Goal: Task Accomplishment & Management: Use online tool/utility

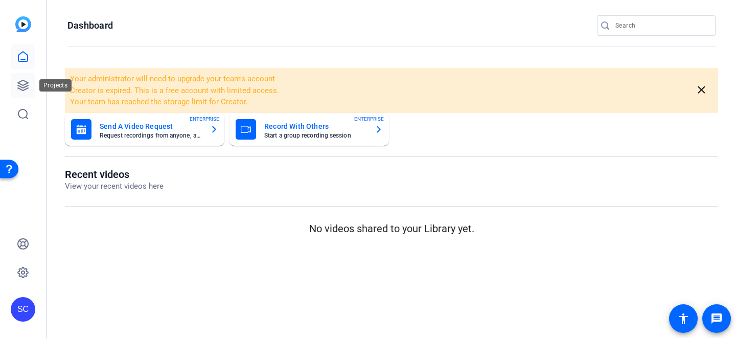
click at [27, 88] on icon at bounding box center [23, 85] width 10 height 10
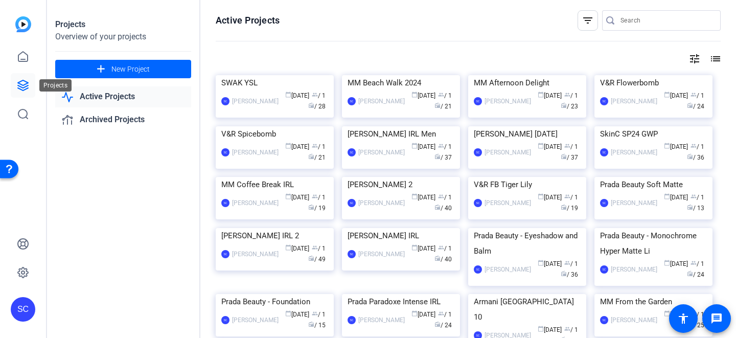
click at [21, 87] on icon at bounding box center [23, 85] width 10 height 10
click at [88, 96] on link "Active Projects" at bounding box center [123, 96] width 136 height 21
click at [21, 58] on icon at bounding box center [23, 57] width 12 height 12
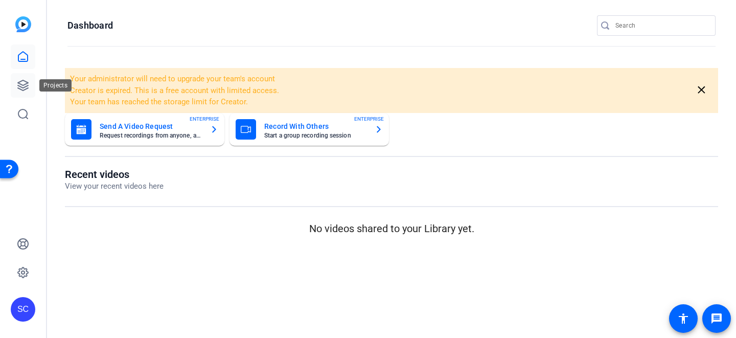
click at [22, 83] on icon at bounding box center [23, 85] width 12 height 12
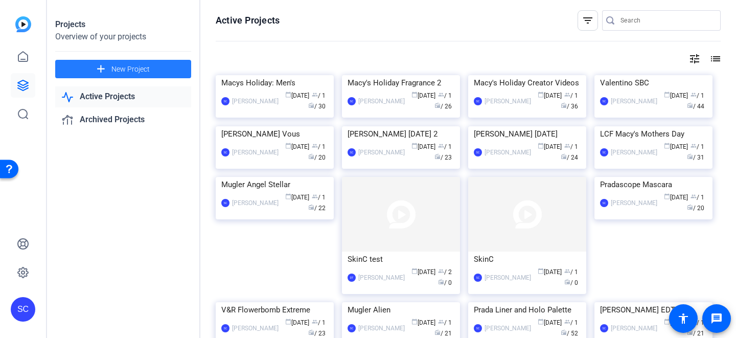
click at [128, 69] on span "New Project" at bounding box center [130, 69] width 38 height 11
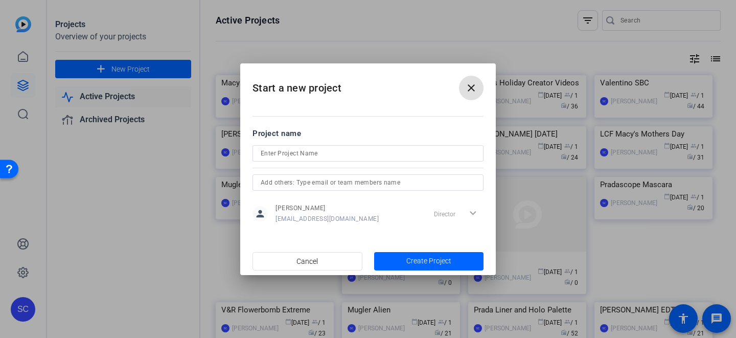
click at [281, 153] on input at bounding box center [368, 153] width 215 height 12
click at [275, 152] on input "Macys Holiday: Women's" at bounding box center [368, 153] width 215 height 12
type input "Macy's Holiday: Women's"
click at [419, 261] on span "Create Project" at bounding box center [429, 261] width 45 height 11
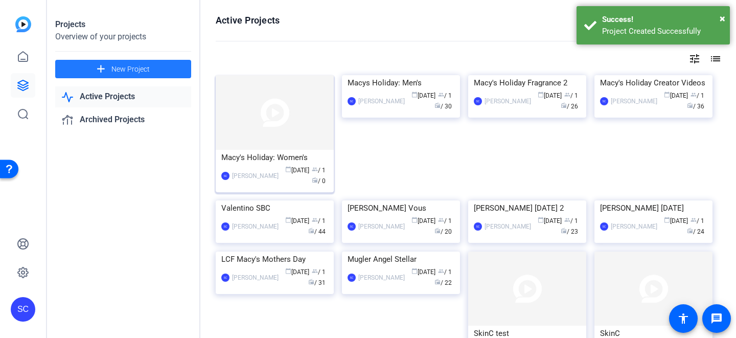
click at [289, 131] on img at bounding box center [275, 112] width 118 height 75
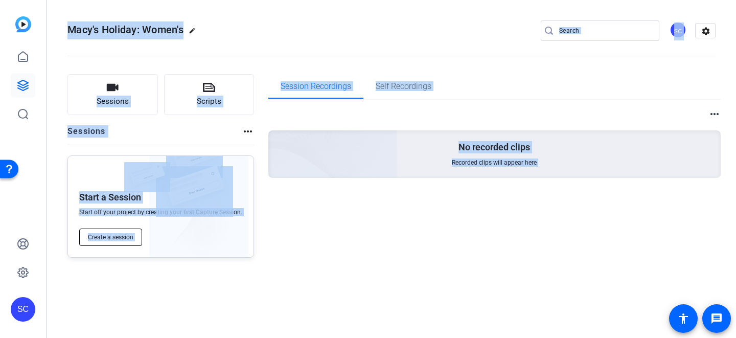
click at [108, 240] on span "Create a session" at bounding box center [111, 237] width 46 height 8
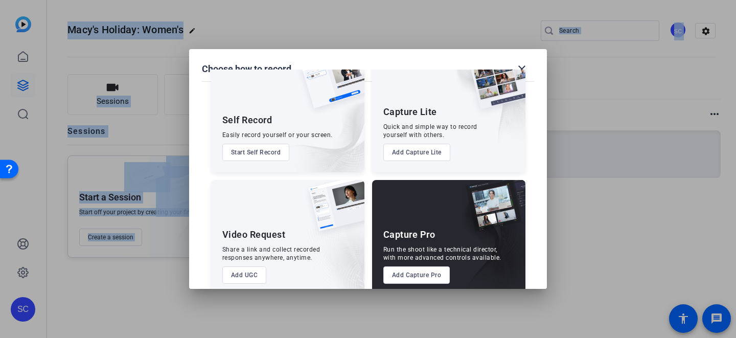
scroll to position [38, 0]
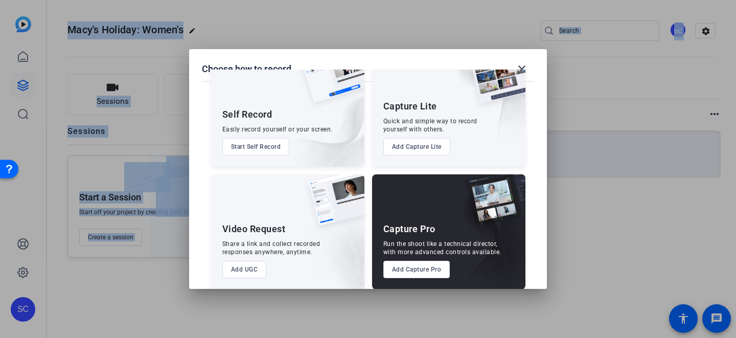
click at [422, 269] on button "Add Capture Pro" at bounding box center [417, 269] width 67 height 17
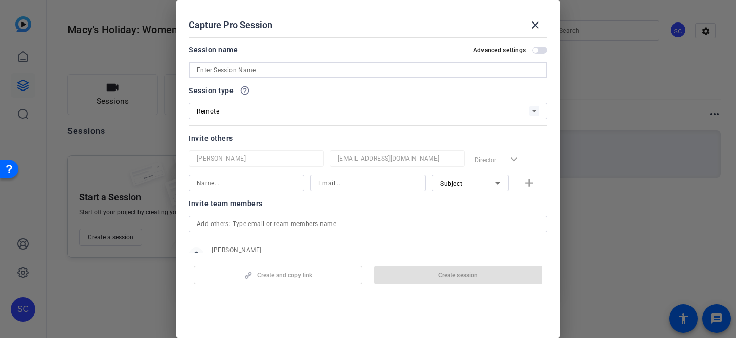
click at [245, 66] on input at bounding box center [368, 70] width 343 height 12
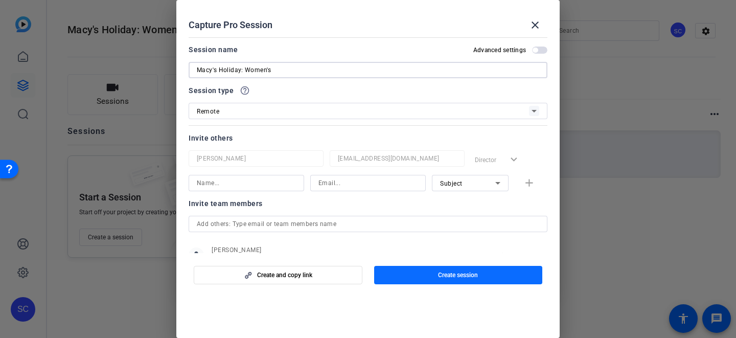
type input "Macy's Holiday: Women's"
click at [453, 280] on span "button" at bounding box center [458, 275] width 169 height 25
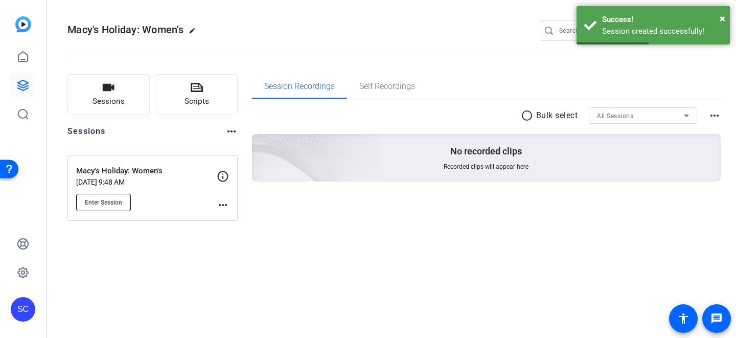
click at [107, 201] on span "Enter Session" at bounding box center [103, 202] width 37 height 8
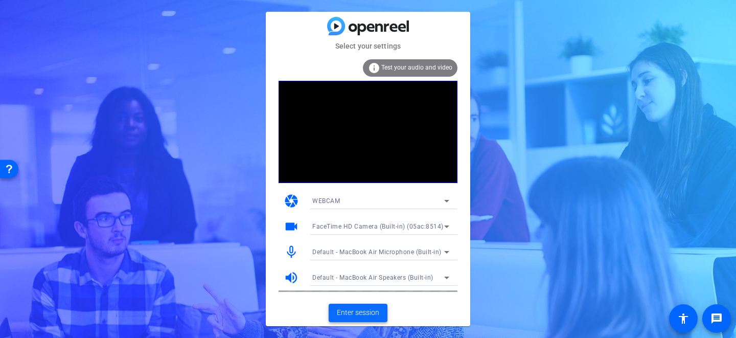
click at [352, 315] on span "Enter session" at bounding box center [358, 312] width 42 height 11
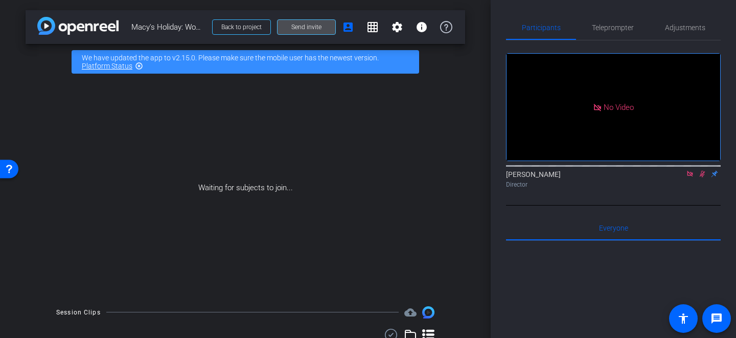
click at [315, 29] on span "Send invite" at bounding box center [306, 27] width 30 height 8
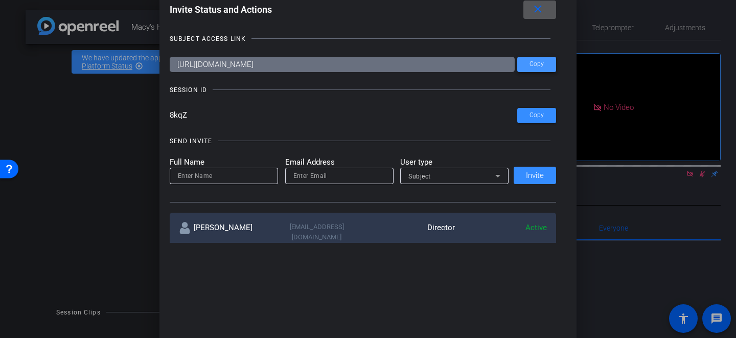
click at [543, 62] on span "Copy" at bounding box center [537, 64] width 14 height 8
drag, startPoint x: 194, startPoint y: 116, endPoint x: 165, endPoint y: 112, distance: 29.4
click at [165, 112] on div "Invite Status and Actions close SUBJECT ACCESS LINK https://capture.openreel.co…" at bounding box center [369, 121] width 418 height 263
click at [199, 181] on input at bounding box center [224, 176] width 92 height 12
type input "Daniel"
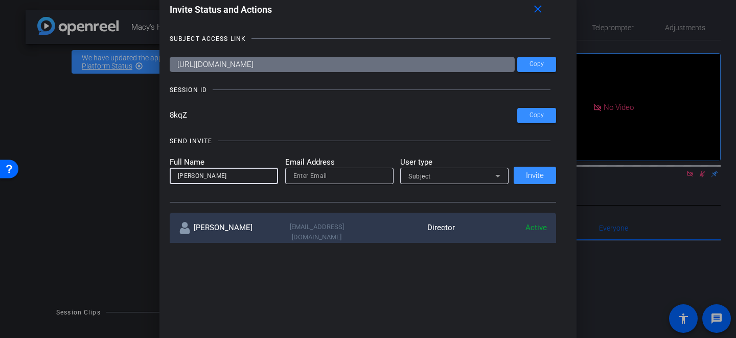
click at [334, 174] on input "email" at bounding box center [340, 176] width 92 height 12
paste input "daniel.jones@loreal.com"
type input "daniel.jones@loreal.com"
click at [450, 175] on div "Subject" at bounding box center [452, 176] width 87 height 13
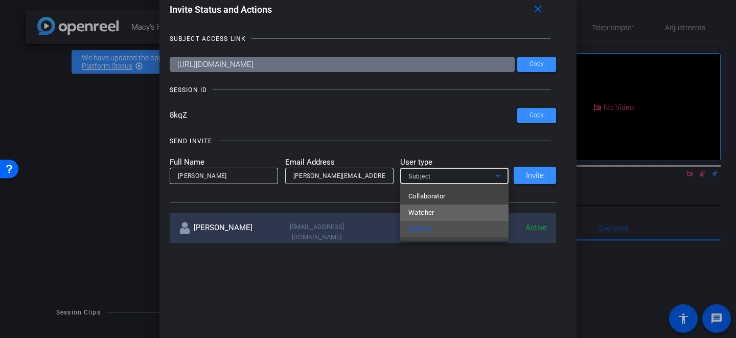
click at [423, 214] on span "Watcher" at bounding box center [422, 213] width 26 height 12
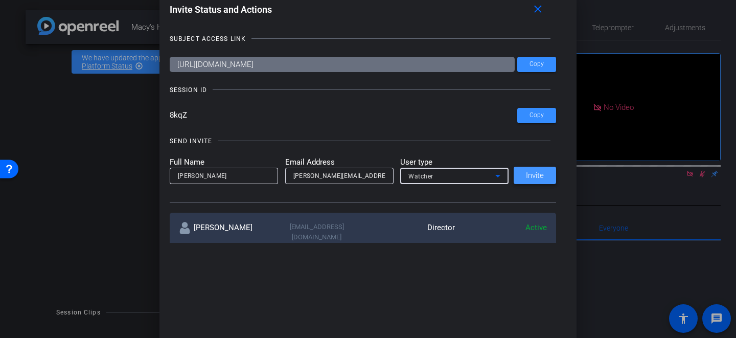
click at [533, 178] on span "Invite" at bounding box center [535, 176] width 18 height 8
click at [539, 8] on mat-icon "close" at bounding box center [538, 9] width 13 height 13
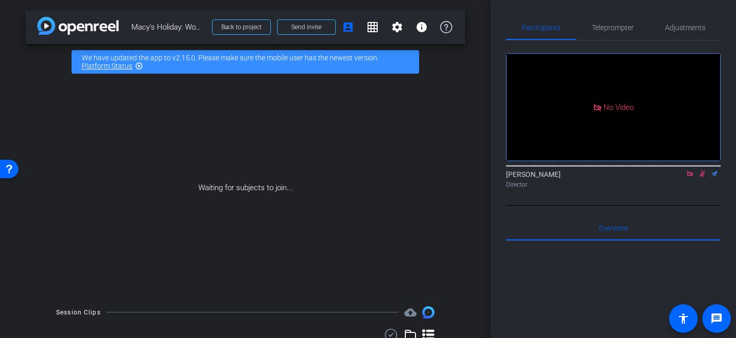
click at [701, 177] on icon at bounding box center [703, 173] width 8 height 7
click at [702, 177] on icon at bounding box center [703, 173] width 8 height 7
click at [703, 177] on icon at bounding box center [703, 174] width 6 height 7
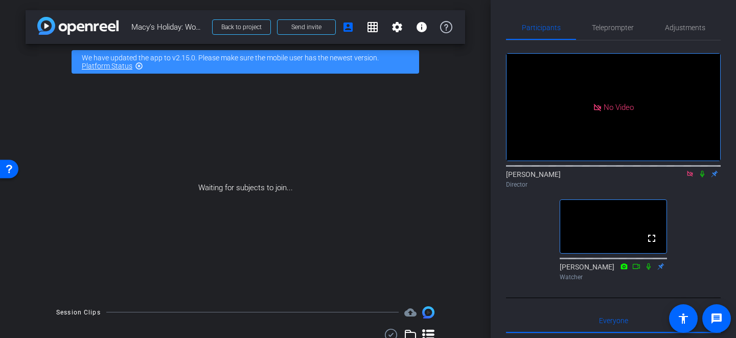
click at [689, 176] on icon at bounding box center [690, 174] width 6 height 6
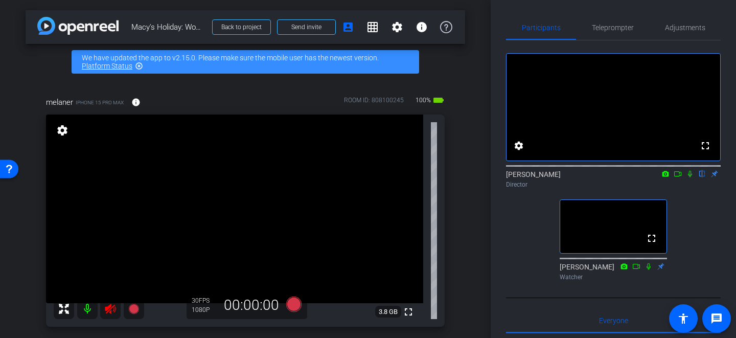
click at [109, 304] on icon at bounding box center [110, 309] width 12 height 12
click at [685, 28] on span "Adjustments" at bounding box center [685, 27] width 40 height 7
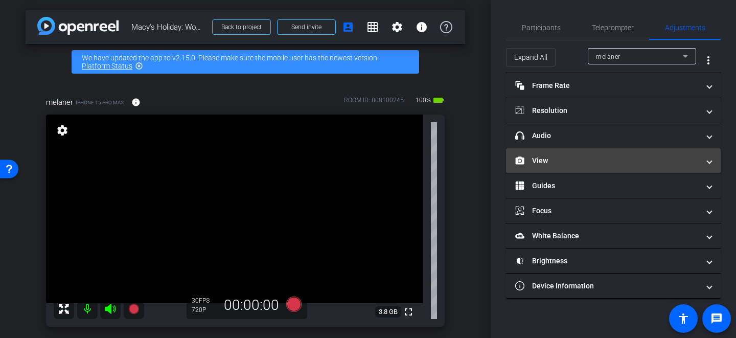
click at [556, 158] on mat-panel-title "View" at bounding box center [607, 160] width 184 height 11
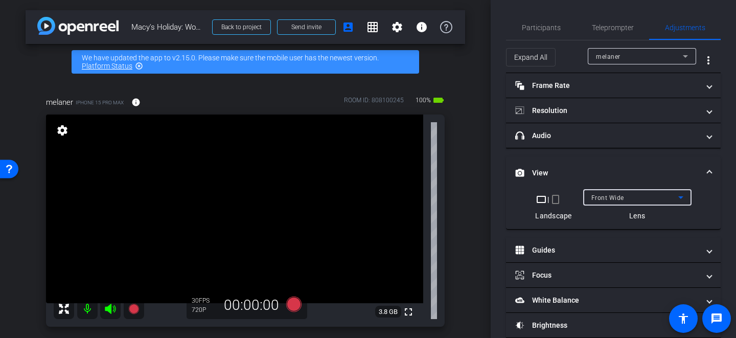
click at [658, 196] on div "Front Wide" at bounding box center [635, 197] width 87 height 13
click at [556, 197] on mat-icon "crop_portrait" at bounding box center [556, 199] width 12 height 12
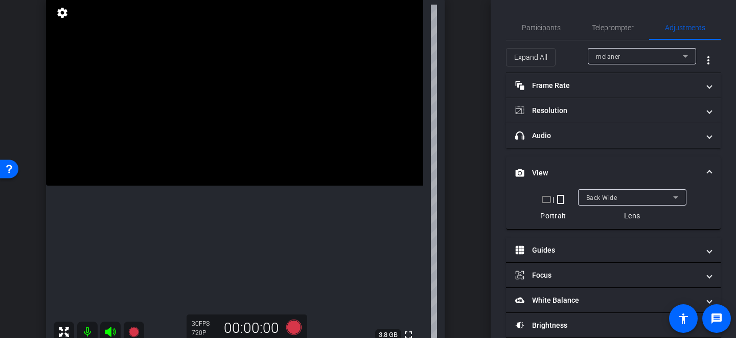
scroll to position [143, 0]
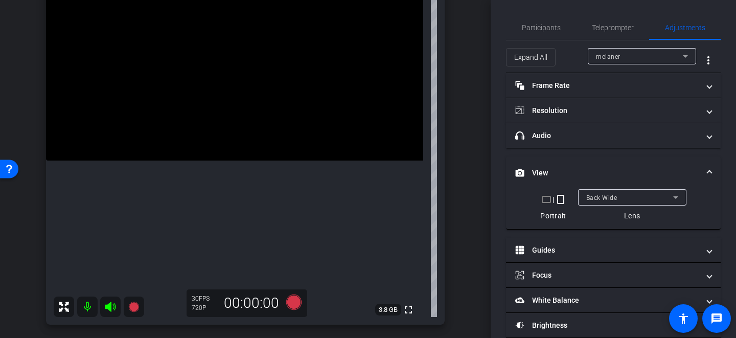
click at [234, 161] on video at bounding box center [234, 66] width 377 height 189
click at [202, 161] on video at bounding box center [234, 66] width 377 height 189
click at [228, 149] on video at bounding box center [234, 66] width 377 height 189
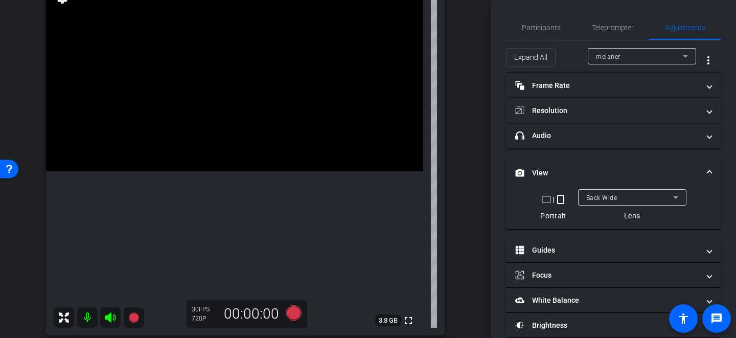
scroll to position [131, 0]
click at [543, 27] on span "Participants" at bounding box center [541, 27] width 39 height 7
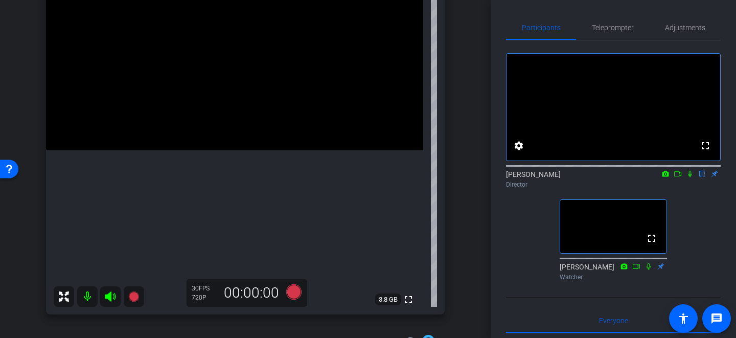
scroll to position [149, 0]
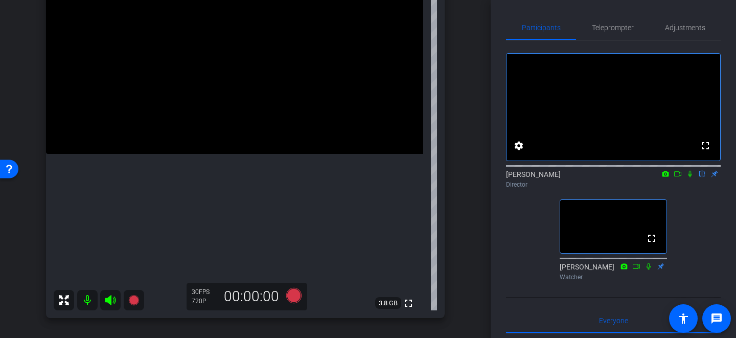
click at [225, 136] on video at bounding box center [234, 59] width 377 height 189
click at [694, 25] on span "Adjustments" at bounding box center [685, 27] width 40 height 7
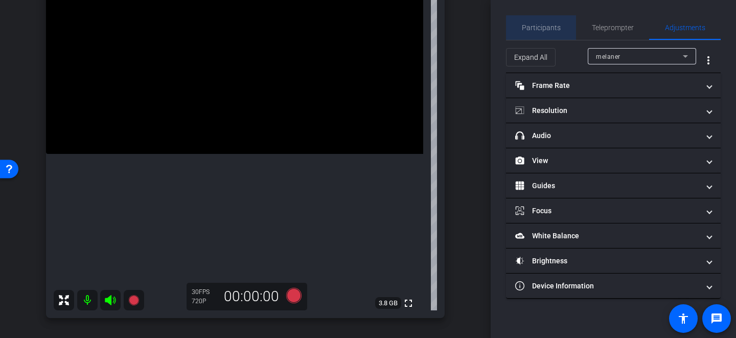
click at [552, 28] on span "Participants" at bounding box center [541, 27] width 39 height 7
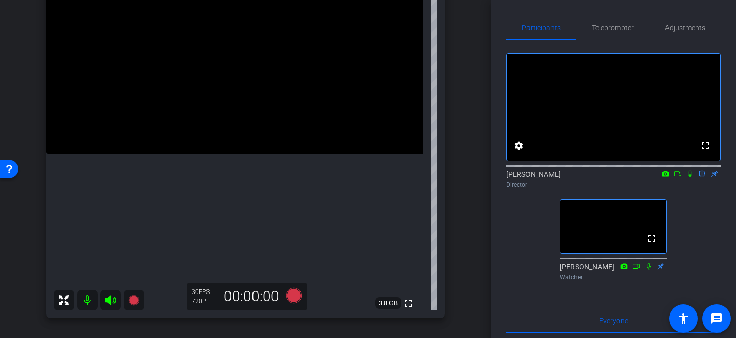
click at [680, 177] on icon at bounding box center [678, 173] width 8 height 7
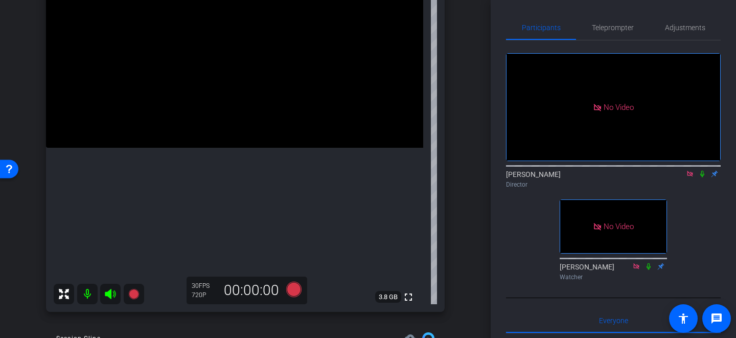
scroll to position [157, 0]
click at [238, 103] on video at bounding box center [234, 52] width 377 height 189
click at [292, 286] on icon at bounding box center [293, 287] width 15 height 15
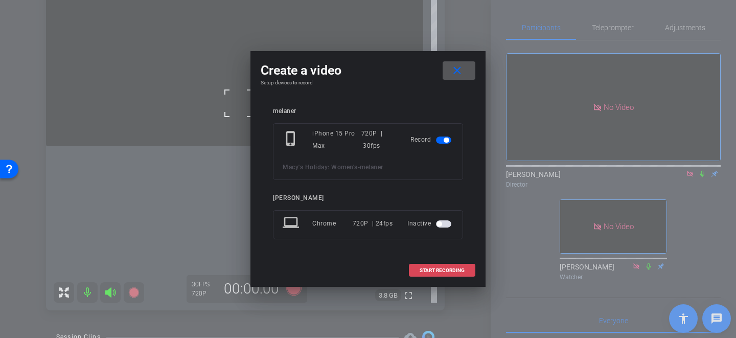
click at [440, 269] on span "START RECORDING" at bounding box center [442, 270] width 45 height 5
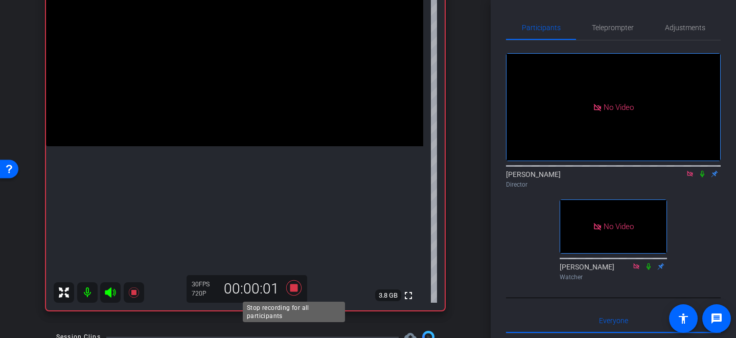
click at [291, 291] on icon at bounding box center [293, 287] width 15 height 15
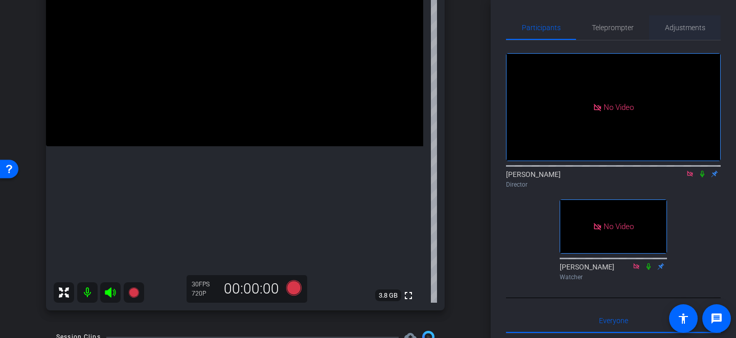
click at [685, 27] on span "Adjustments" at bounding box center [685, 27] width 40 height 7
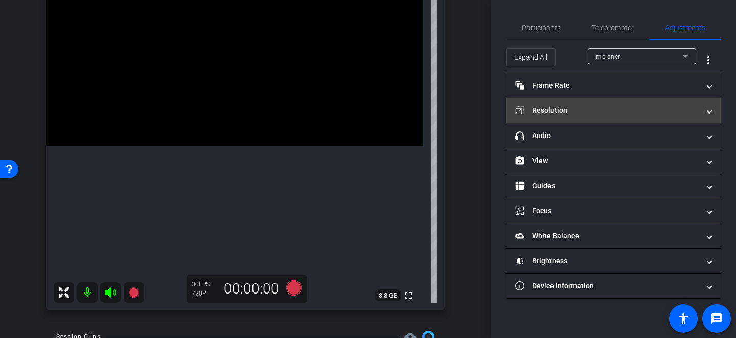
click at [685, 111] on mat-panel-title "Resolution" at bounding box center [607, 110] width 184 height 11
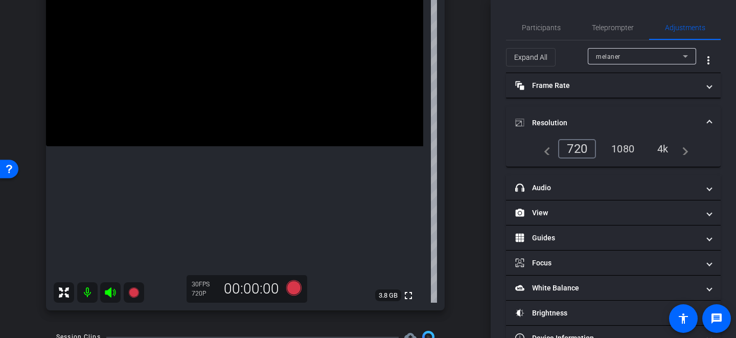
click at [661, 148] on div "4k" at bounding box center [663, 148] width 27 height 17
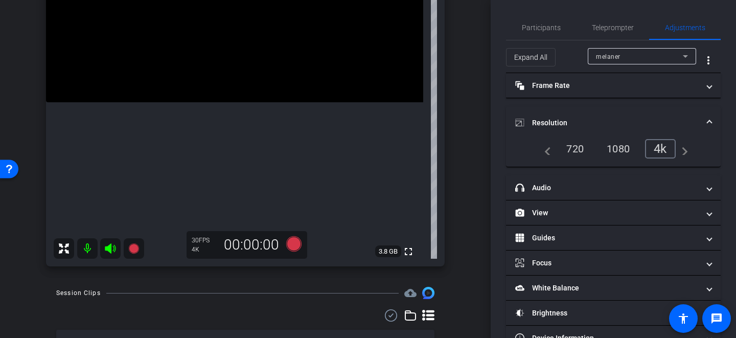
scroll to position [189, 0]
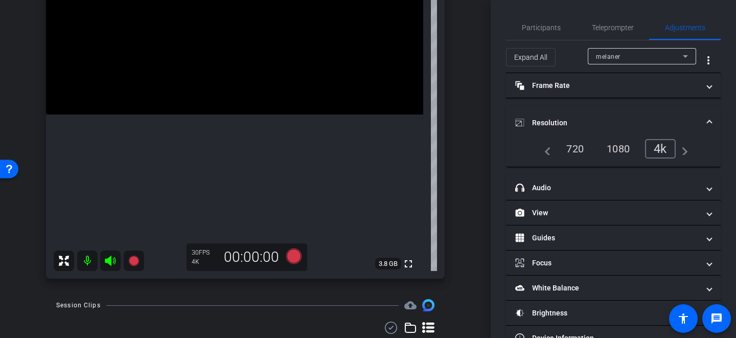
click at [214, 84] on video at bounding box center [234, 20] width 377 height 189
click at [292, 256] on icon at bounding box center [293, 256] width 15 height 15
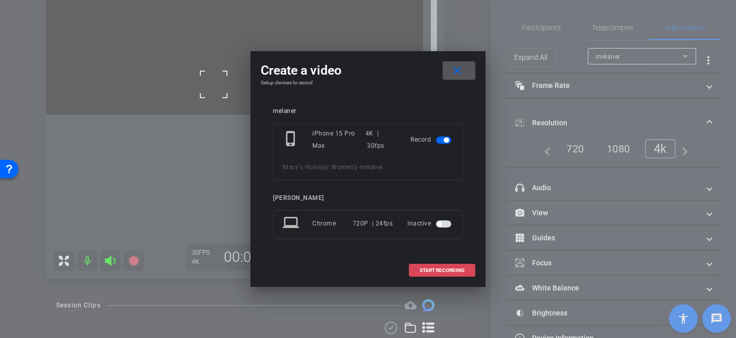
click at [439, 268] on span "START RECORDING" at bounding box center [442, 270] width 45 height 5
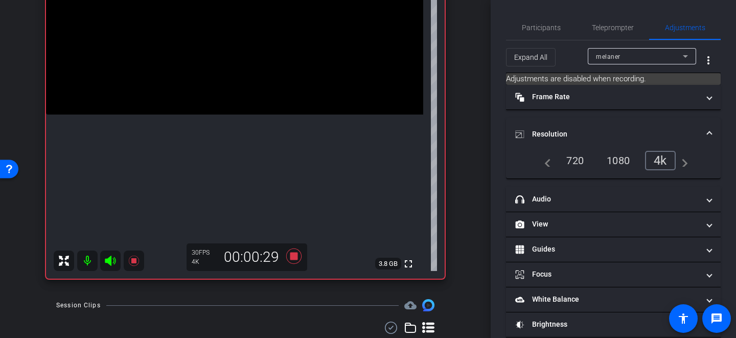
click at [242, 72] on video at bounding box center [234, 20] width 377 height 189
click at [535, 35] on span "Participants" at bounding box center [541, 27] width 39 height 25
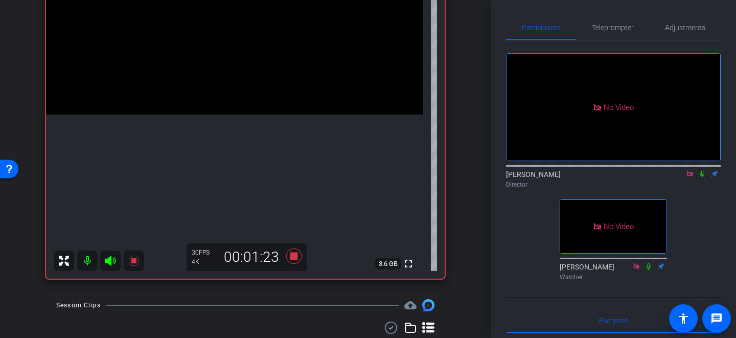
click at [227, 84] on video at bounding box center [234, 20] width 377 height 189
click at [230, 86] on div at bounding box center [227, 85] width 26 height 26
click at [230, 96] on video at bounding box center [234, 20] width 377 height 189
click at [226, 91] on div at bounding box center [230, 96] width 26 height 26
click at [223, 80] on video at bounding box center [234, 20] width 377 height 189
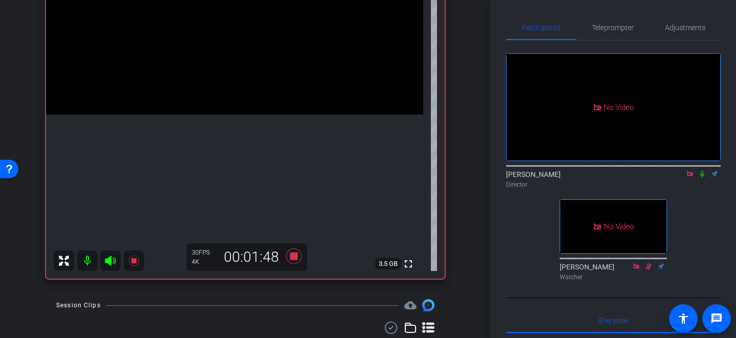
click at [227, 78] on video at bounding box center [234, 20] width 377 height 189
click at [227, 78] on div at bounding box center [227, 78] width 26 height 26
click at [232, 70] on video at bounding box center [234, 20] width 377 height 189
click at [242, 88] on video at bounding box center [234, 20] width 377 height 189
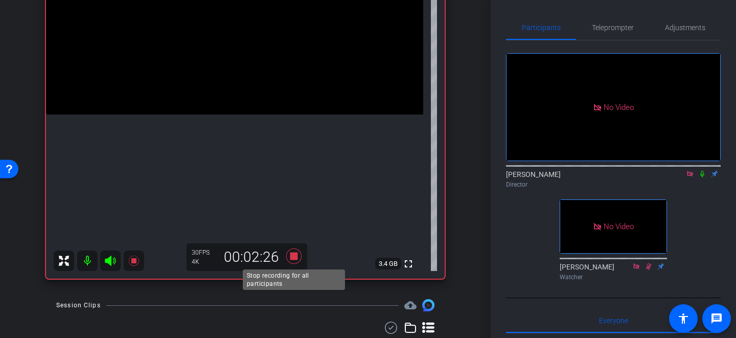
click at [292, 253] on icon at bounding box center [293, 256] width 15 height 15
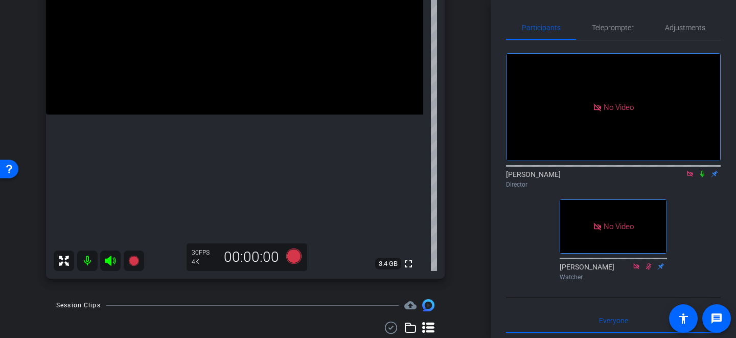
click at [234, 89] on video at bounding box center [234, 20] width 377 height 189
click at [241, 79] on div at bounding box center [234, 90] width 26 height 26
click at [228, 87] on video at bounding box center [234, 20] width 377 height 189
click at [296, 256] on icon at bounding box center [293, 256] width 15 height 15
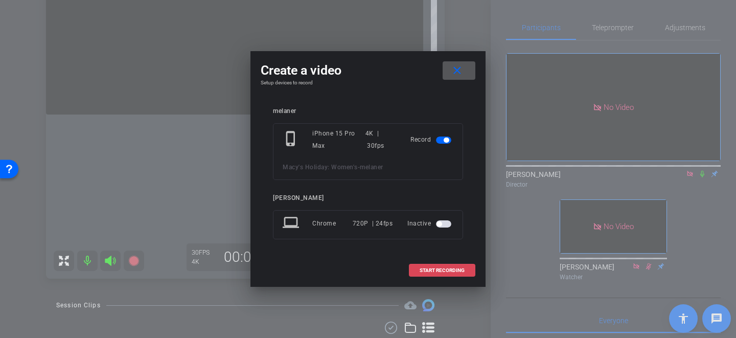
click at [444, 268] on span "START RECORDING" at bounding box center [442, 270] width 45 height 5
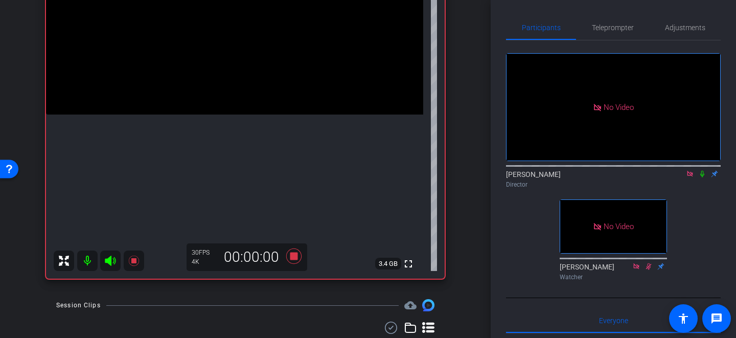
click at [235, 83] on video at bounding box center [234, 20] width 377 height 189
click at [235, 83] on div at bounding box center [235, 84] width 26 height 26
click at [235, 83] on video at bounding box center [234, 20] width 377 height 189
click at [235, 83] on div at bounding box center [235, 84] width 26 height 26
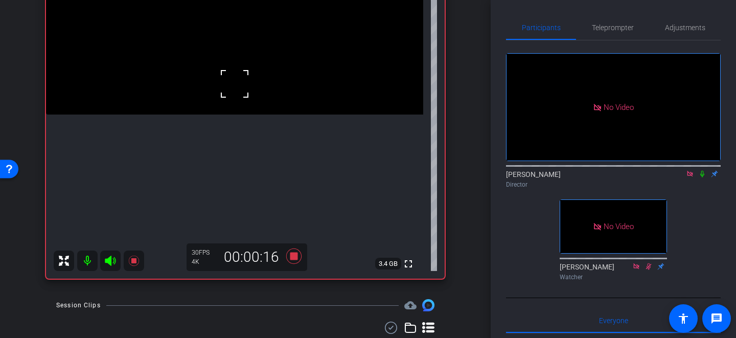
click at [235, 83] on div "fullscreen settings 3.4 GB" at bounding box center [245, 102] width 399 height 353
click at [235, 83] on video at bounding box center [234, 20] width 377 height 189
click at [235, 83] on div at bounding box center [235, 84] width 26 height 26
click at [231, 73] on video at bounding box center [234, 20] width 377 height 189
click at [229, 84] on div at bounding box center [231, 73] width 26 height 26
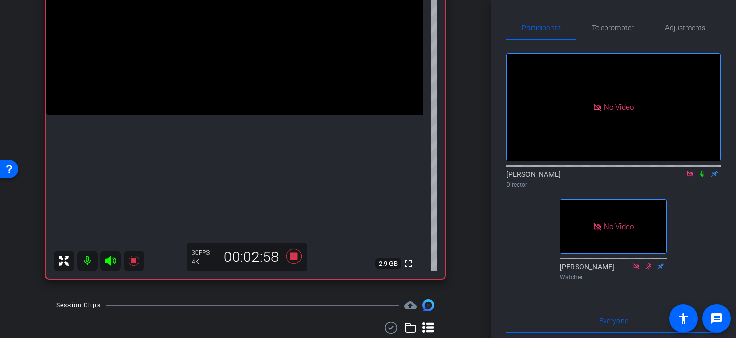
click at [233, 83] on video at bounding box center [234, 20] width 377 height 189
click at [237, 76] on video at bounding box center [234, 20] width 377 height 189
click at [244, 81] on div at bounding box center [237, 76] width 26 height 26
click at [290, 256] on icon at bounding box center [293, 256] width 15 height 15
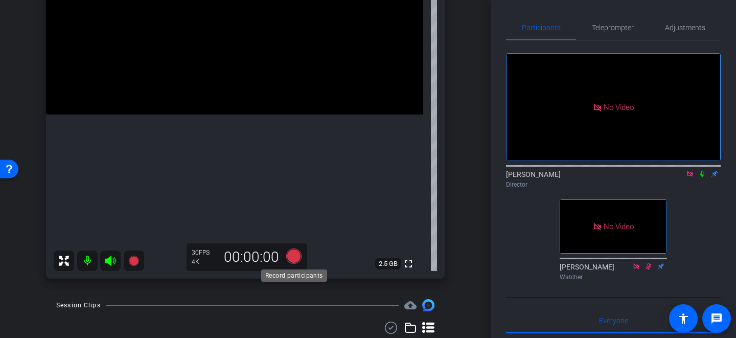
click at [294, 254] on icon at bounding box center [293, 256] width 15 height 15
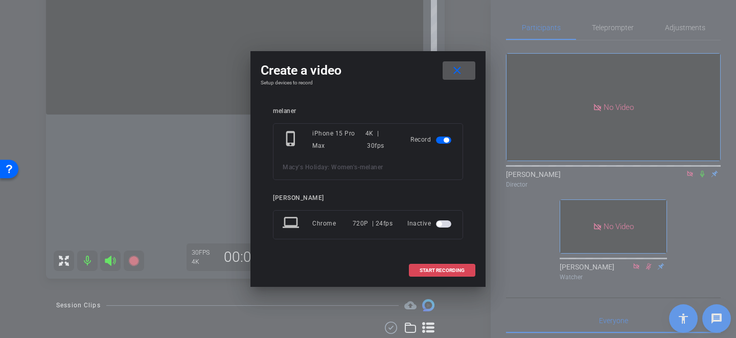
click at [450, 273] on span at bounding box center [442, 270] width 65 height 25
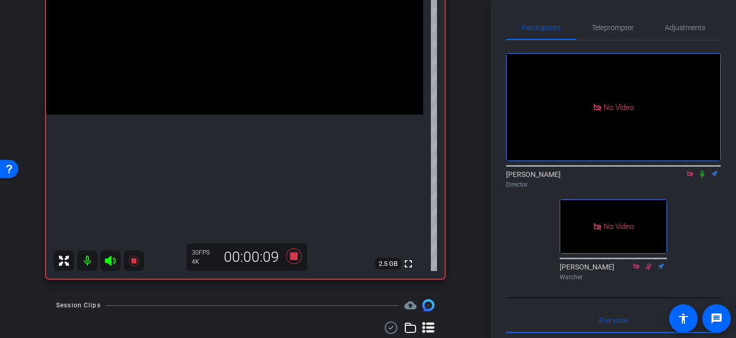
click at [241, 89] on video at bounding box center [234, 20] width 377 height 189
click at [291, 258] on icon at bounding box center [293, 256] width 15 height 15
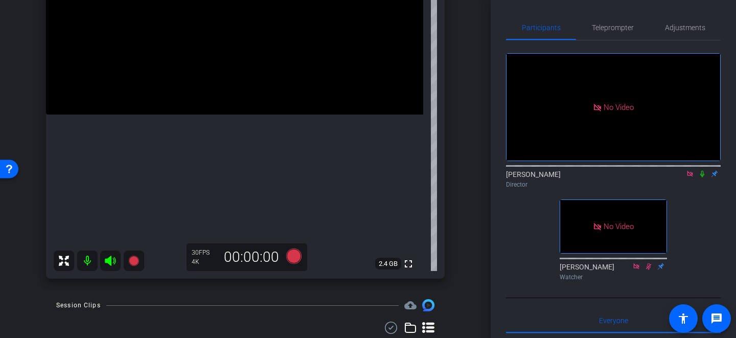
click at [232, 82] on video at bounding box center [234, 20] width 377 height 189
click at [295, 251] on icon at bounding box center [293, 256] width 15 height 15
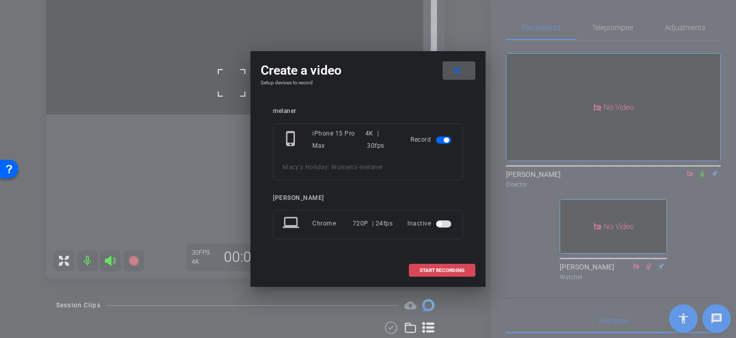
click at [450, 271] on span "START RECORDING" at bounding box center [442, 270] width 45 height 5
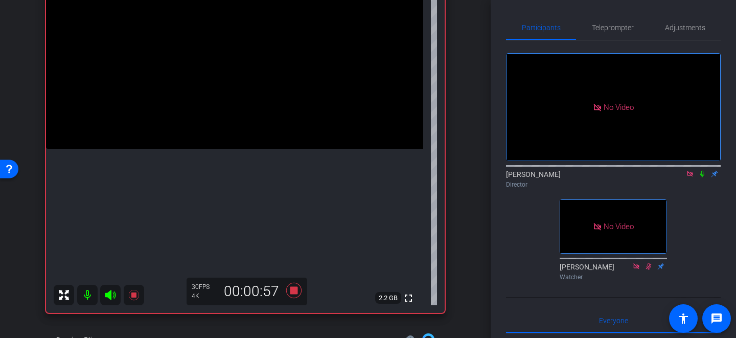
scroll to position [155, 0]
click at [235, 120] on video at bounding box center [234, 53] width 377 height 189
click at [235, 120] on div at bounding box center [235, 121] width 26 height 26
click at [236, 128] on video at bounding box center [234, 53] width 377 height 189
click at [234, 118] on video at bounding box center [234, 53] width 377 height 189
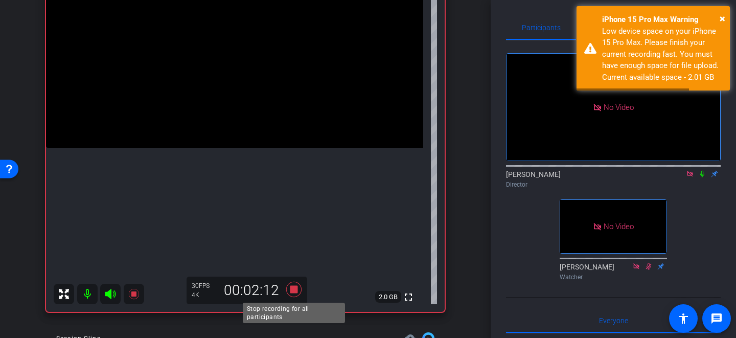
click at [290, 285] on icon at bounding box center [293, 289] width 15 height 15
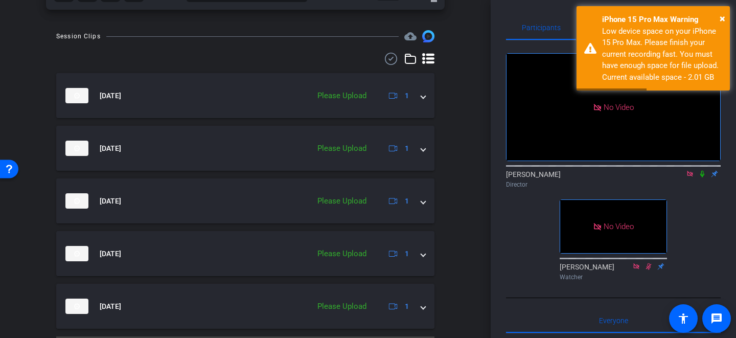
scroll to position [469, 0]
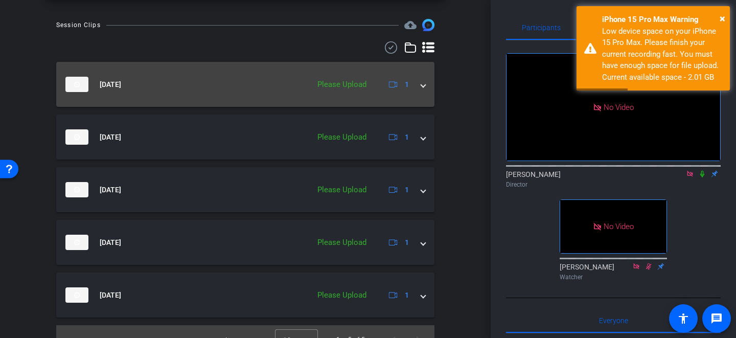
click at [423, 87] on span at bounding box center [423, 84] width 4 height 11
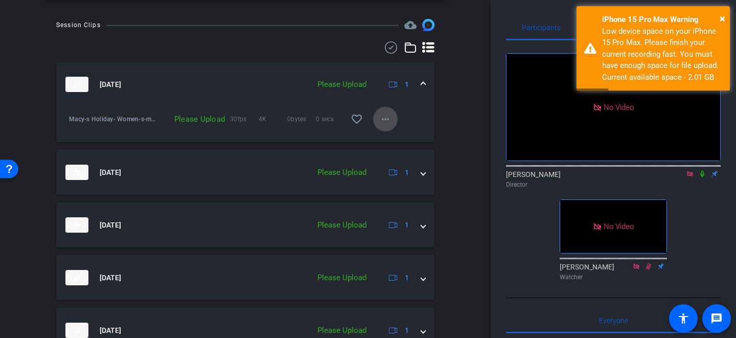
click at [381, 121] on mat-icon "more_horiz" at bounding box center [385, 119] width 12 height 12
click at [387, 139] on span "Upload" at bounding box center [401, 140] width 41 height 12
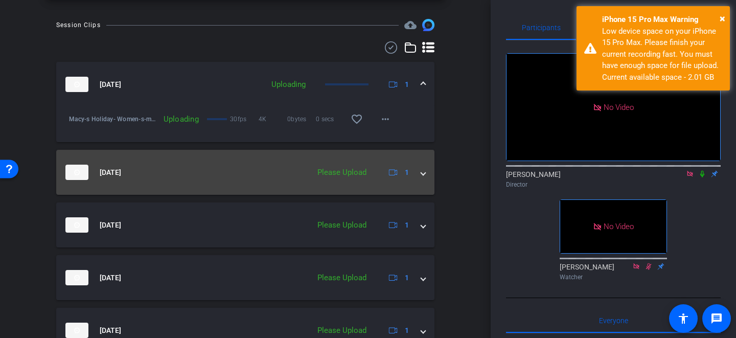
click at [424, 175] on span at bounding box center [423, 172] width 4 height 11
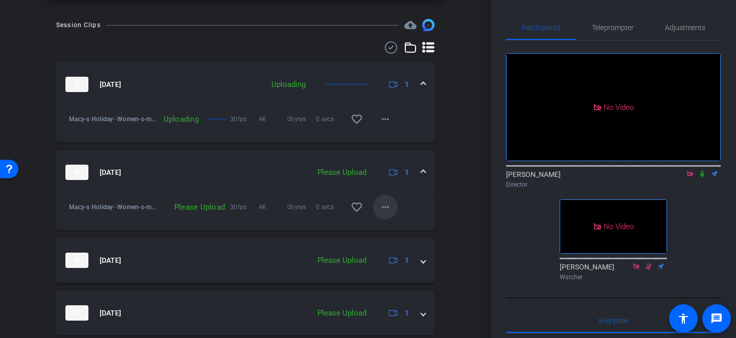
click at [382, 206] on mat-icon "more_horiz" at bounding box center [385, 207] width 12 height 12
click at [389, 228] on span "Upload" at bounding box center [401, 228] width 41 height 12
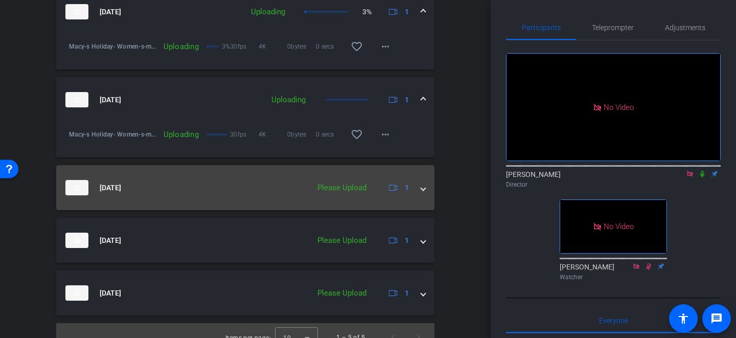
click at [422, 189] on span at bounding box center [423, 188] width 4 height 11
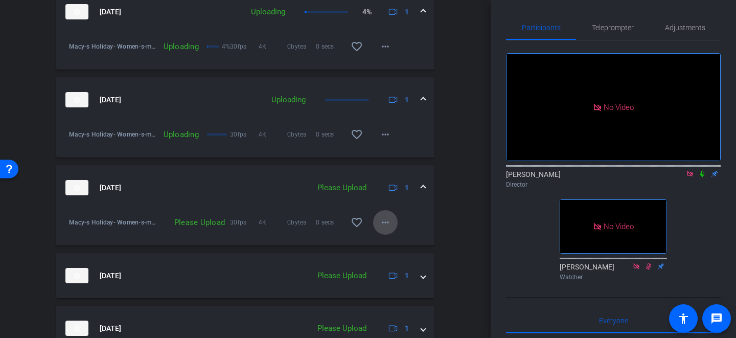
click at [381, 226] on mat-icon "more_horiz" at bounding box center [385, 222] width 12 height 12
click at [390, 239] on span "Upload" at bounding box center [401, 244] width 41 height 12
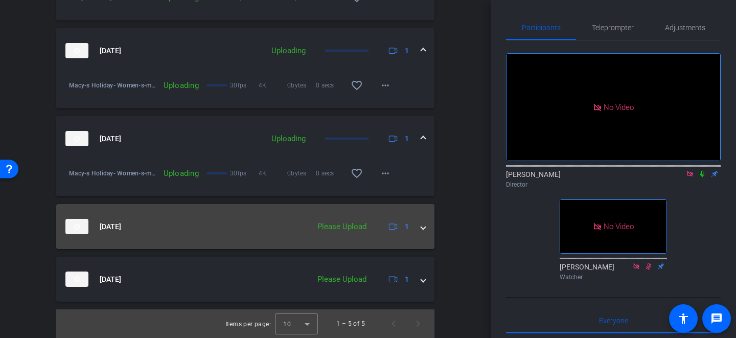
click at [424, 229] on span at bounding box center [423, 226] width 4 height 11
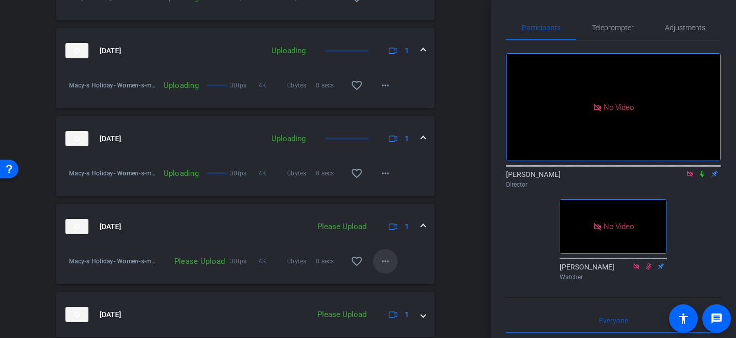
click at [383, 261] on mat-icon "more_horiz" at bounding box center [385, 261] width 12 height 12
click at [388, 277] on span "Upload" at bounding box center [401, 283] width 41 height 12
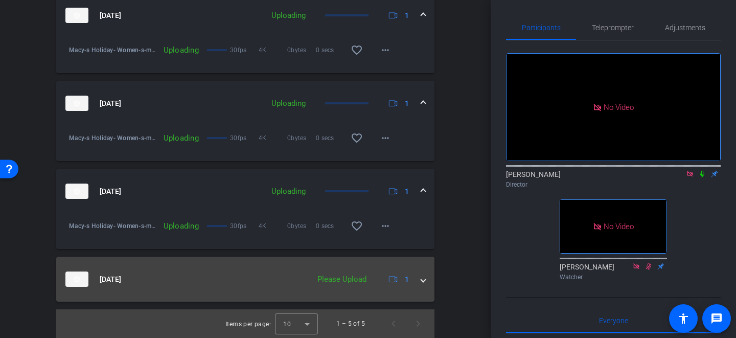
click at [423, 278] on span at bounding box center [423, 279] width 4 height 11
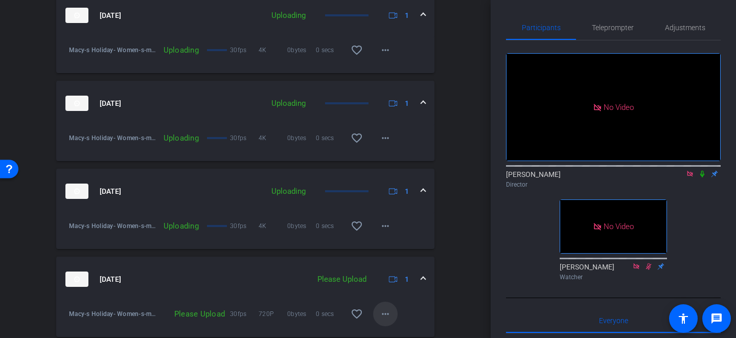
click at [382, 314] on mat-icon "more_horiz" at bounding box center [385, 314] width 12 height 12
click at [395, 269] on span "Upload" at bounding box center [401, 267] width 41 height 12
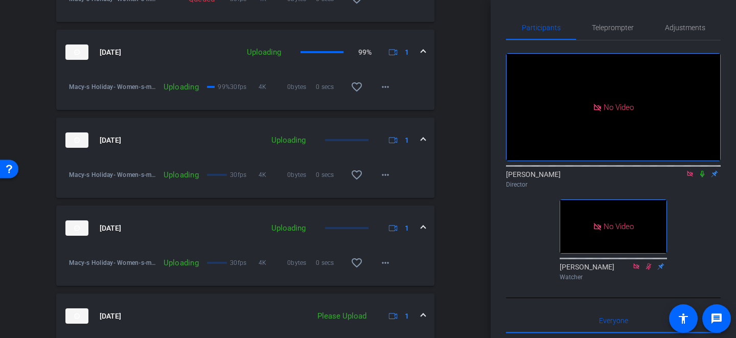
scroll to position [661, 0]
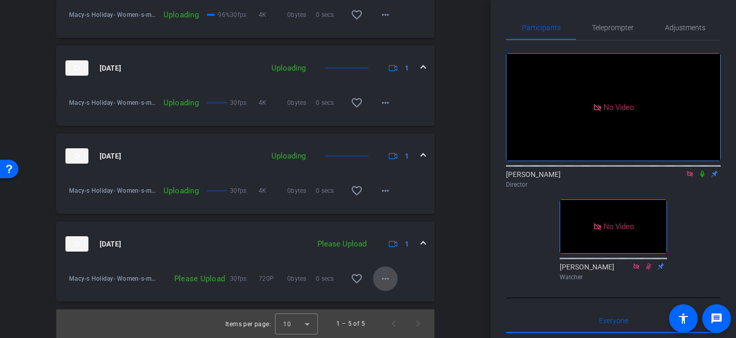
click at [388, 274] on mat-icon "more_horiz" at bounding box center [385, 279] width 12 height 12
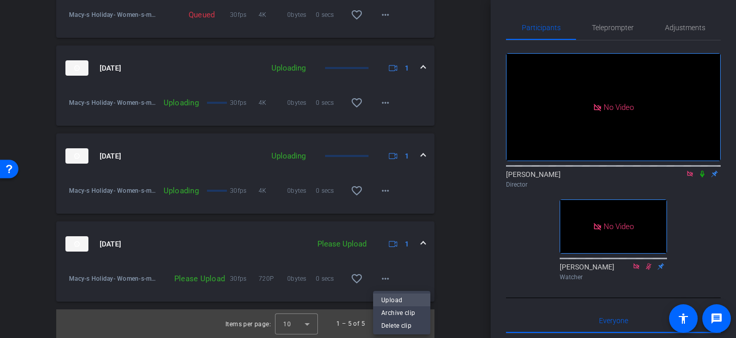
click at [390, 295] on span "Upload" at bounding box center [401, 300] width 41 height 12
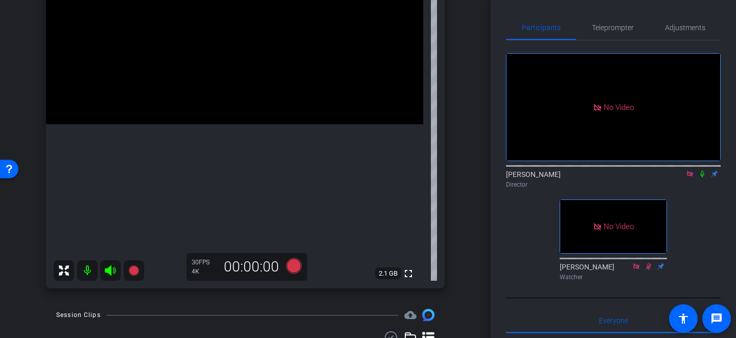
scroll to position [197, 0]
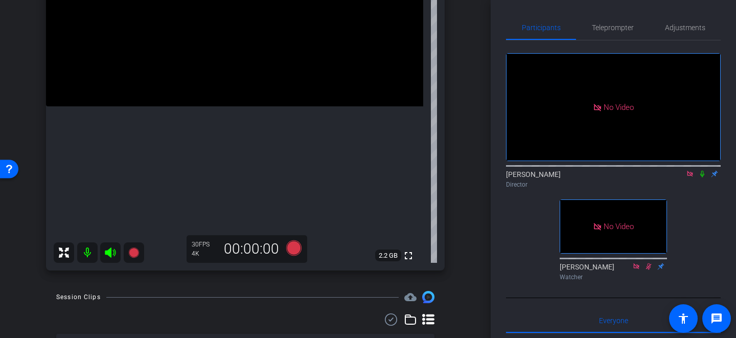
click at [209, 77] on video at bounding box center [234, 12] width 377 height 189
click at [295, 243] on icon at bounding box center [293, 247] width 15 height 15
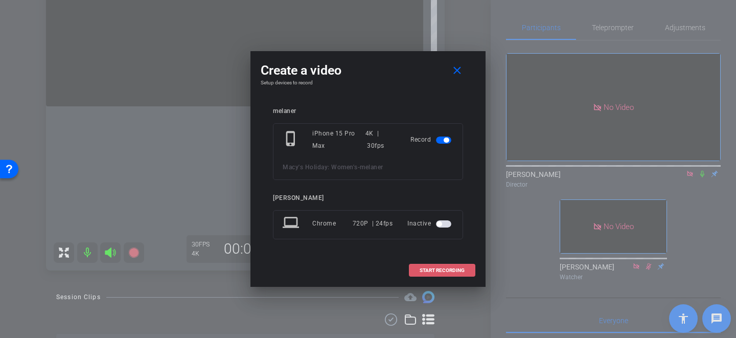
click at [435, 271] on span "START RECORDING" at bounding box center [442, 270] width 45 height 5
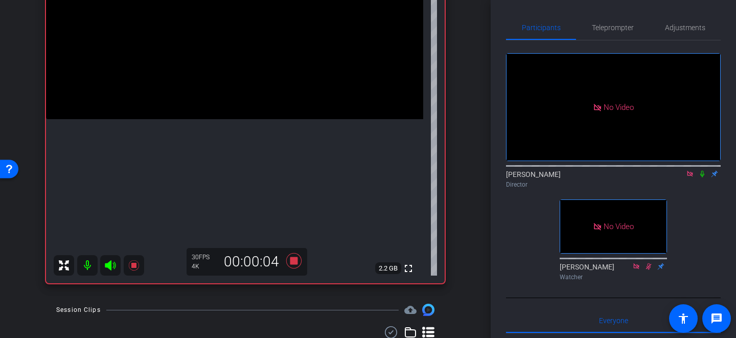
scroll to position [183, 0]
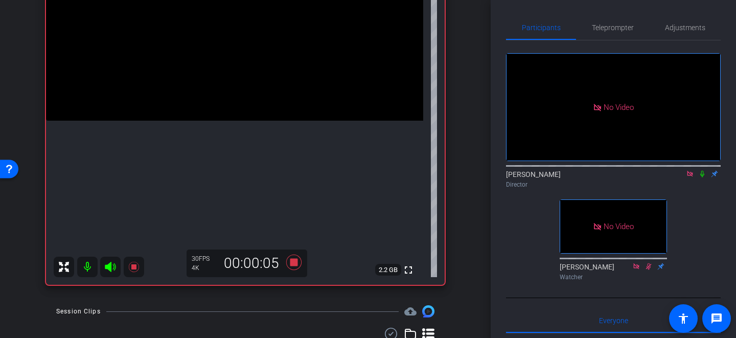
click at [238, 93] on video at bounding box center [234, 26] width 377 height 189
click at [237, 87] on div at bounding box center [239, 93] width 26 height 26
click at [240, 85] on video at bounding box center [234, 26] width 377 height 189
click at [295, 262] on icon at bounding box center [293, 262] width 15 height 15
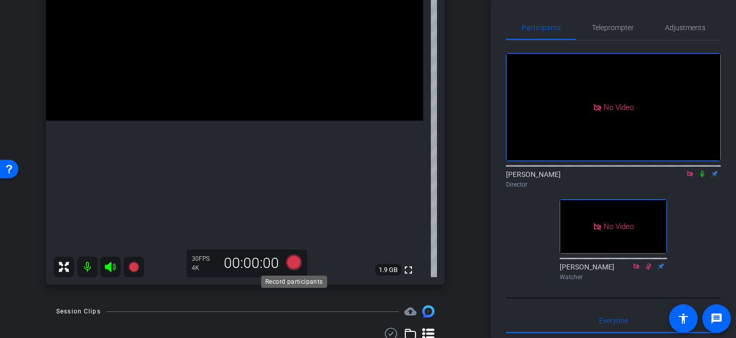
click at [295, 262] on icon at bounding box center [293, 262] width 15 height 15
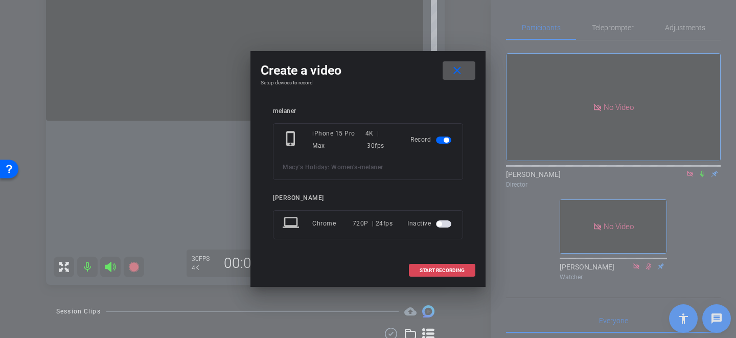
click at [455, 269] on span "START RECORDING" at bounding box center [442, 270] width 45 height 5
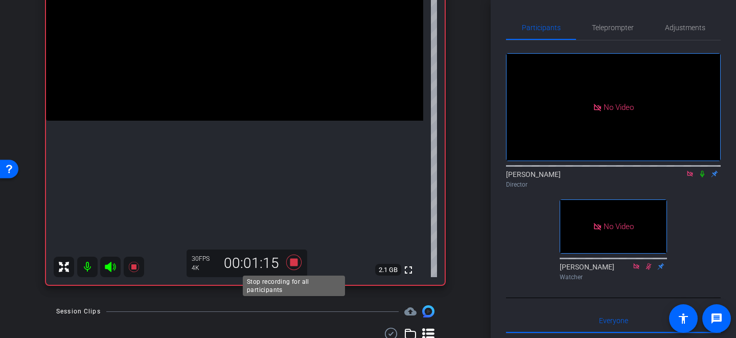
click at [296, 263] on icon at bounding box center [293, 262] width 15 height 15
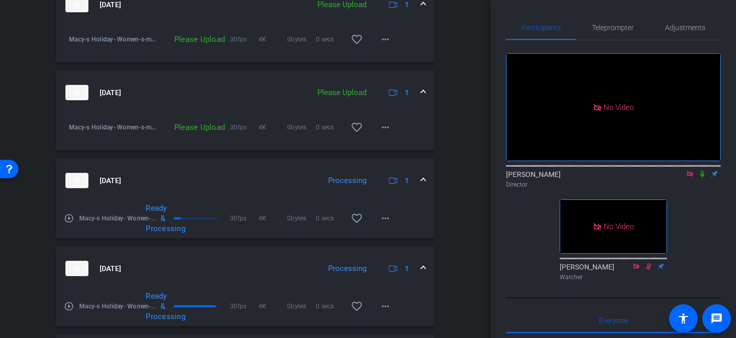
scroll to position [538, 0]
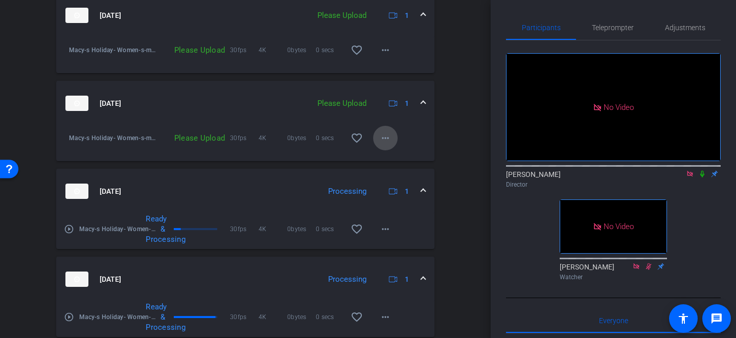
click at [382, 136] on mat-icon "more_horiz" at bounding box center [385, 138] width 12 height 12
click at [382, 157] on span "Upload" at bounding box center [401, 159] width 41 height 12
click at [386, 56] on span at bounding box center [385, 50] width 25 height 25
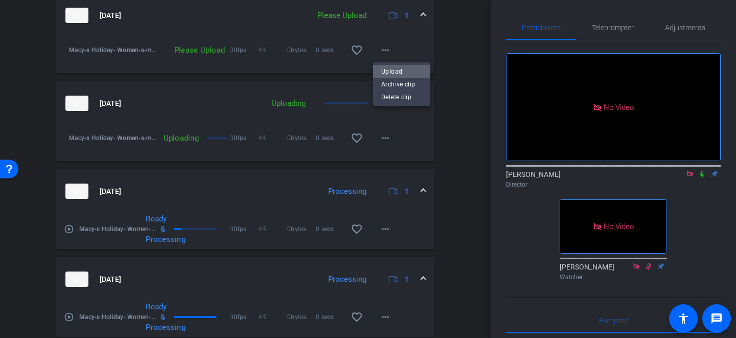
click at [389, 70] on span "Upload" at bounding box center [401, 71] width 41 height 12
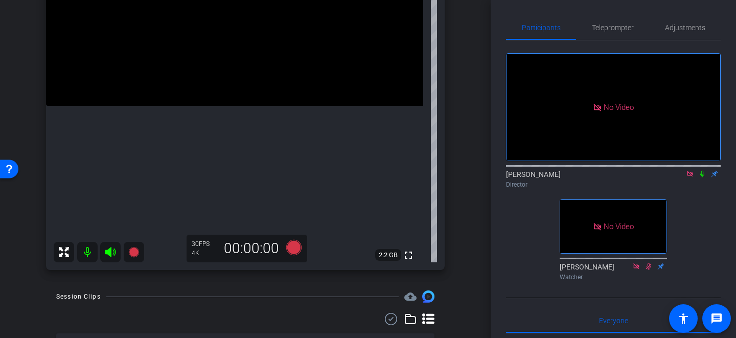
scroll to position [197, 0]
click at [238, 87] on video at bounding box center [234, 12] width 377 height 189
click at [235, 66] on video at bounding box center [234, 12] width 377 height 189
click at [296, 249] on icon at bounding box center [293, 247] width 15 height 15
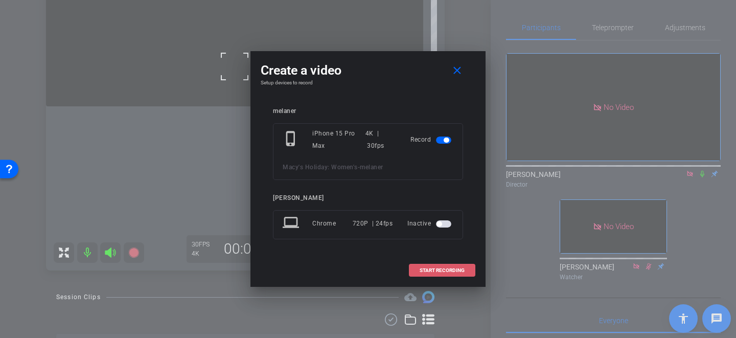
click at [447, 270] on span "START RECORDING" at bounding box center [442, 270] width 45 height 5
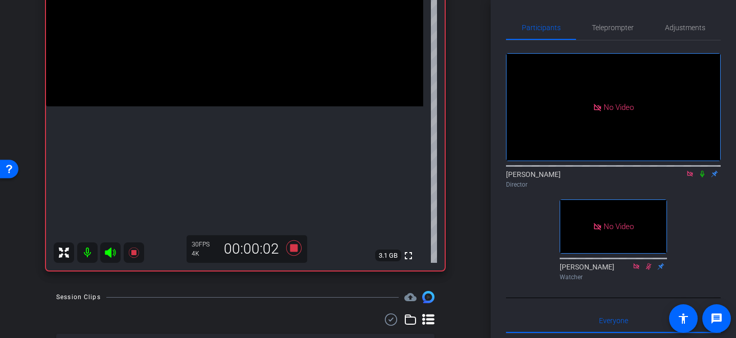
click at [236, 75] on video at bounding box center [234, 12] width 377 height 189
click at [228, 66] on div at bounding box center [236, 75] width 26 height 26
click at [231, 70] on div at bounding box center [236, 75] width 26 height 26
click at [229, 69] on div at bounding box center [236, 75] width 26 height 26
click at [229, 69] on video at bounding box center [234, 12] width 377 height 189
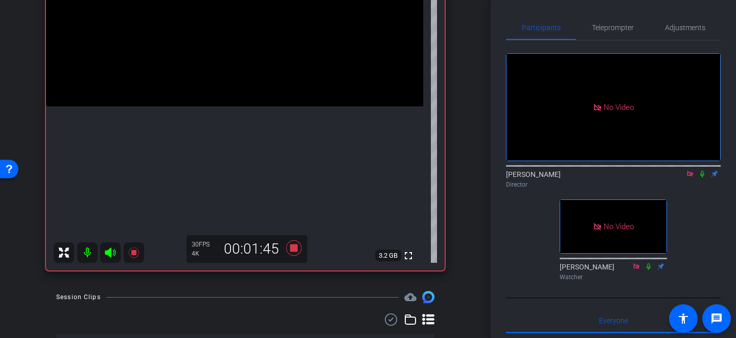
click at [231, 62] on video at bounding box center [234, 12] width 377 height 189
click at [243, 73] on video at bounding box center [234, 12] width 377 height 189
click at [240, 73] on video at bounding box center [234, 12] width 377 height 189
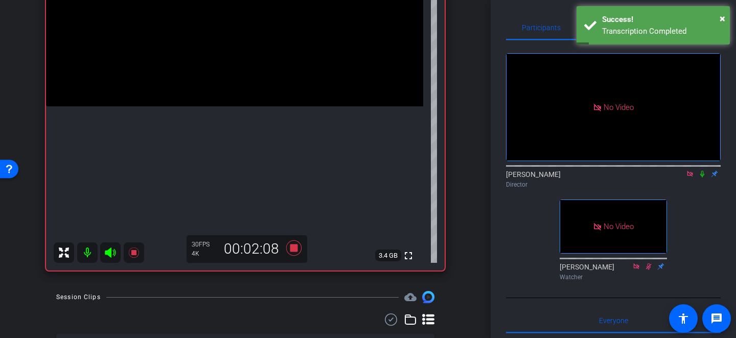
click at [240, 73] on video at bounding box center [234, 12] width 377 height 189
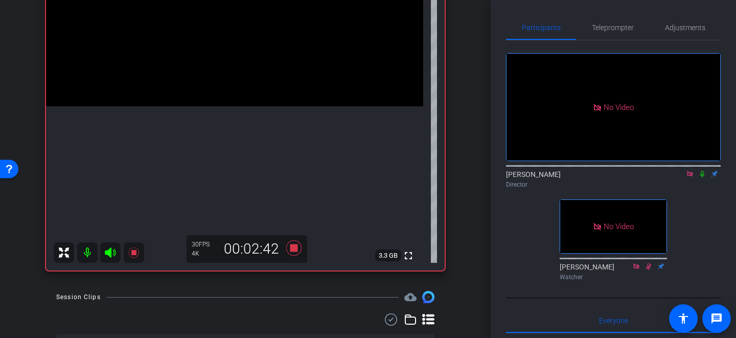
click at [240, 73] on video at bounding box center [234, 12] width 377 height 189
click at [292, 248] on icon at bounding box center [293, 247] width 15 height 15
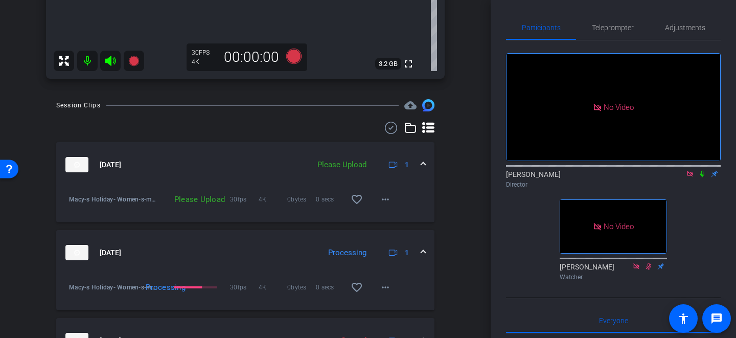
scroll to position [388, 0]
click at [387, 202] on mat-icon "more_horiz" at bounding box center [385, 200] width 12 height 12
click at [386, 219] on span "Upload" at bounding box center [401, 221] width 41 height 12
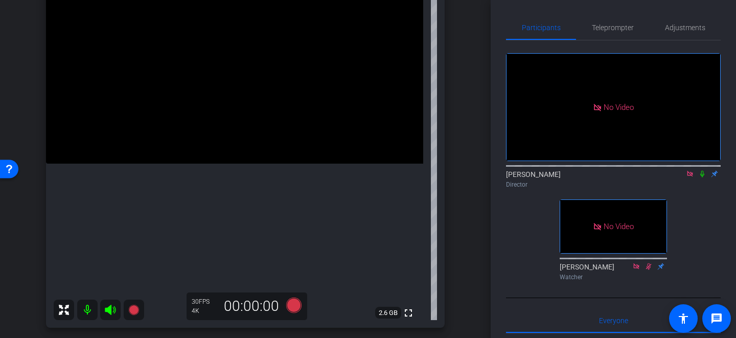
scroll to position [139, 0]
click at [216, 106] on video at bounding box center [234, 70] width 377 height 189
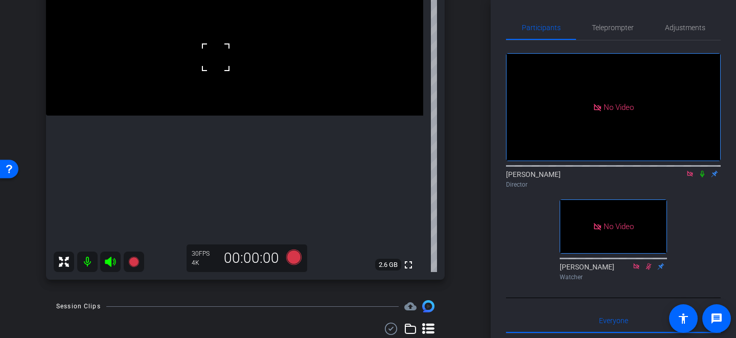
scroll to position [194, 0]
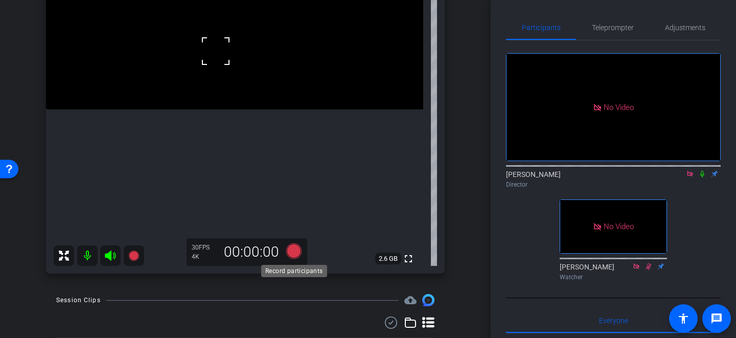
click at [290, 250] on icon at bounding box center [293, 250] width 15 height 15
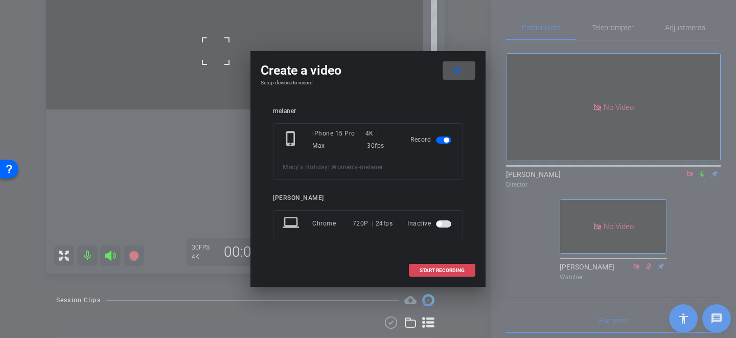
click at [430, 268] on span "START RECORDING" at bounding box center [442, 270] width 45 height 5
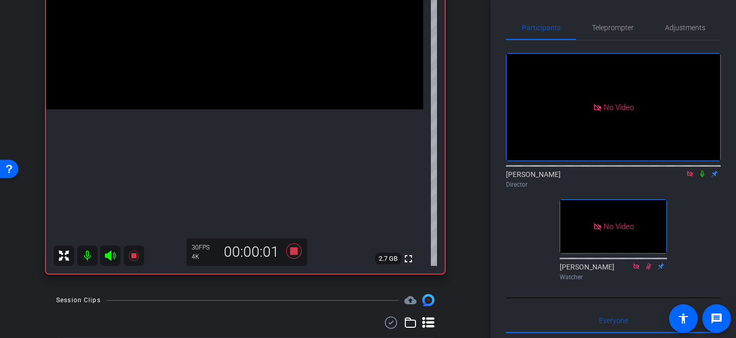
click at [224, 64] on video at bounding box center [234, 15] width 377 height 189
click at [229, 109] on video at bounding box center [234, 15] width 377 height 189
click at [216, 100] on video at bounding box center [234, 15] width 377 height 189
click at [232, 109] on video at bounding box center [234, 15] width 377 height 189
click at [222, 150] on div at bounding box center [232, 150] width 26 height 26
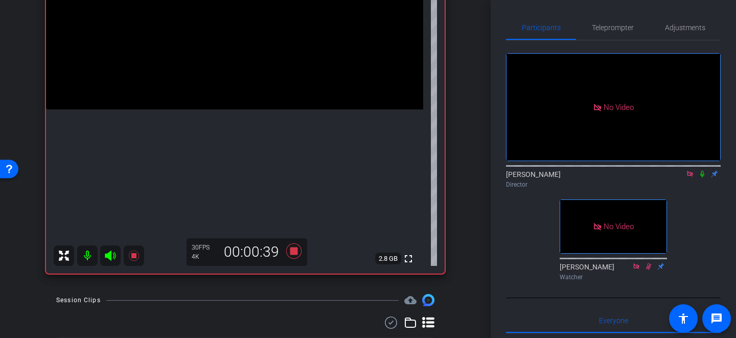
click at [214, 109] on video at bounding box center [234, 15] width 377 height 189
click at [214, 144] on div at bounding box center [214, 144] width 26 height 26
click at [211, 138] on div at bounding box center [214, 144] width 26 height 26
click at [210, 109] on video at bounding box center [234, 15] width 377 height 189
click at [297, 253] on icon at bounding box center [293, 250] width 15 height 15
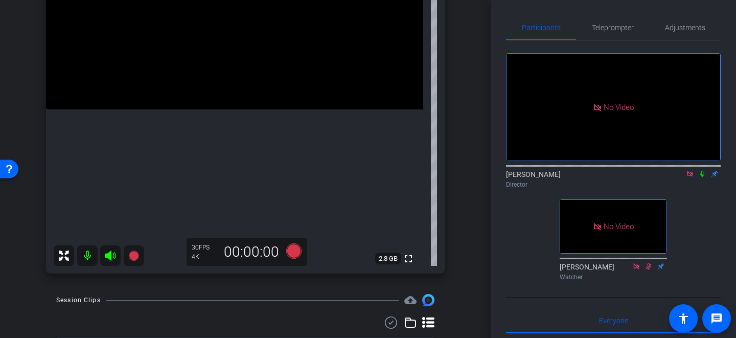
click at [241, 109] on video at bounding box center [234, 15] width 377 height 189
click at [236, 90] on video at bounding box center [234, 15] width 377 height 189
click at [195, 109] on video at bounding box center [234, 15] width 377 height 189
click at [190, 128] on div at bounding box center [196, 131] width 26 height 26
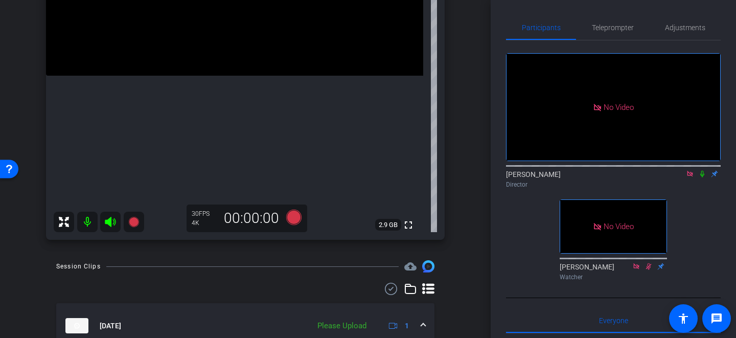
scroll to position [240, 0]
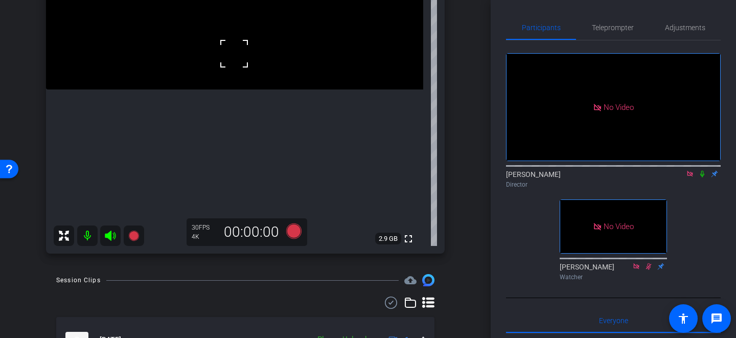
scroll to position [203, 0]
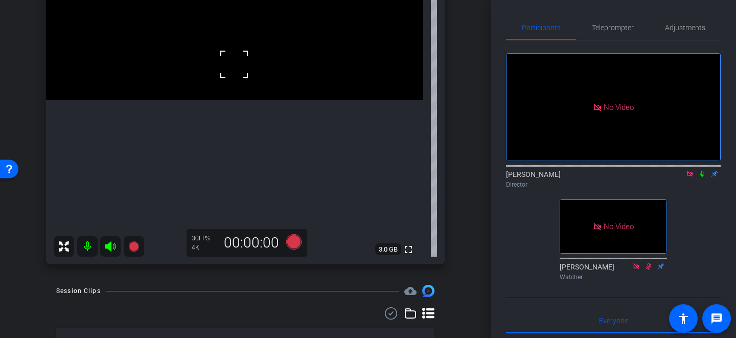
click at [198, 86] on video at bounding box center [234, 6] width 377 height 189
click at [209, 100] on video at bounding box center [234, 6] width 377 height 189
click at [294, 241] on icon at bounding box center [293, 241] width 15 height 15
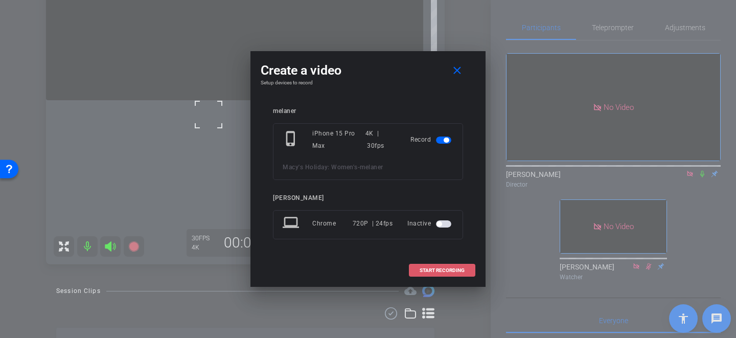
click at [434, 270] on span "START RECORDING" at bounding box center [442, 270] width 45 height 5
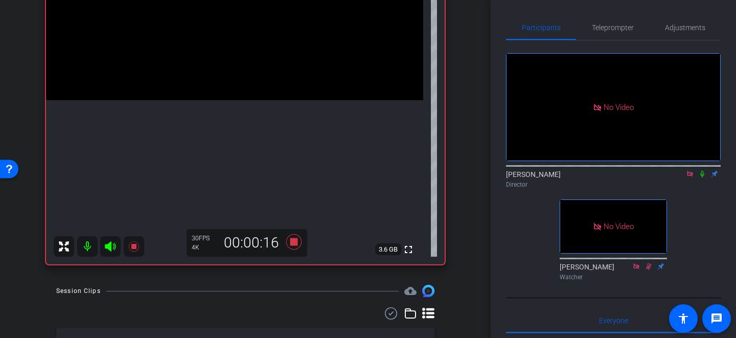
click at [219, 100] on video at bounding box center [234, 6] width 377 height 189
click at [219, 114] on div at bounding box center [220, 114] width 26 height 26
click at [220, 100] on video at bounding box center [234, 6] width 377 height 189
click at [235, 100] on video at bounding box center [234, 6] width 377 height 189
click at [292, 239] on icon at bounding box center [293, 241] width 15 height 15
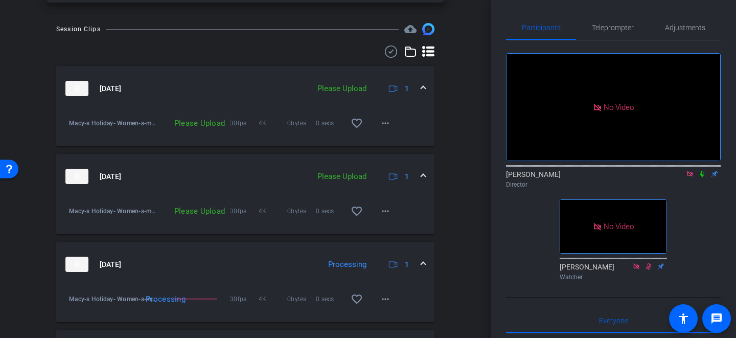
scroll to position [470, 0]
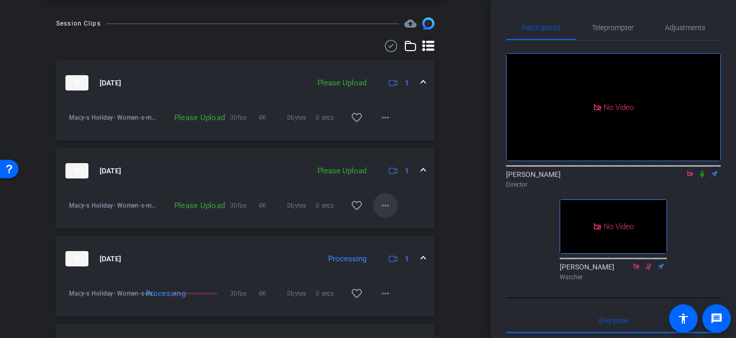
click at [389, 204] on mat-icon "more_horiz" at bounding box center [385, 205] width 12 height 12
click at [385, 223] on span "Upload" at bounding box center [401, 227] width 41 height 12
click at [391, 114] on mat-icon "more_horiz" at bounding box center [385, 117] width 12 height 12
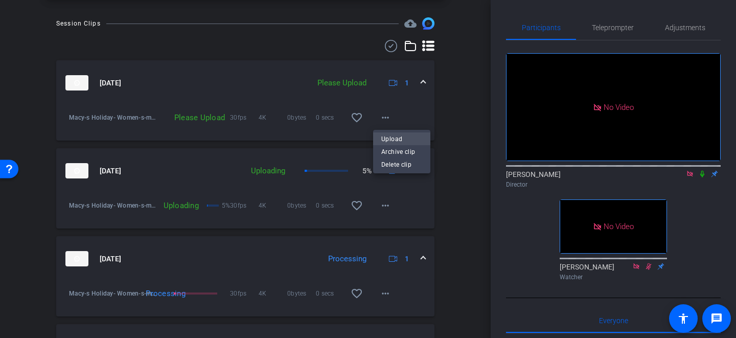
click at [384, 138] on span "Upload" at bounding box center [401, 139] width 41 height 12
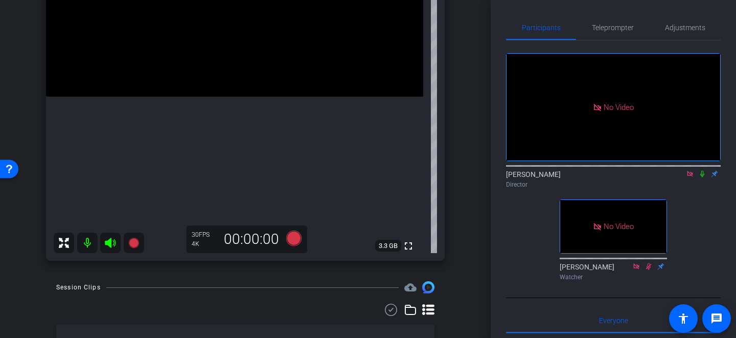
scroll to position [207, 0]
click at [236, 60] on video at bounding box center [234, 1] width 377 height 189
click at [247, 62] on div at bounding box center [236, 61] width 26 height 26
click at [294, 236] on icon at bounding box center [293, 237] width 15 height 15
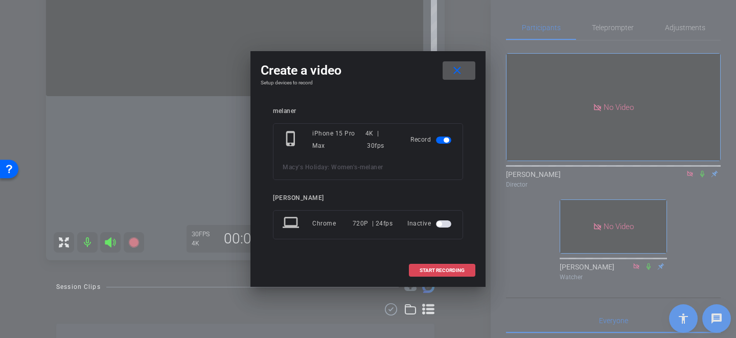
click at [447, 270] on span "START RECORDING" at bounding box center [442, 270] width 45 height 5
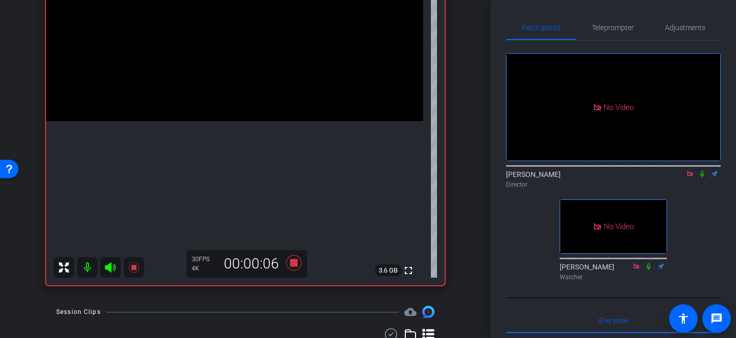
scroll to position [178, 0]
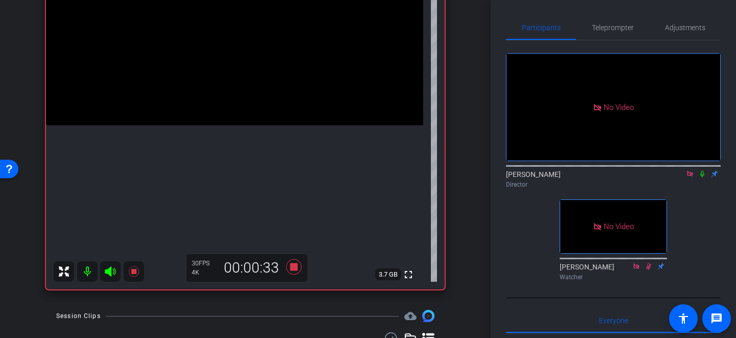
click at [239, 90] on video at bounding box center [234, 31] width 377 height 189
click at [292, 267] on icon at bounding box center [293, 266] width 15 height 15
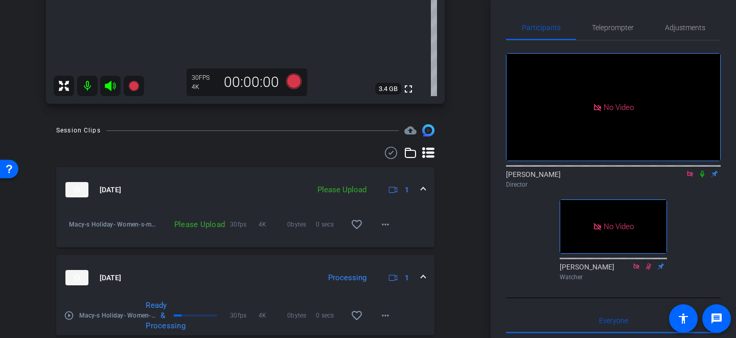
scroll to position [423, 0]
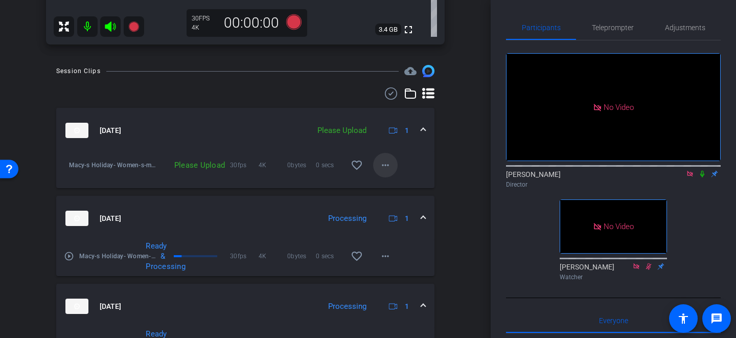
click at [386, 167] on mat-icon "more_horiz" at bounding box center [385, 165] width 12 height 12
click at [390, 185] on span "Upload" at bounding box center [401, 187] width 41 height 12
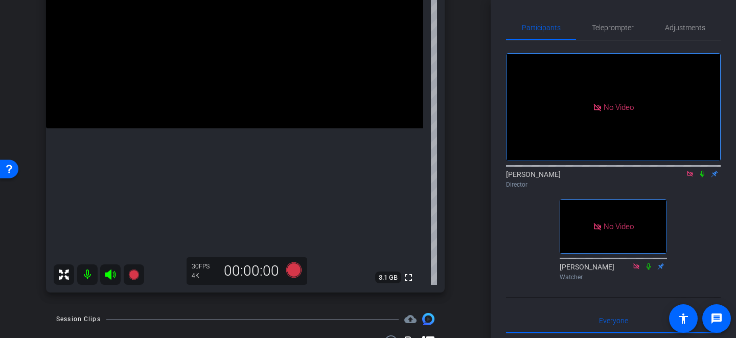
scroll to position [170, 0]
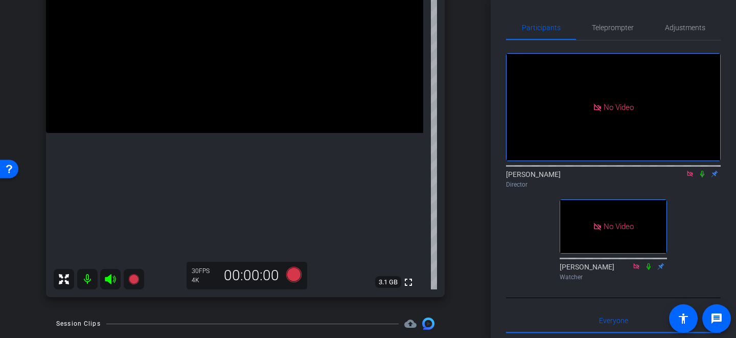
click at [229, 108] on video at bounding box center [234, 38] width 377 height 189
click at [293, 273] on icon at bounding box center [293, 274] width 15 height 15
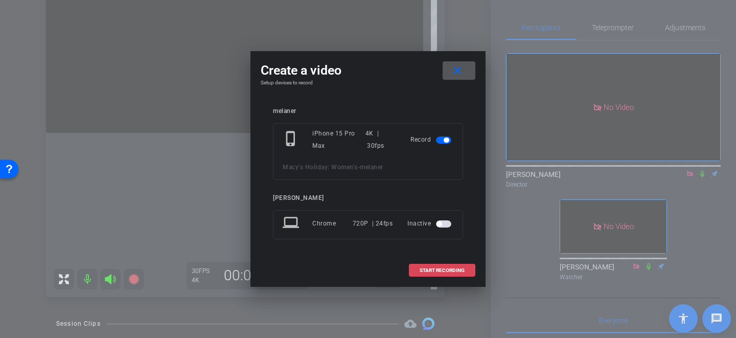
click at [435, 272] on span "START RECORDING" at bounding box center [442, 270] width 45 height 5
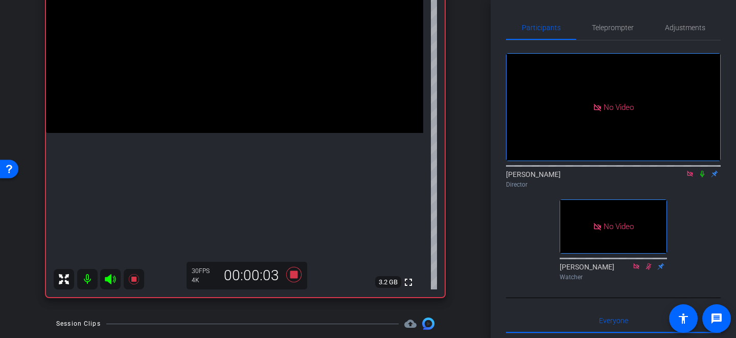
click at [232, 91] on video at bounding box center [234, 38] width 377 height 189
click at [257, 97] on video at bounding box center [234, 38] width 377 height 189
click at [237, 82] on video at bounding box center [234, 38] width 377 height 189
click at [239, 133] on video at bounding box center [234, 38] width 377 height 189
click at [229, 133] on video at bounding box center [234, 38] width 377 height 189
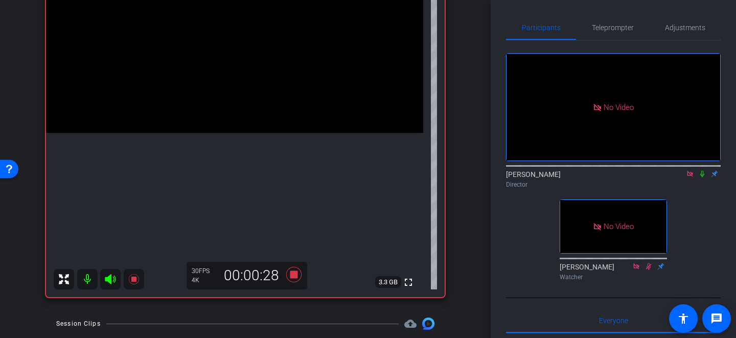
click at [220, 133] on video at bounding box center [234, 38] width 377 height 189
click at [223, 133] on video at bounding box center [234, 38] width 377 height 189
click at [244, 133] on video at bounding box center [234, 38] width 377 height 189
click at [295, 273] on icon at bounding box center [293, 274] width 15 height 15
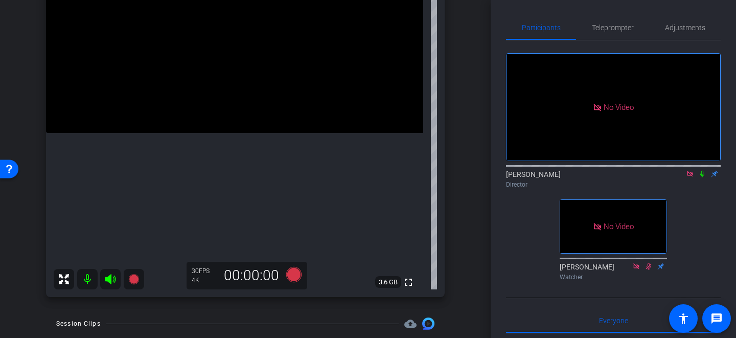
click at [227, 93] on video at bounding box center [234, 38] width 377 height 189
click at [230, 110] on video at bounding box center [234, 38] width 377 height 189
click at [217, 100] on video at bounding box center [234, 38] width 377 height 189
click at [252, 133] on video at bounding box center [234, 38] width 377 height 189
click at [241, 84] on video at bounding box center [234, 38] width 377 height 189
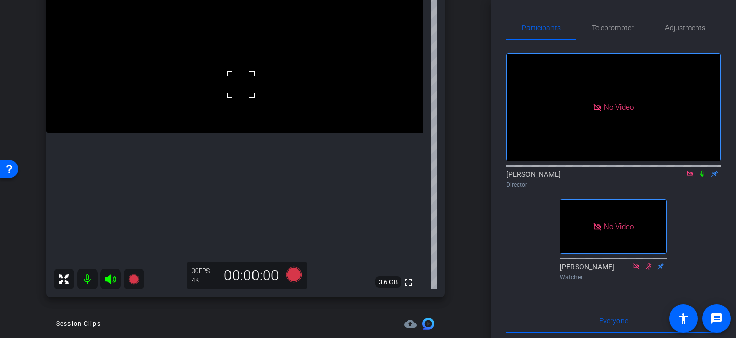
click at [233, 99] on video at bounding box center [234, 38] width 377 height 189
click at [297, 276] on icon at bounding box center [293, 274] width 15 height 15
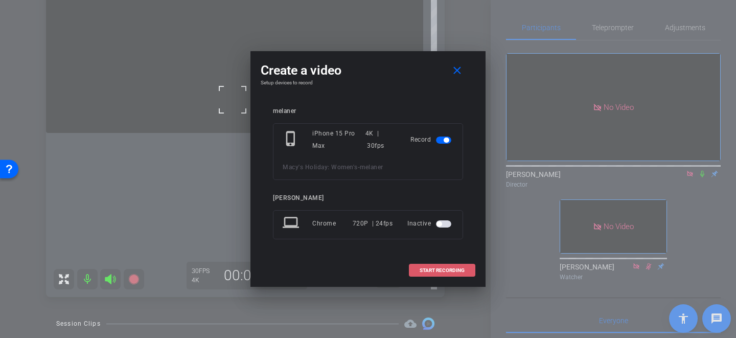
click at [430, 270] on span "START RECORDING" at bounding box center [442, 270] width 45 height 5
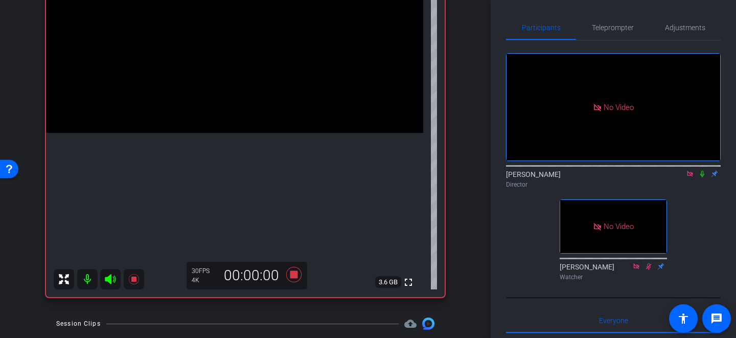
click at [238, 91] on video at bounding box center [234, 38] width 377 height 189
click at [232, 94] on div at bounding box center [239, 92] width 26 height 26
click at [232, 94] on video at bounding box center [234, 38] width 377 height 189
click at [235, 94] on video at bounding box center [234, 38] width 377 height 189
click at [240, 103] on video at bounding box center [234, 38] width 377 height 189
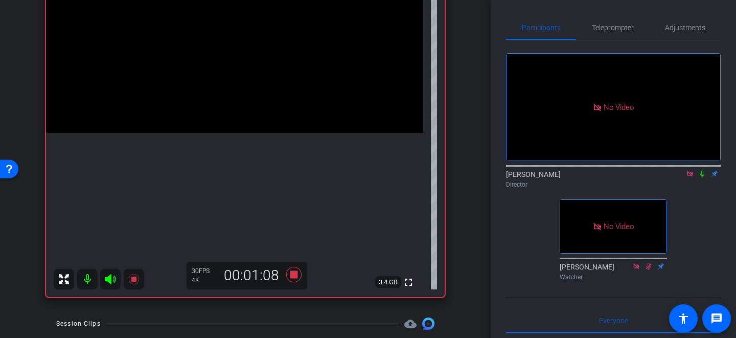
click at [196, 133] on video at bounding box center [234, 38] width 377 height 189
click at [208, 168] on div at bounding box center [197, 163] width 26 height 26
click at [242, 82] on video at bounding box center [234, 38] width 377 height 189
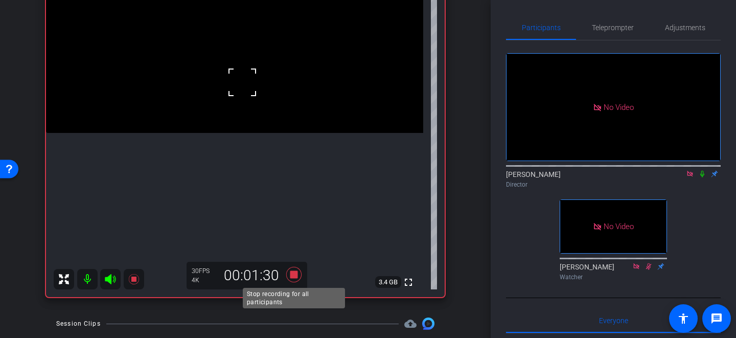
click at [293, 271] on icon at bounding box center [293, 274] width 15 height 15
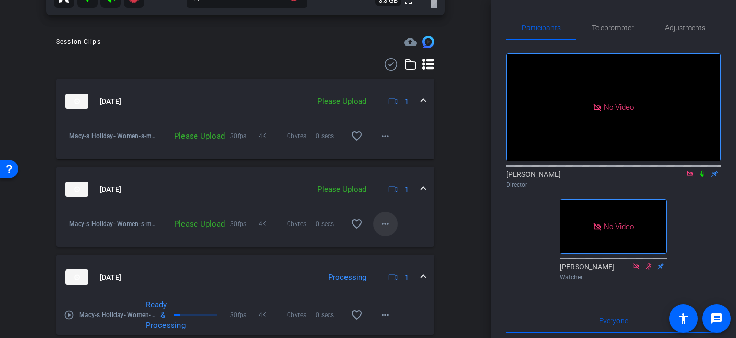
scroll to position [463, 0]
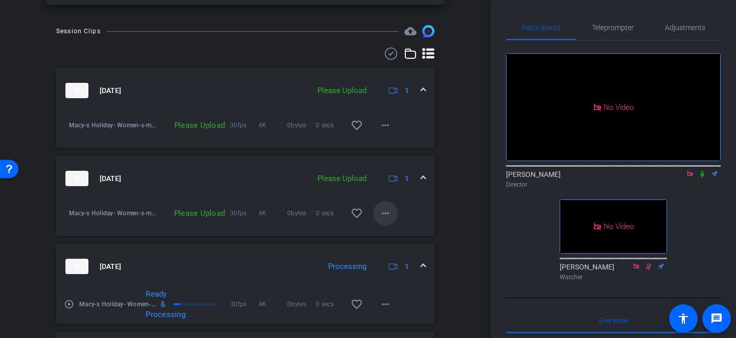
click at [388, 215] on mat-icon "more_horiz" at bounding box center [385, 213] width 12 height 12
click at [392, 233] on span "Upload" at bounding box center [401, 235] width 41 height 12
click at [388, 126] on mat-icon "more_horiz" at bounding box center [385, 125] width 12 height 12
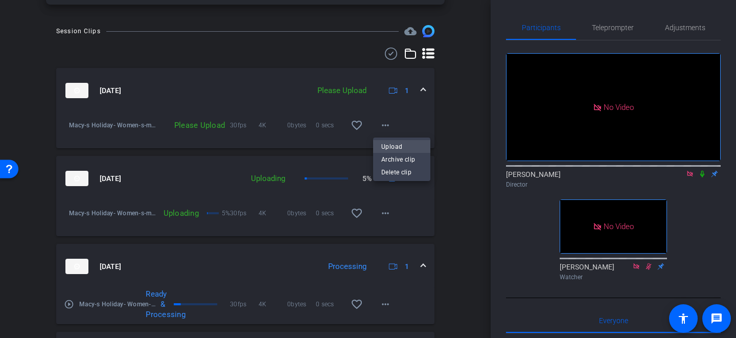
click at [389, 146] on span "Upload" at bounding box center [401, 147] width 41 height 12
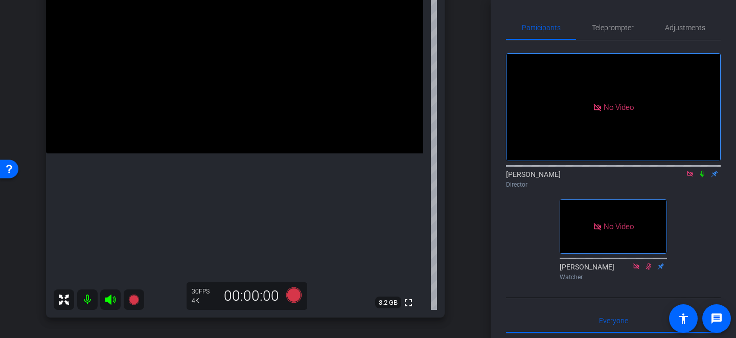
scroll to position [125, 0]
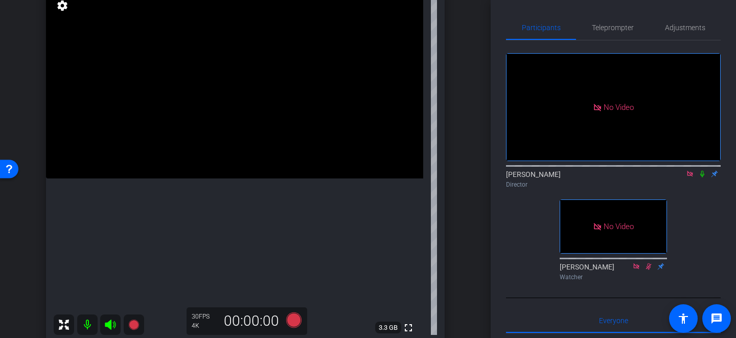
click at [244, 159] on video at bounding box center [234, 84] width 377 height 189
click at [220, 146] on video at bounding box center [234, 84] width 377 height 189
click at [272, 141] on video at bounding box center [234, 84] width 377 height 189
click at [252, 136] on video at bounding box center [234, 84] width 377 height 189
click at [258, 146] on video at bounding box center [234, 84] width 377 height 189
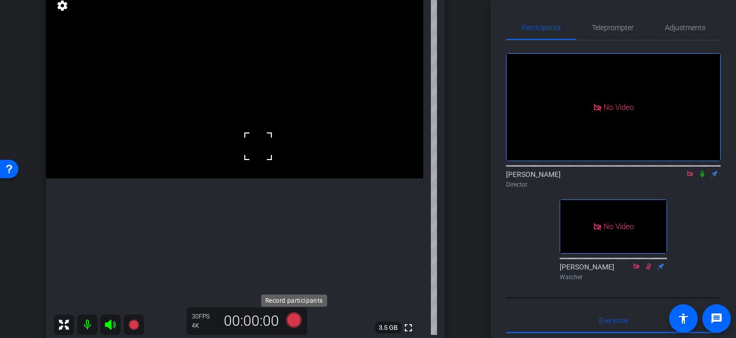
click at [292, 324] on icon at bounding box center [293, 319] width 15 height 15
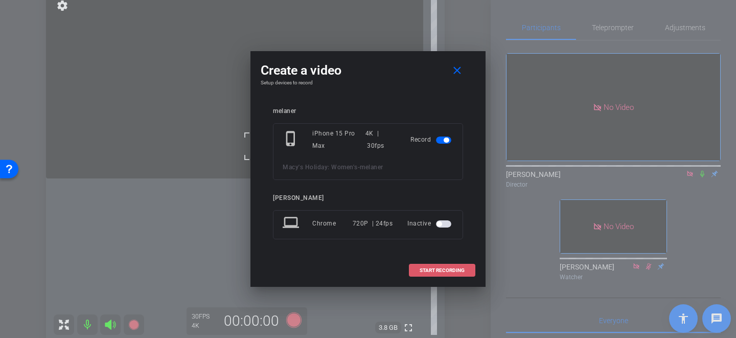
click at [438, 270] on span "START RECORDING" at bounding box center [442, 270] width 45 height 5
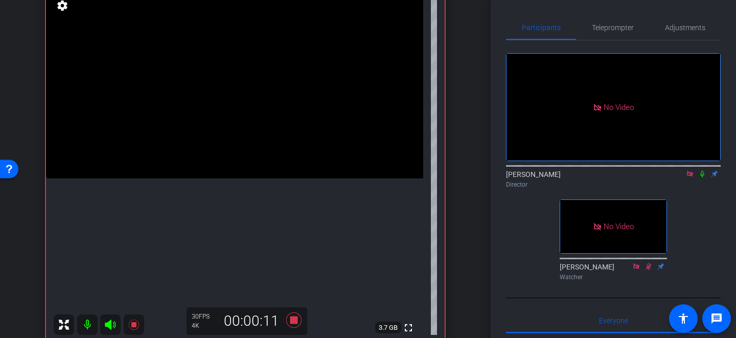
click at [216, 167] on video at bounding box center [234, 84] width 377 height 189
click at [226, 163] on video at bounding box center [234, 84] width 377 height 189
click at [228, 162] on div at bounding box center [226, 164] width 26 height 26
click at [230, 157] on div at bounding box center [226, 164] width 26 height 26
click at [220, 159] on video at bounding box center [234, 84] width 377 height 189
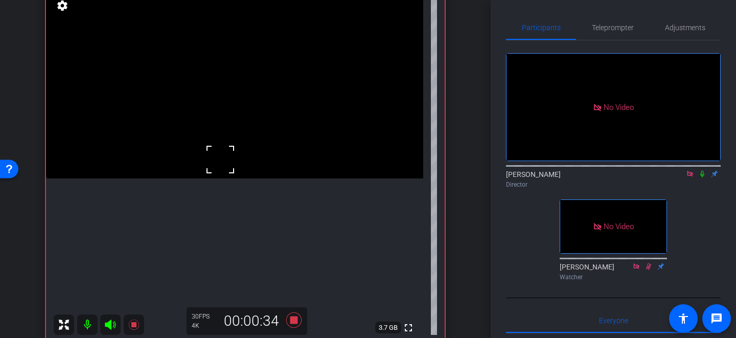
click at [226, 149] on div at bounding box center [221, 160] width 26 height 26
click at [211, 148] on video at bounding box center [234, 84] width 377 height 189
click at [208, 148] on div at bounding box center [211, 149] width 26 height 26
click at [204, 160] on video at bounding box center [234, 84] width 377 height 189
click at [204, 155] on div at bounding box center [204, 161] width 26 height 26
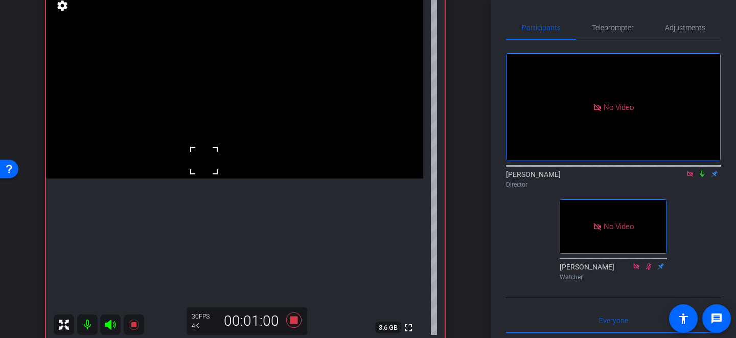
click at [210, 140] on video at bounding box center [234, 84] width 377 height 189
click at [201, 143] on div at bounding box center [210, 140] width 26 height 26
click at [194, 142] on video at bounding box center [234, 84] width 377 height 189
click at [199, 140] on div at bounding box center [195, 142] width 26 height 26
click at [201, 138] on div at bounding box center [195, 142] width 26 height 26
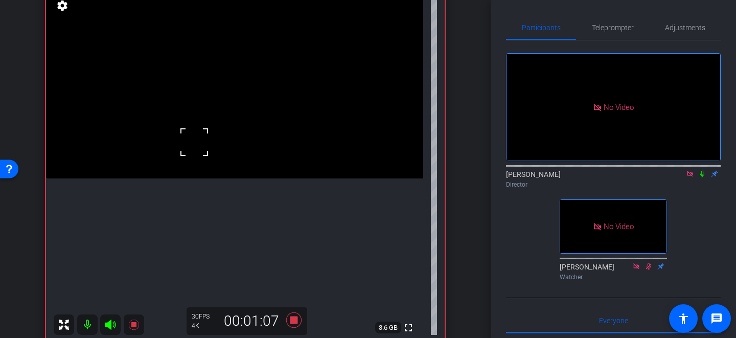
click at [200, 140] on div at bounding box center [195, 142] width 26 height 26
click at [194, 147] on div at bounding box center [195, 142] width 26 height 26
click at [194, 151] on video at bounding box center [234, 84] width 377 height 189
click at [195, 159] on div at bounding box center [194, 152] width 26 height 26
click at [195, 147] on div at bounding box center [194, 152] width 26 height 26
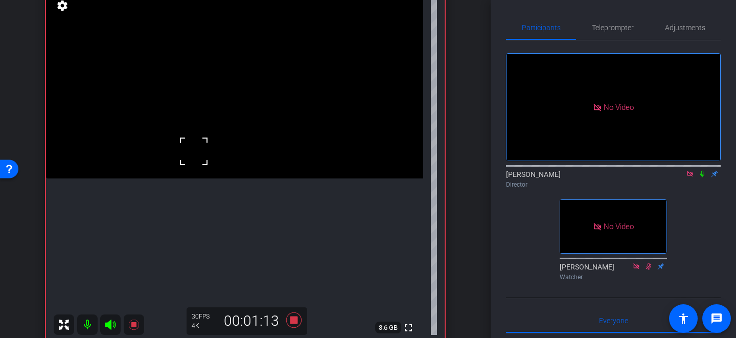
click at [194, 150] on div at bounding box center [194, 152] width 26 height 26
click at [188, 151] on div at bounding box center [194, 152] width 26 height 26
click at [193, 160] on video at bounding box center [234, 84] width 377 height 189
click at [194, 160] on div at bounding box center [193, 160] width 26 height 26
click at [194, 151] on div at bounding box center [193, 160] width 26 height 26
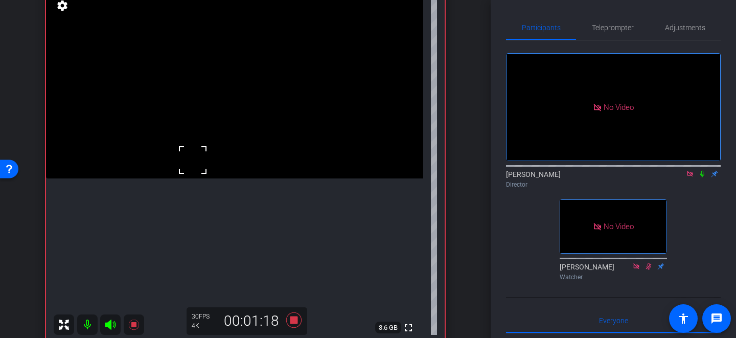
click at [192, 159] on div at bounding box center [193, 160] width 26 height 26
click at [222, 157] on video at bounding box center [234, 84] width 377 height 189
click at [211, 171] on video at bounding box center [234, 84] width 377 height 189
click at [209, 160] on div at bounding box center [211, 172] width 26 height 26
click at [210, 152] on video at bounding box center [234, 84] width 377 height 189
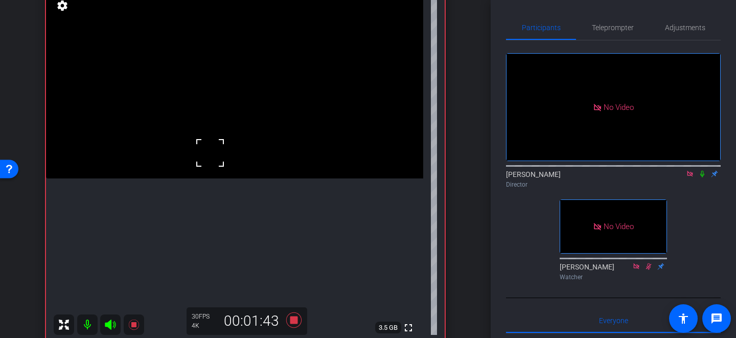
click at [204, 142] on div at bounding box center [210, 153] width 26 height 26
click at [193, 149] on video at bounding box center [234, 84] width 377 height 189
click at [251, 143] on video at bounding box center [234, 84] width 377 height 189
click at [258, 144] on div at bounding box center [251, 143] width 26 height 26
click at [253, 159] on video at bounding box center [234, 84] width 377 height 189
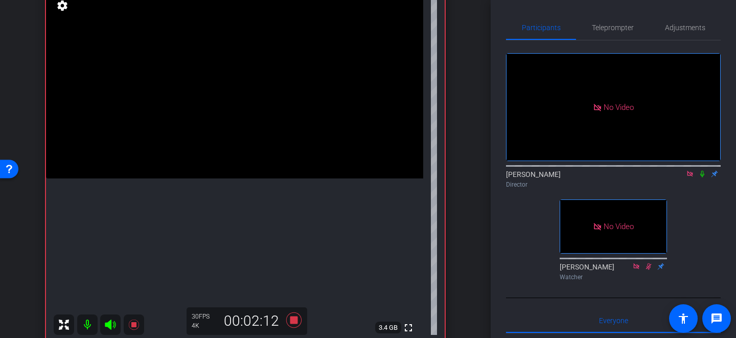
click at [233, 140] on video at bounding box center [234, 84] width 377 height 189
click at [233, 140] on div at bounding box center [233, 141] width 26 height 26
click at [242, 138] on video at bounding box center [234, 84] width 377 height 189
click at [240, 139] on div at bounding box center [243, 138] width 26 height 26
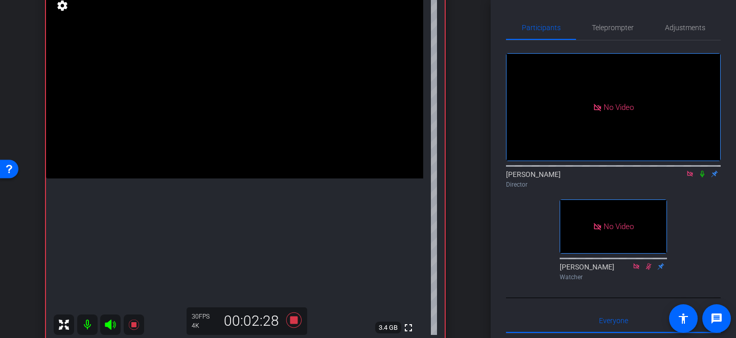
click at [240, 139] on video at bounding box center [234, 84] width 377 height 189
click at [242, 150] on div at bounding box center [240, 139] width 26 height 26
click at [236, 138] on div at bounding box center [240, 139] width 26 height 26
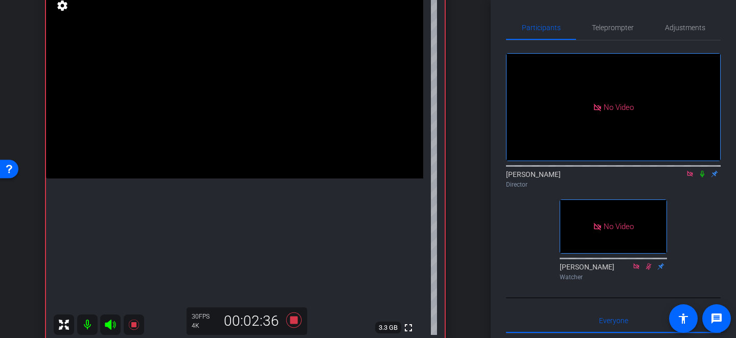
click at [236, 138] on video at bounding box center [234, 84] width 377 height 189
click at [236, 138] on div at bounding box center [236, 139] width 26 height 26
click at [237, 137] on div at bounding box center [236, 139] width 26 height 26
click at [294, 322] on icon at bounding box center [293, 319] width 15 height 15
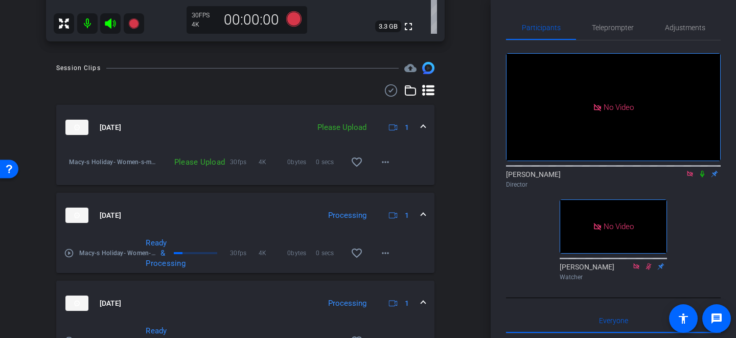
scroll to position [432, 0]
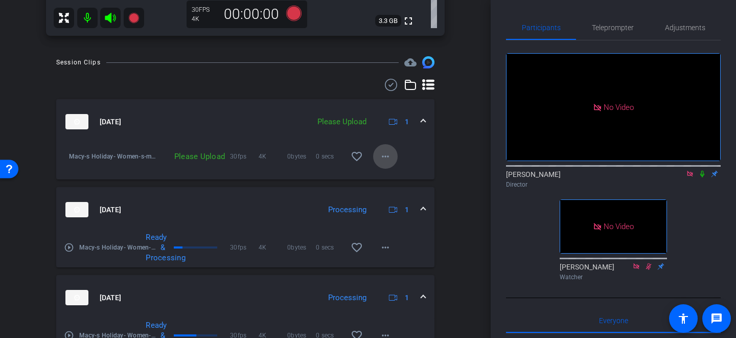
click at [390, 155] on mat-icon "more_horiz" at bounding box center [385, 156] width 12 height 12
click at [394, 179] on span "Upload" at bounding box center [401, 178] width 41 height 12
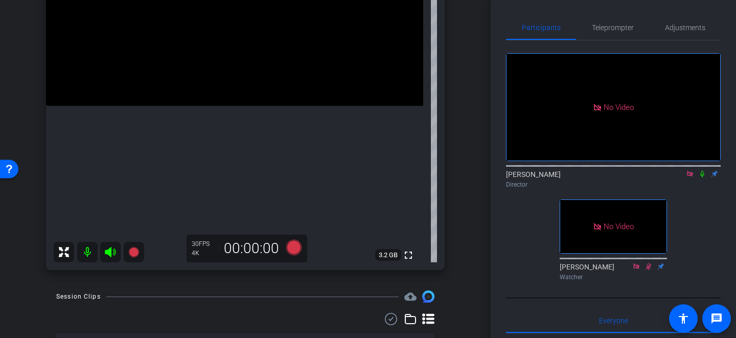
scroll to position [189, 0]
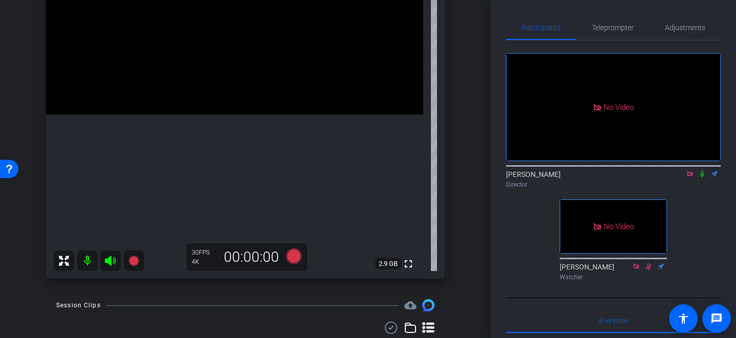
click at [233, 75] on video at bounding box center [234, 20] width 377 height 189
click at [293, 254] on icon at bounding box center [293, 256] width 15 height 15
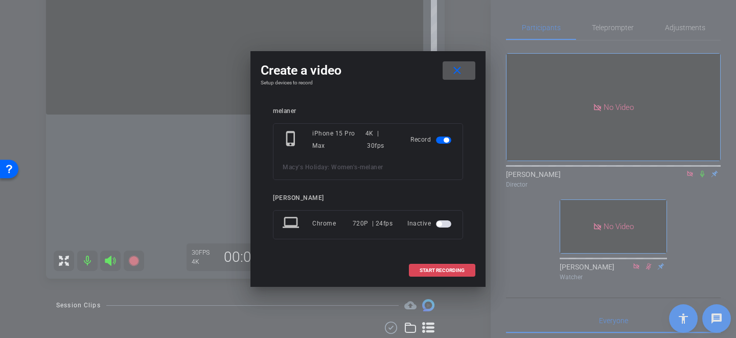
click at [429, 268] on span "START RECORDING" at bounding box center [442, 270] width 45 height 5
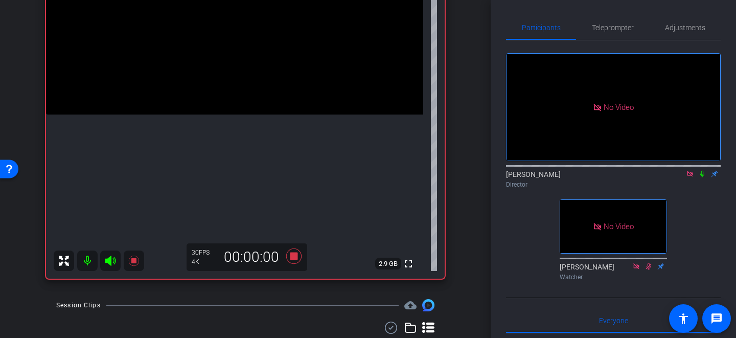
click at [257, 82] on video at bounding box center [234, 20] width 377 height 189
click at [257, 79] on video at bounding box center [234, 20] width 377 height 189
click at [217, 115] on video at bounding box center [234, 20] width 377 height 189
click at [210, 115] on video at bounding box center [234, 20] width 377 height 189
click at [213, 107] on div at bounding box center [210, 117] width 26 height 26
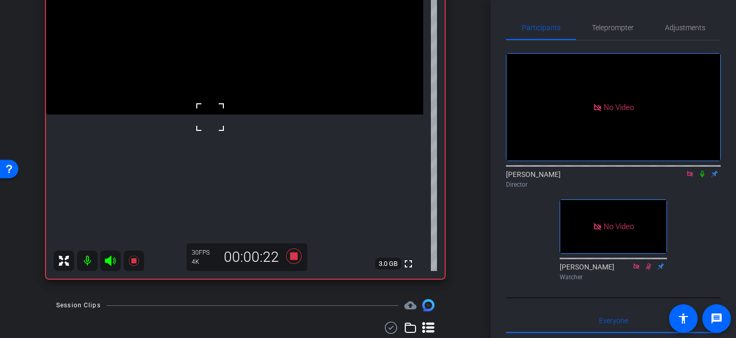
click at [215, 104] on div at bounding box center [210, 117] width 26 height 26
click at [215, 97] on video at bounding box center [234, 20] width 377 height 189
click at [210, 90] on div at bounding box center [215, 97] width 26 height 26
click at [207, 86] on div at bounding box center [215, 97] width 26 height 26
click at [220, 90] on video at bounding box center [234, 20] width 377 height 189
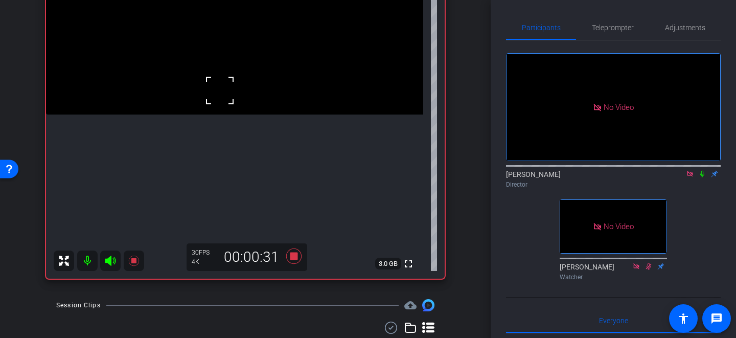
click at [220, 90] on div at bounding box center [220, 91] width 26 height 26
click at [220, 88] on div at bounding box center [220, 91] width 26 height 26
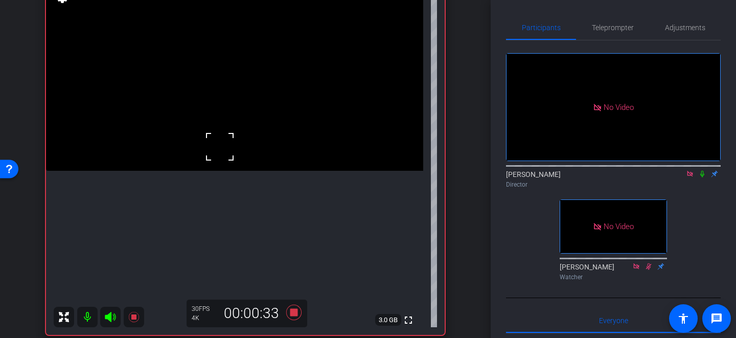
scroll to position [131, 0]
click at [213, 133] on video at bounding box center [234, 77] width 377 height 189
click at [256, 125] on video at bounding box center [234, 77] width 377 height 189
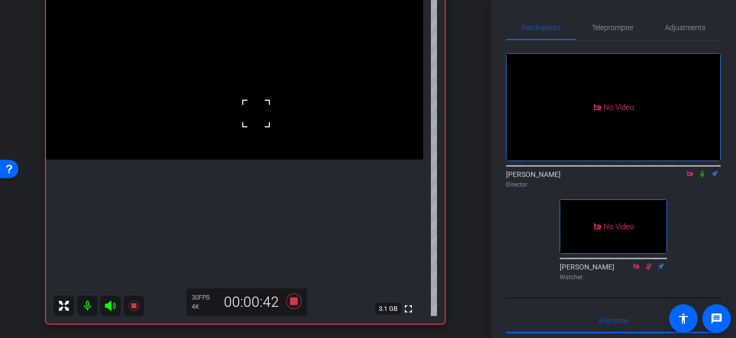
scroll to position [145, 0]
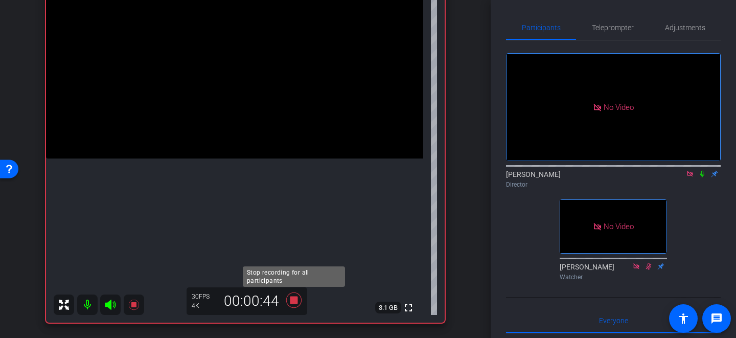
click at [295, 299] on icon at bounding box center [293, 299] width 15 height 15
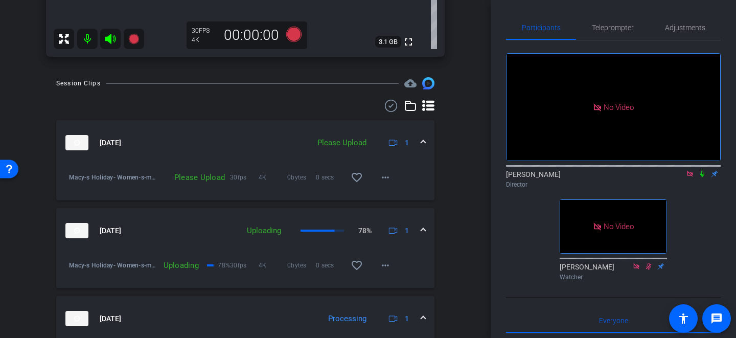
scroll to position [460, 0]
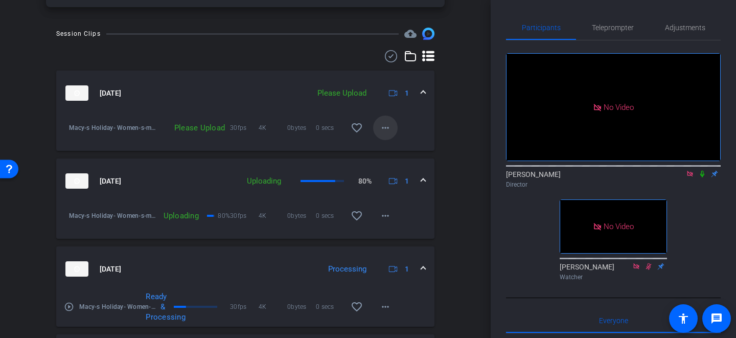
click at [386, 134] on span at bounding box center [385, 128] width 25 height 25
click at [395, 151] on span "Upload" at bounding box center [401, 149] width 41 height 12
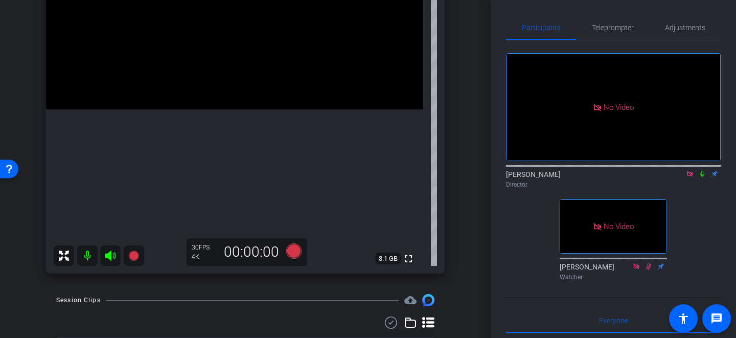
scroll to position [202, 0]
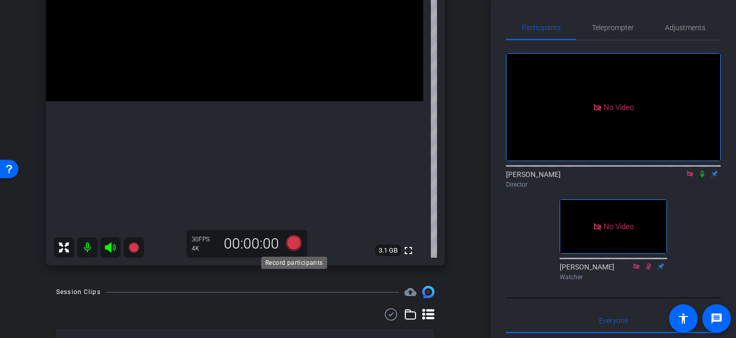
click at [294, 240] on icon at bounding box center [293, 242] width 15 height 15
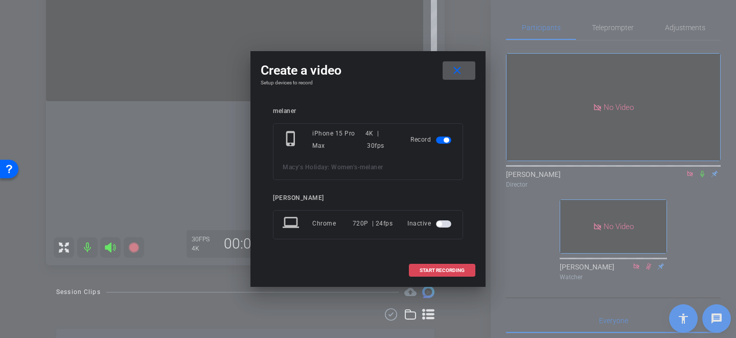
click at [437, 271] on span "START RECORDING" at bounding box center [442, 270] width 45 height 5
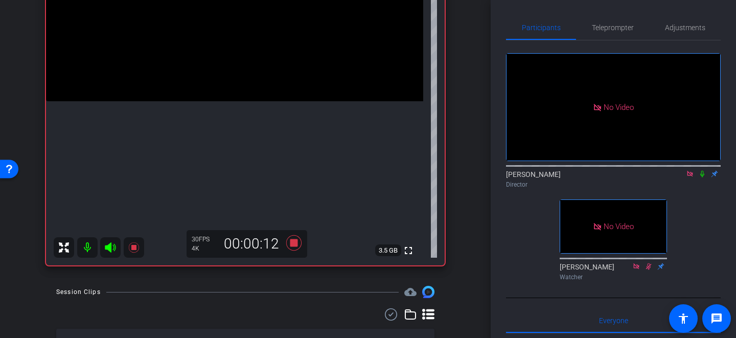
click at [241, 63] on video at bounding box center [234, 7] width 377 height 189
click at [294, 247] on icon at bounding box center [294, 243] width 25 height 18
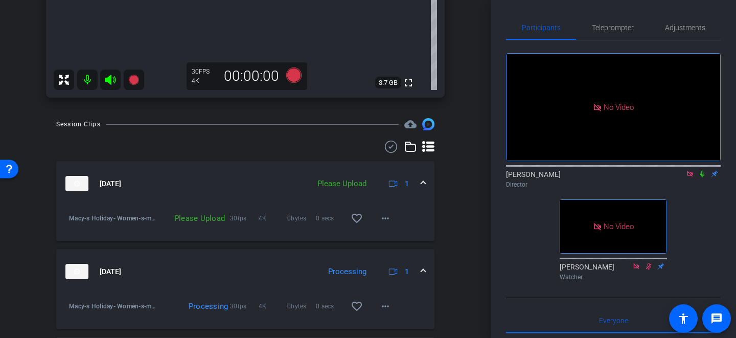
scroll to position [369, 0]
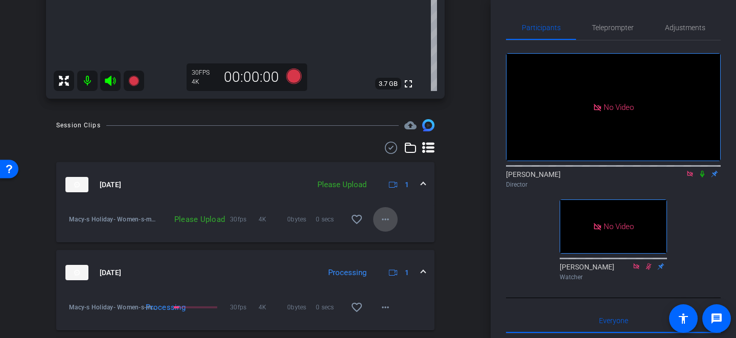
click at [389, 220] on mat-icon "more_horiz" at bounding box center [385, 219] width 12 height 12
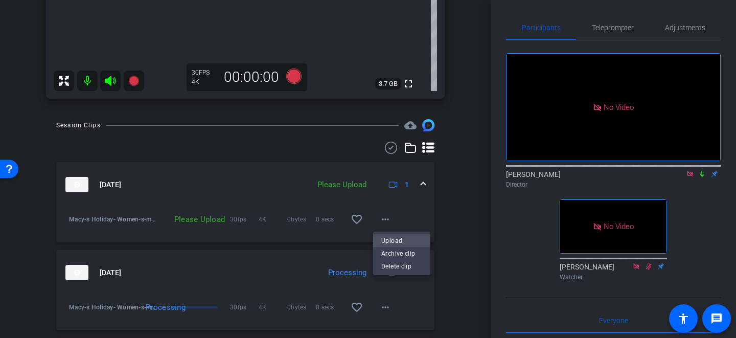
click at [392, 237] on span "Upload" at bounding box center [401, 241] width 41 height 12
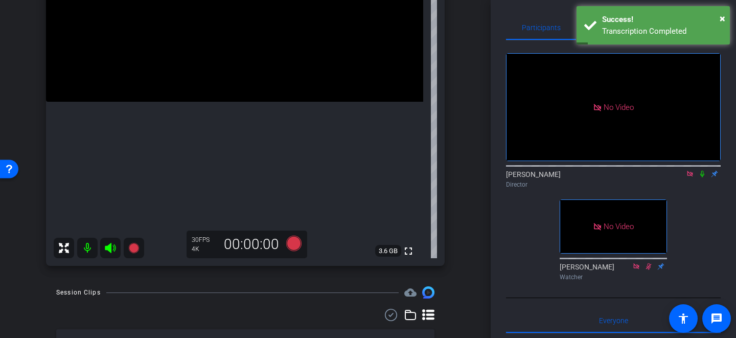
scroll to position [183, 0]
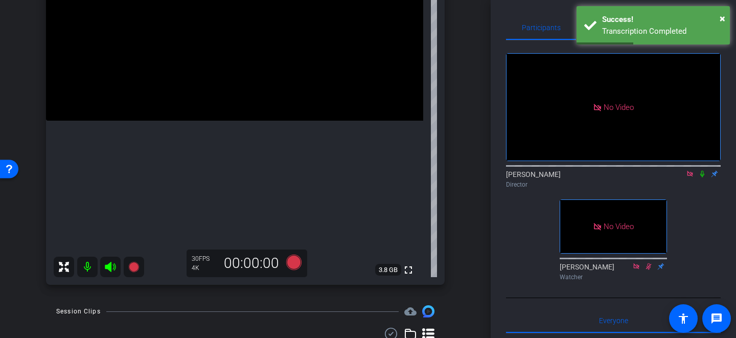
click at [251, 86] on video at bounding box center [234, 26] width 377 height 189
click at [294, 261] on icon at bounding box center [293, 262] width 15 height 15
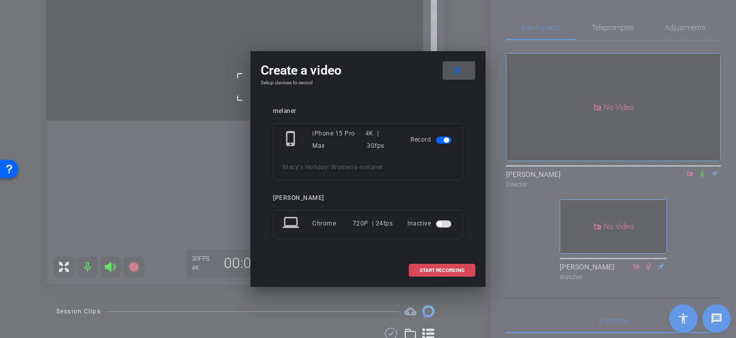
click at [443, 270] on span "START RECORDING" at bounding box center [442, 270] width 45 height 5
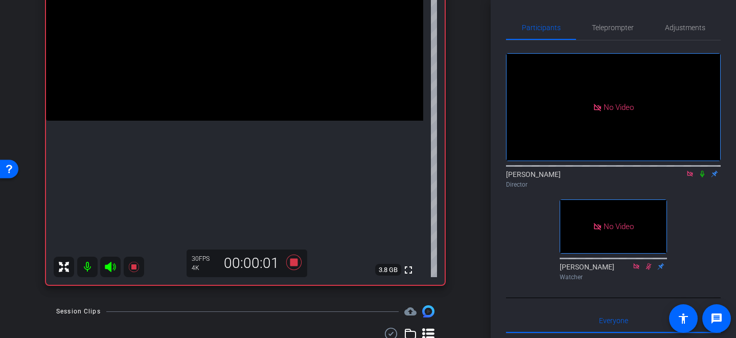
click at [217, 80] on video at bounding box center [234, 26] width 377 height 189
click at [250, 80] on video at bounding box center [234, 26] width 377 height 189
click at [239, 84] on div at bounding box center [250, 81] width 26 height 26
click at [209, 109] on video at bounding box center [234, 26] width 377 height 189
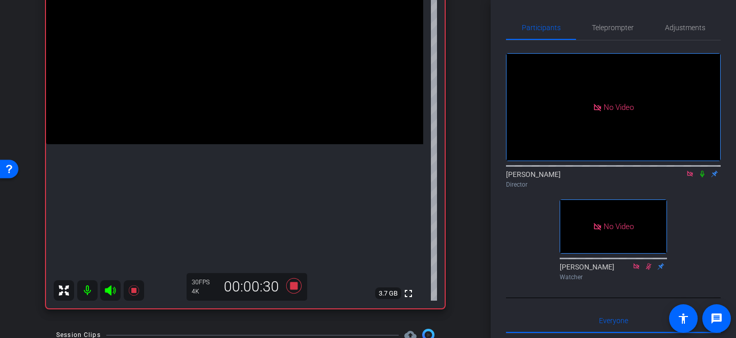
scroll to position [152, 0]
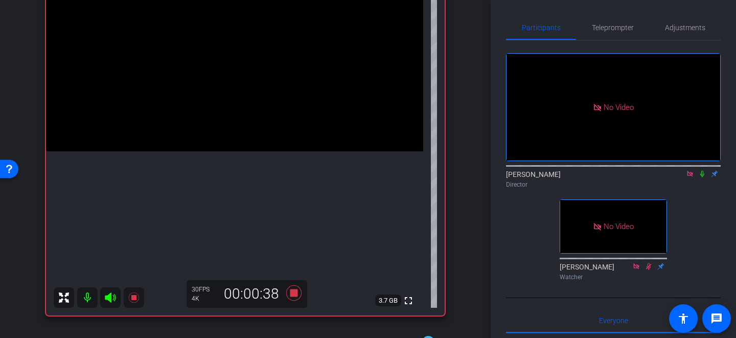
click at [264, 115] on video at bounding box center [234, 57] width 377 height 189
click at [292, 290] on icon at bounding box center [293, 292] width 15 height 15
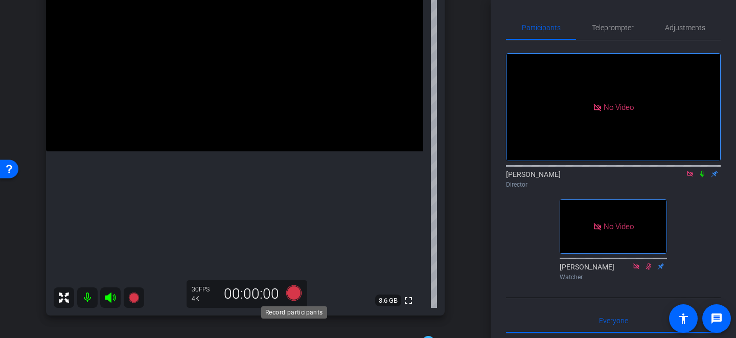
click at [297, 292] on icon at bounding box center [293, 292] width 15 height 15
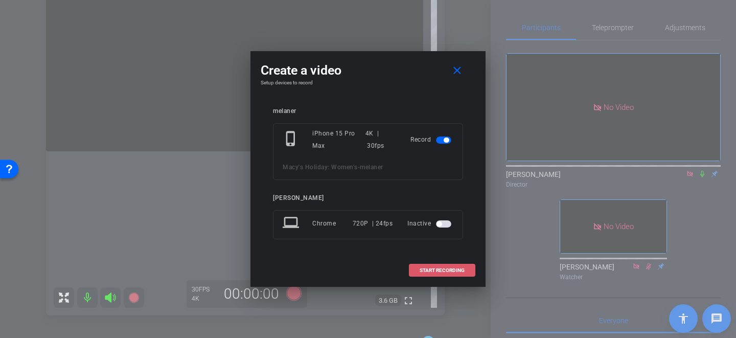
click at [424, 272] on span "START RECORDING" at bounding box center [442, 270] width 45 height 5
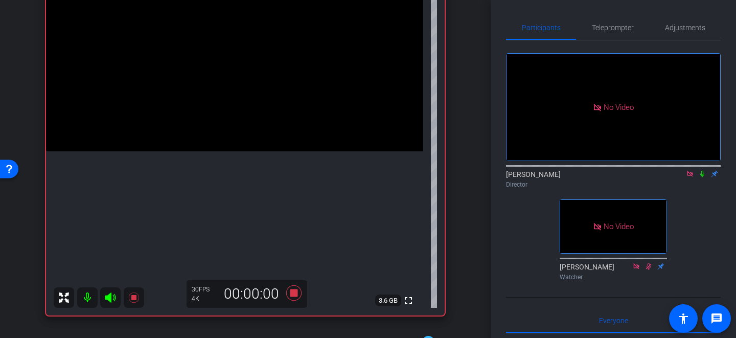
click at [232, 117] on video at bounding box center [234, 57] width 377 height 189
click at [231, 118] on video at bounding box center [234, 57] width 377 height 189
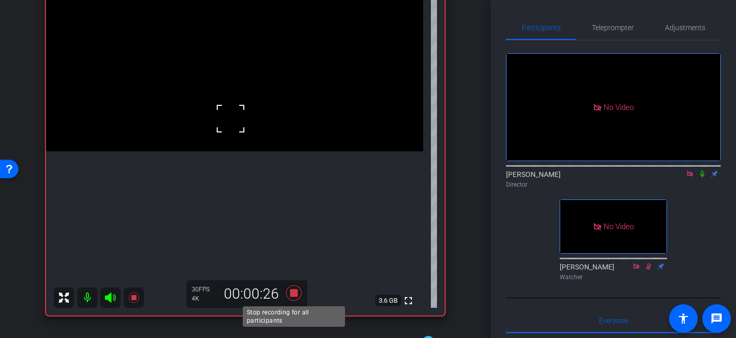
click at [293, 291] on icon at bounding box center [293, 292] width 15 height 15
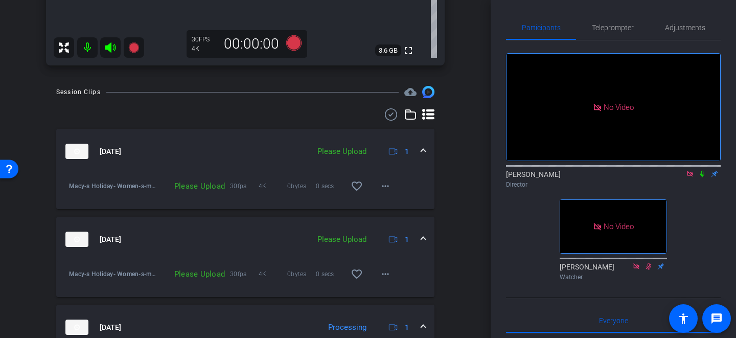
scroll to position [431, 0]
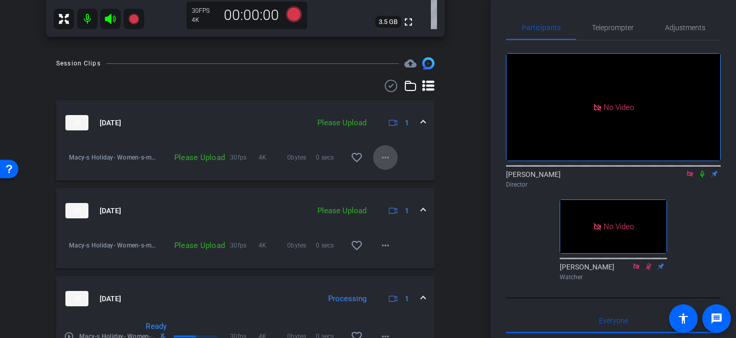
click at [379, 153] on span at bounding box center [385, 157] width 25 height 25
click at [388, 177] on span "Upload" at bounding box center [401, 179] width 41 height 12
click at [387, 242] on mat-icon "more_horiz" at bounding box center [385, 245] width 12 height 12
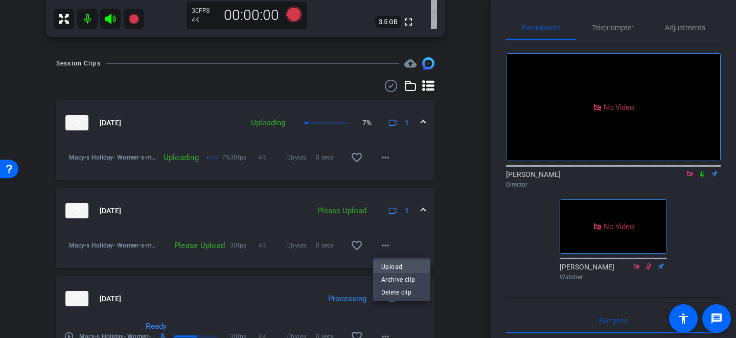
click at [388, 264] on span "Upload" at bounding box center [401, 267] width 41 height 12
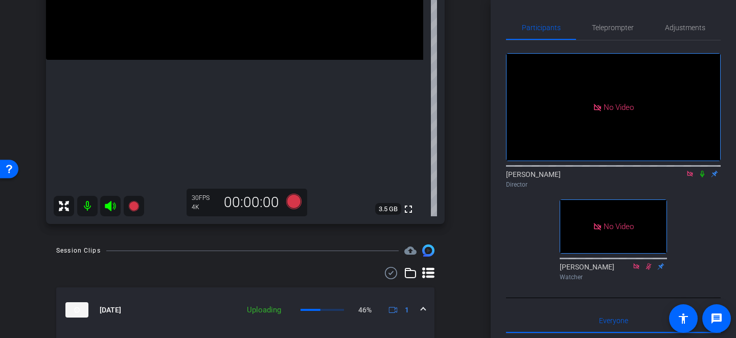
scroll to position [211, 0]
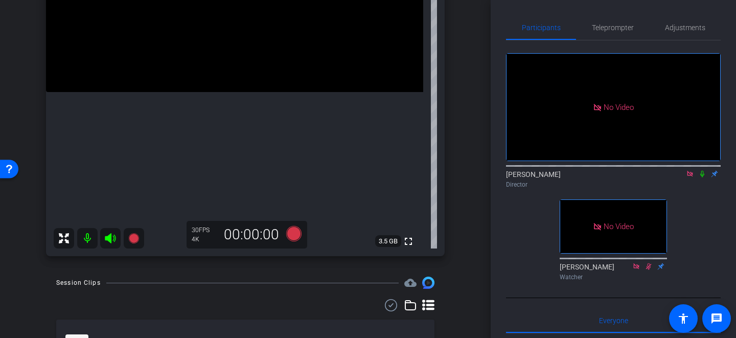
click at [226, 54] on div at bounding box center [239, 51] width 26 height 26
click at [227, 56] on div at bounding box center [227, 56] width 26 height 26
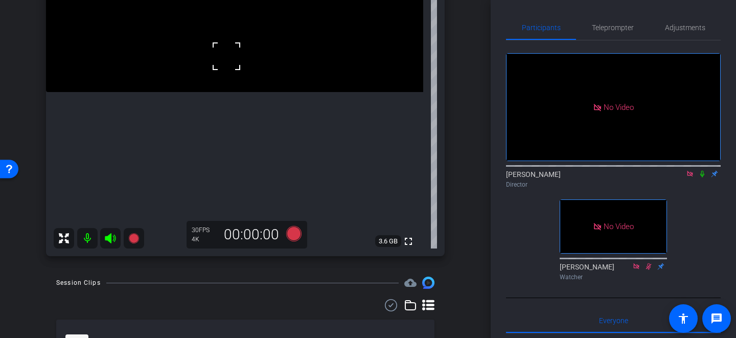
click at [227, 56] on div at bounding box center [227, 56] width 26 height 26
click at [295, 233] on icon at bounding box center [293, 233] width 15 height 15
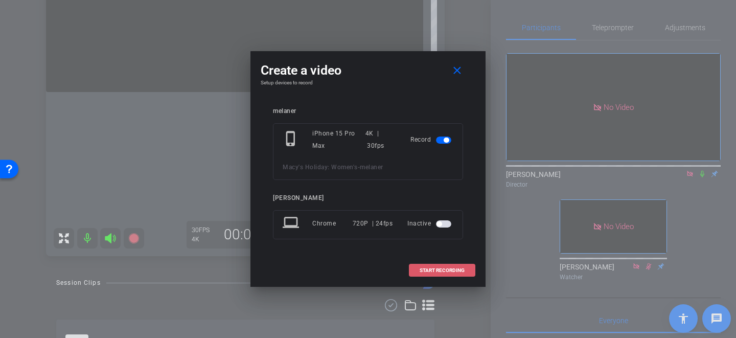
click at [443, 268] on span "START RECORDING" at bounding box center [442, 270] width 45 height 5
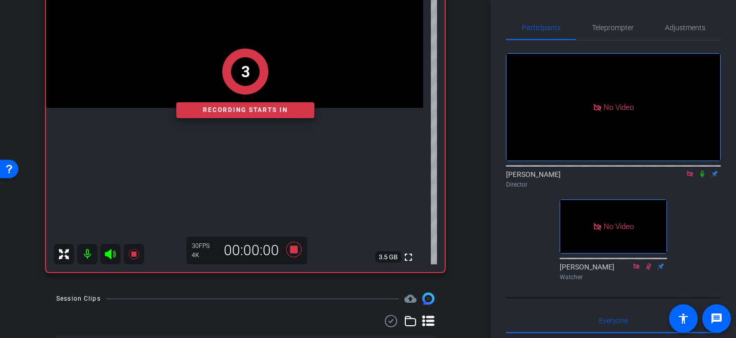
scroll to position [189, 0]
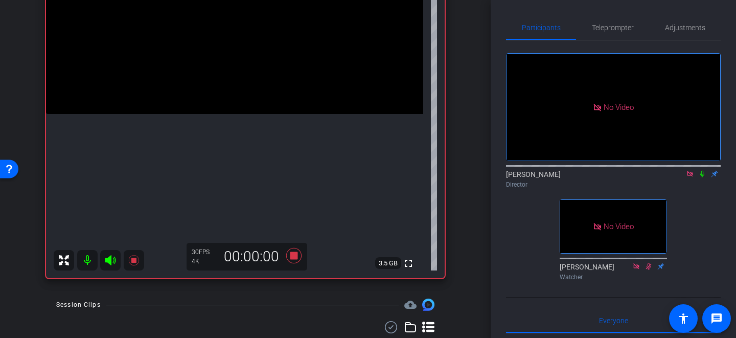
click at [223, 81] on video at bounding box center [234, 19] width 377 height 189
click at [217, 82] on div at bounding box center [224, 82] width 26 height 26
click at [233, 82] on div at bounding box center [224, 82] width 26 height 26
click at [233, 82] on video at bounding box center [234, 19] width 377 height 189
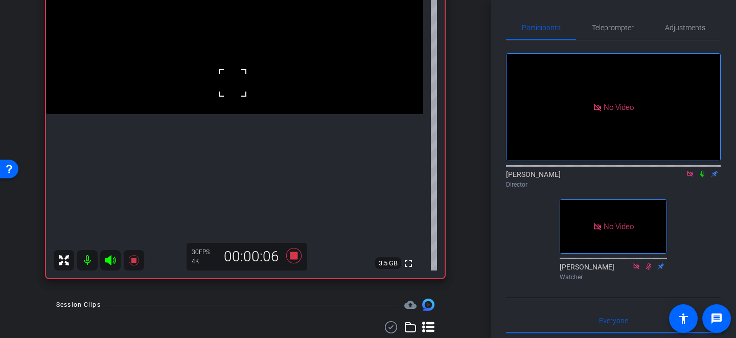
click at [226, 83] on div at bounding box center [233, 83] width 26 height 26
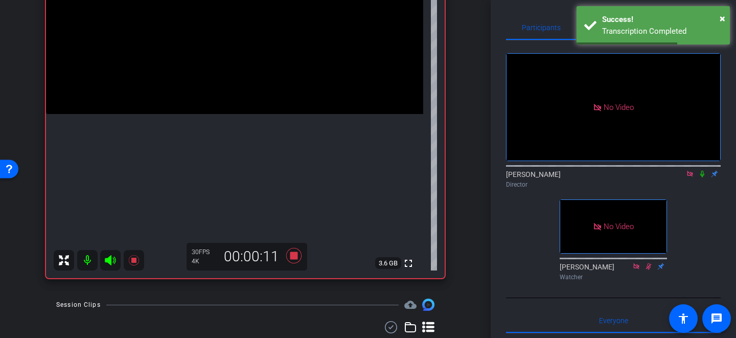
click at [226, 83] on video at bounding box center [234, 19] width 377 height 189
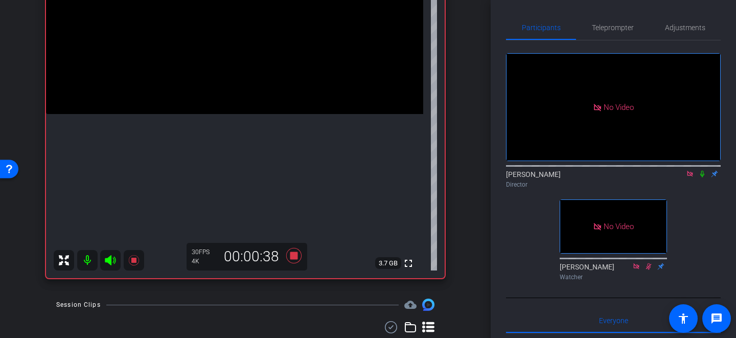
click at [221, 100] on video at bounding box center [234, 19] width 377 height 189
click at [229, 92] on video at bounding box center [234, 19] width 377 height 189
click at [294, 255] on icon at bounding box center [293, 255] width 15 height 15
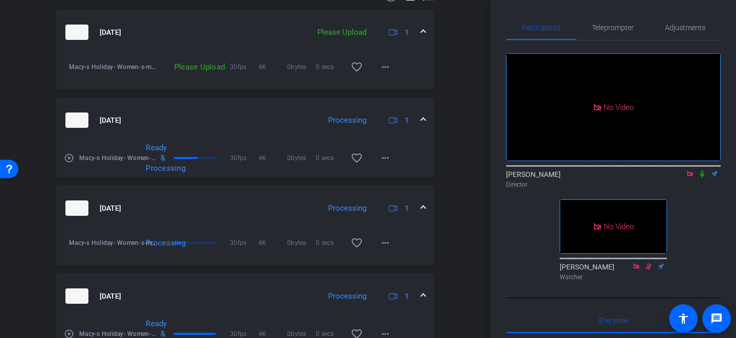
scroll to position [432, 0]
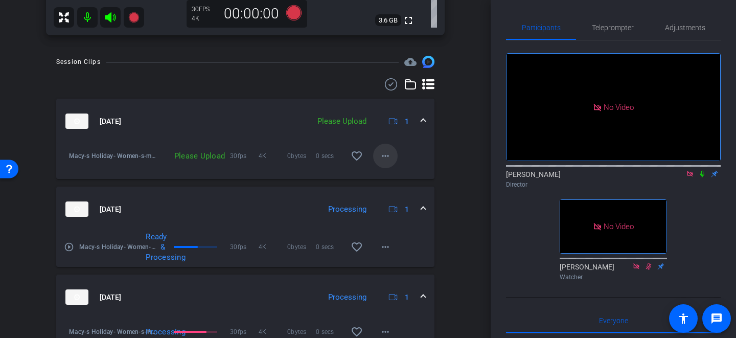
click at [384, 160] on mat-icon "more_horiz" at bounding box center [385, 156] width 12 height 12
click at [392, 175] on span "Upload" at bounding box center [401, 177] width 41 height 12
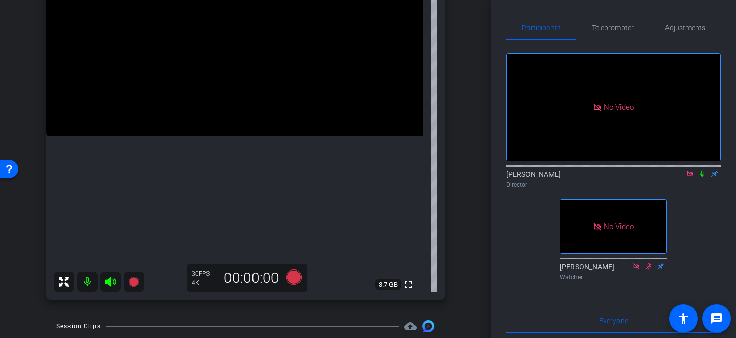
scroll to position [169, 0]
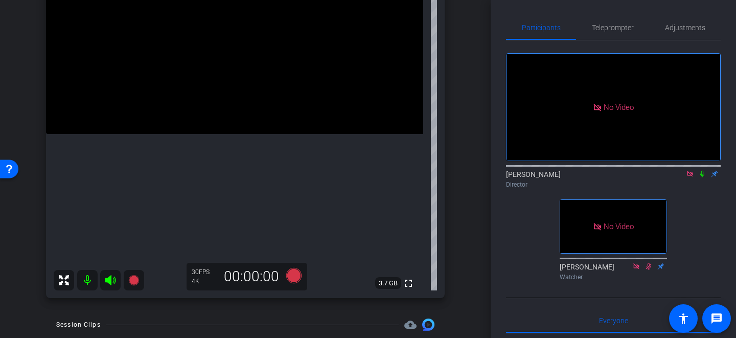
click at [236, 134] on video at bounding box center [234, 39] width 377 height 189
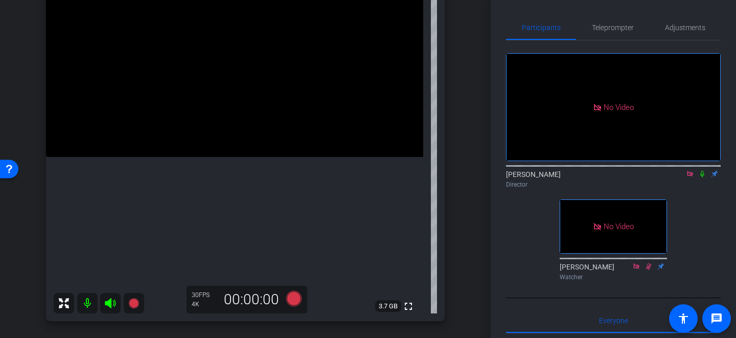
scroll to position [148, 0]
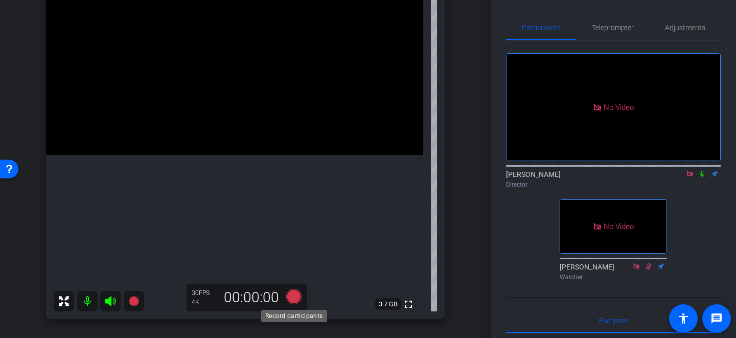
click at [292, 298] on icon at bounding box center [293, 296] width 15 height 15
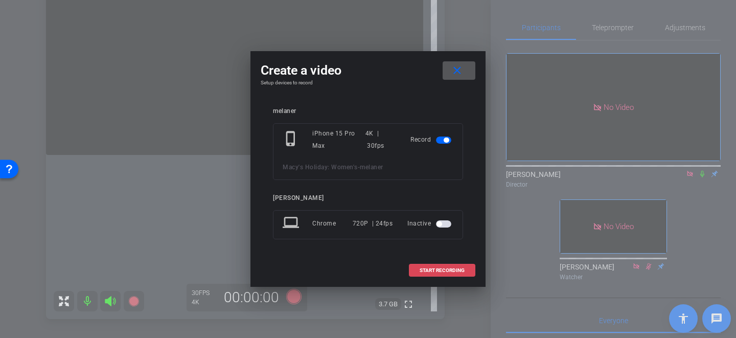
click at [427, 268] on span "START RECORDING" at bounding box center [442, 270] width 45 height 5
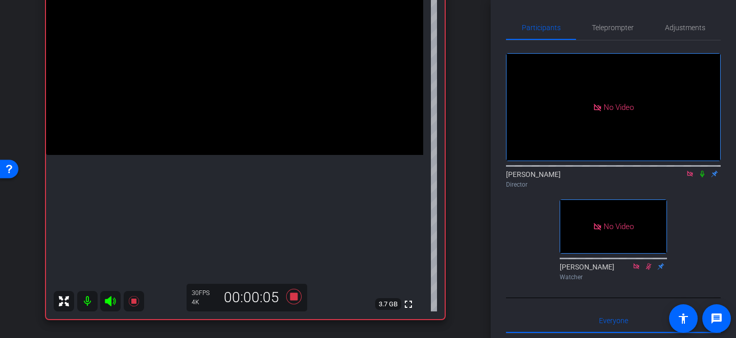
click at [228, 155] on video at bounding box center [234, 60] width 377 height 189
click at [198, 97] on video at bounding box center [234, 60] width 377 height 189
click at [214, 105] on video at bounding box center [234, 60] width 377 height 189
click at [241, 110] on video at bounding box center [234, 60] width 377 height 189
click at [221, 109] on video at bounding box center [234, 60] width 377 height 189
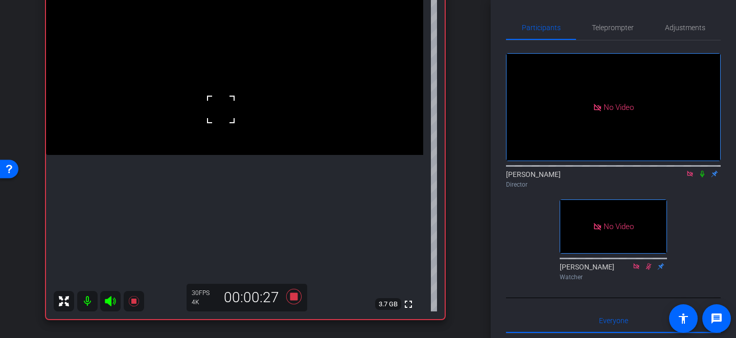
click at [226, 111] on div at bounding box center [221, 110] width 26 height 26
click at [253, 155] on video at bounding box center [234, 60] width 377 height 189
click at [235, 155] on video at bounding box center [234, 60] width 377 height 189
click at [235, 182] on div at bounding box center [235, 182] width 26 height 26
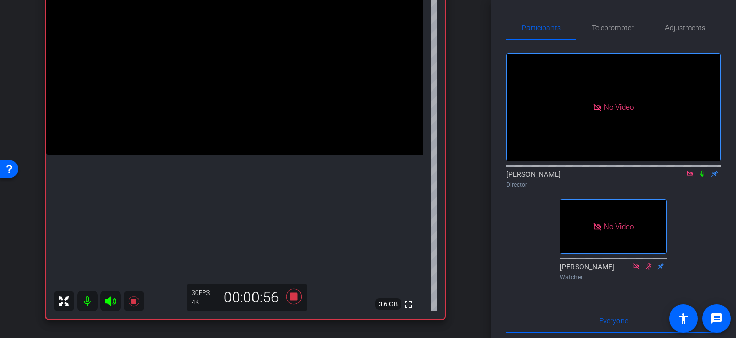
click at [219, 155] on video at bounding box center [234, 60] width 377 height 189
click at [196, 114] on video at bounding box center [234, 60] width 377 height 189
click at [196, 115] on div at bounding box center [197, 114] width 26 height 26
click at [222, 114] on video at bounding box center [234, 60] width 377 height 189
click at [215, 116] on div at bounding box center [222, 115] width 26 height 26
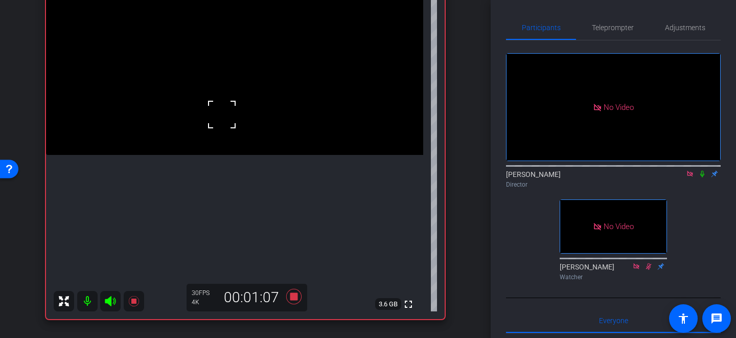
click at [214, 115] on div at bounding box center [222, 115] width 26 height 26
click at [215, 114] on div at bounding box center [222, 115] width 26 height 26
click at [269, 155] on video at bounding box center [234, 60] width 377 height 189
click at [234, 155] on video at bounding box center [234, 60] width 377 height 189
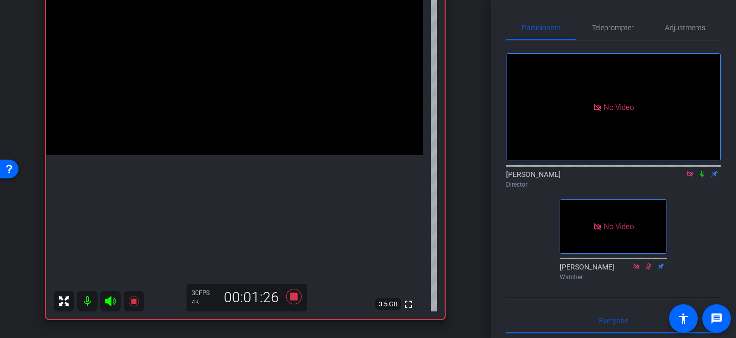
click at [242, 155] on video at bounding box center [234, 60] width 377 height 189
click at [235, 172] on div at bounding box center [242, 178] width 26 height 26
click at [233, 155] on video at bounding box center [234, 60] width 377 height 189
click at [237, 174] on div at bounding box center [233, 164] width 26 height 26
click at [219, 155] on video at bounding box center [234, 60] width 377 height 189
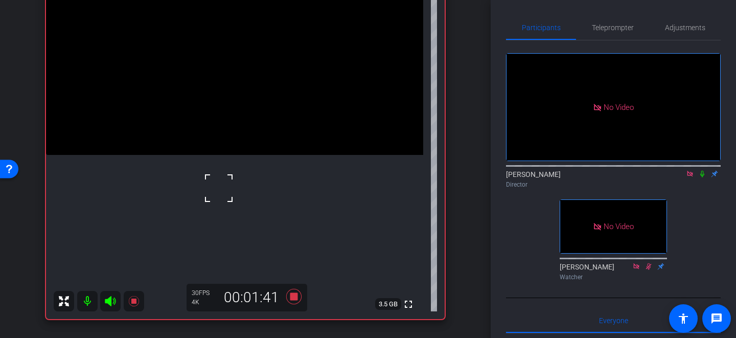
click at [216, 117] on video at bounding box center [234, 60] width 377 height 189
click at [289, 155] on video at bounding box center [234, 60] width 377 height 189
click at [295, 304] on icon at bounding box center [293, 296] width 15 height 15
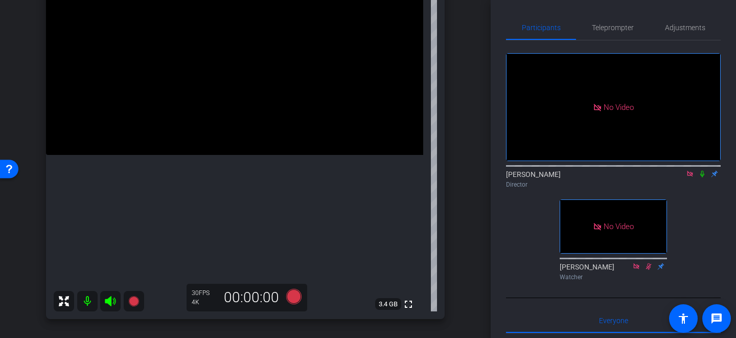
click at [218, 155] on video at bounding box center [234, 60] width 377 height 189
click at [229, 155] on video at bounding box center [234, 60] width 377 height 189
click at [292, 297] on icon at bounding box center [293, 296] width 15 height 15
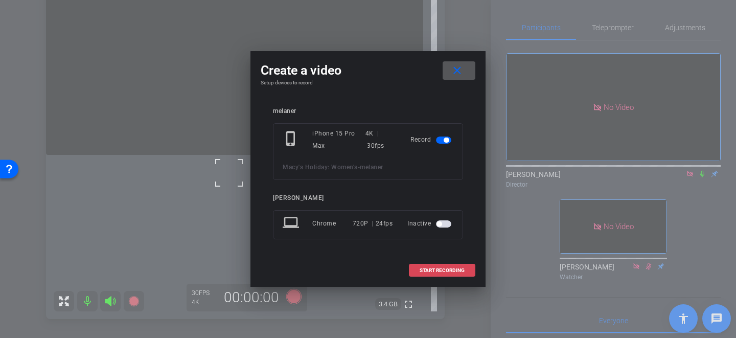
click at [465, 271] on span at bounding box center [442, 270] width 65 height 25
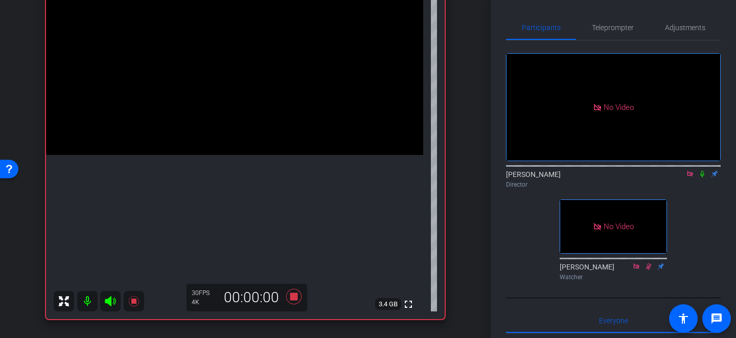
click at [234, 155] on video at bounding box center [234, 60] width 377 height 189
click at [210, 155] on video at bounding box center [234, 60] width 377 height 189
click at [191, 125] on video at bounding box center [234, 60] width 377 height 189
click at [270, 155] on video at bounding box center [234, 60] width 377 height 189
click at [222, 155] on video at bounding box center [234, 60] width 377 height 189
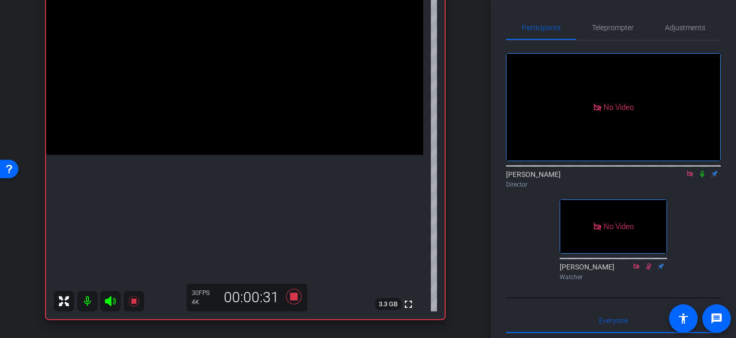
click at [201, 126] on video at bounding box center [234, 60] width 377 height 189
click at [288, 155] on video at bounding box center [234, 60] width 377 height 189
click at [292, 298] on icon at bounding box center [293, 296] width 15 height 15
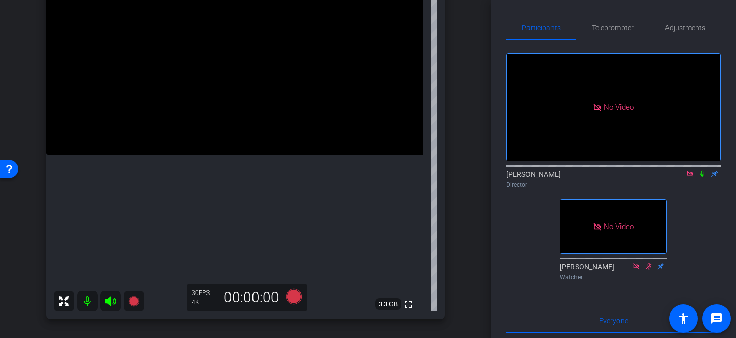
click at [238, 155] on video at bounding box center [234, 60] width 377 height 189
click at [294, 295] on icon at bounding box center [293, 296] width 15 height 15
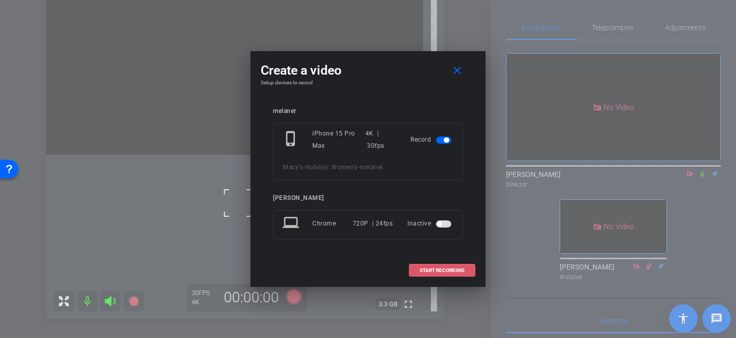
click at [424, 268] on span "START RECORDING" at bounding box center [442, 270] width 45 height 5
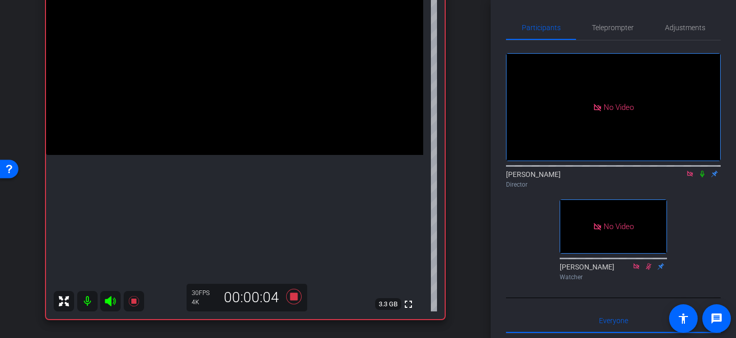
click at [218, 155] on video at bounding box center [234, 60] width 377 height 189
click at [238, 155] on video at bounding box center [234, 60] width 377 height 189
click at [234, 195] on div at bounding box center [239, 196] width 26 height 26
click at [193, 152] on video at bounding box center [234, 60] width 377 height 189
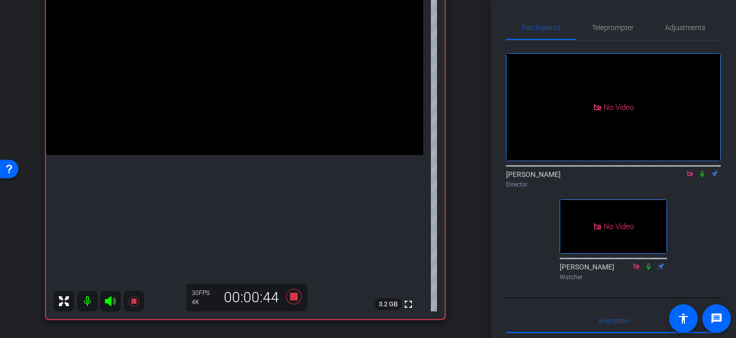
click at [279, 155] on video at bounding box center [234, 60] width 377 height 189
click at [230, 155] on video at bounding box center [234, 60] width 377 height 189
click at [293, 298] on icon at bounding box center [293, 296] width 15 height 15
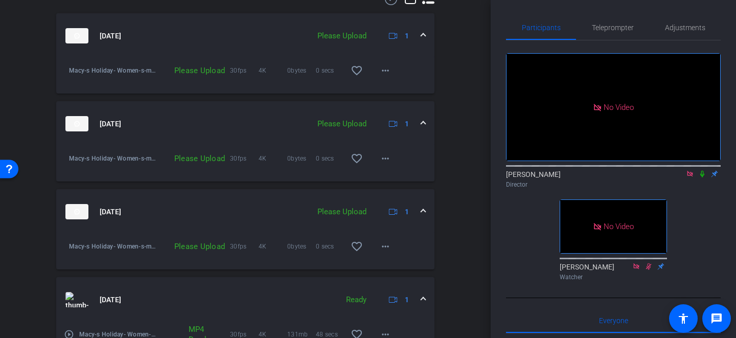
scroll to position [523, 0]
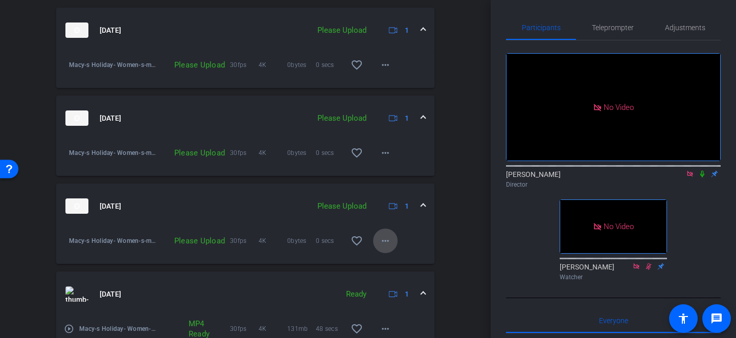
click at [382, 235] on mat-icon "more_horiz" at bounding box center [385, 241] width 12 height 12
click at [389, 261] on span "Upload" at bounding box center [401, 262] width 41 height 12
click at [386, 148] on mat-icon "more_horiz" at bounding box center [385, 153] width 12 height 12
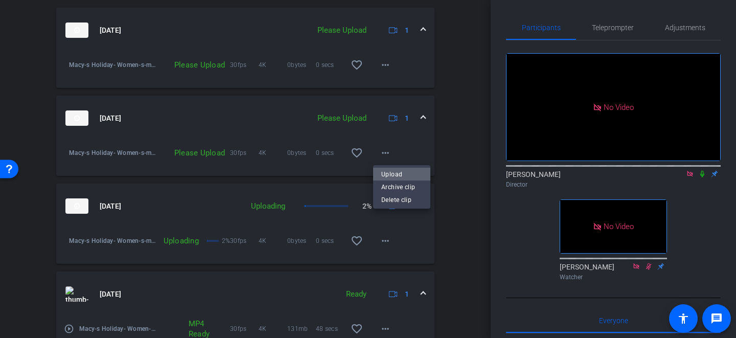
click at [391, 170] on span "Upload" at bounding box center [401, 174] width 41 height 12
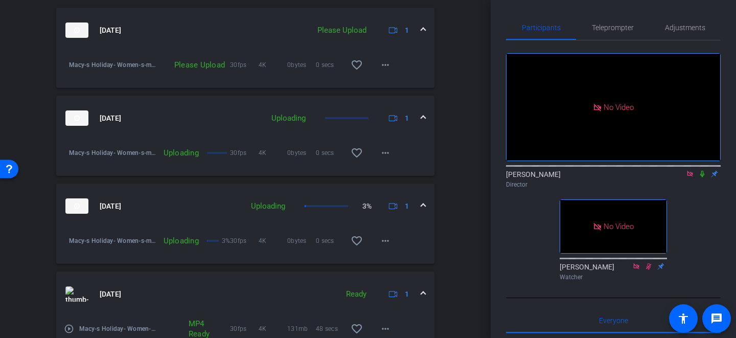
scroll to position [462, 0]
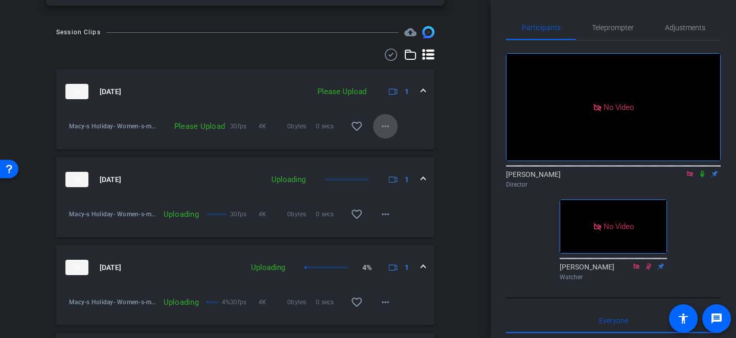
click at [385, 120] on mat-icon "more_horiz" at bounding box center [385, 126] width 12 height 12
click at [385, 153] on span "Upload" at bounding box center [401, 148] width 41 height 12
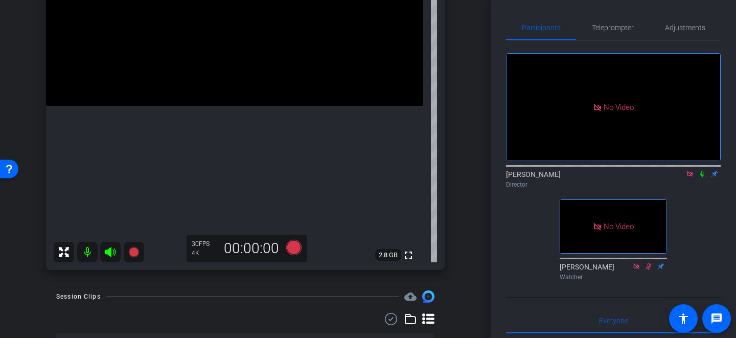
scroll to position [187, 0]
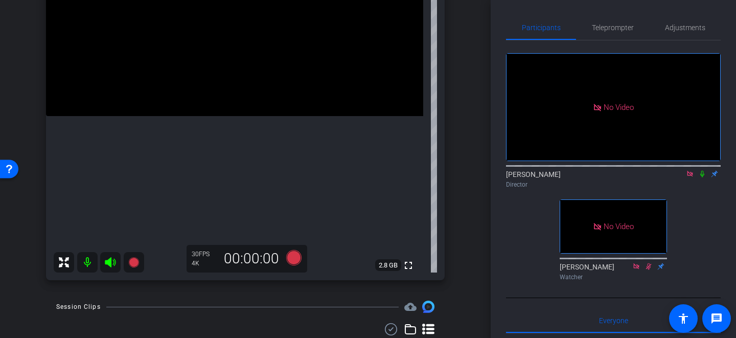
click at [234, 116] on video at bounding box center [234, 21] width 377 height 189
click at [296, 257] on icon at bounding box center [293, 257] width 15 height 15
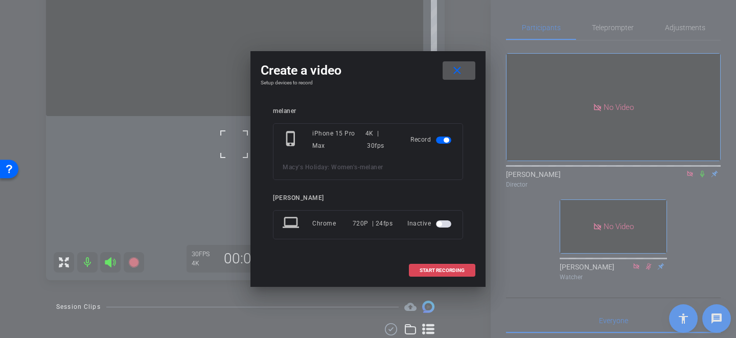
click at [435, 268] on span "START RECORDING" at bounding box center [442, 270] width 45 height 5
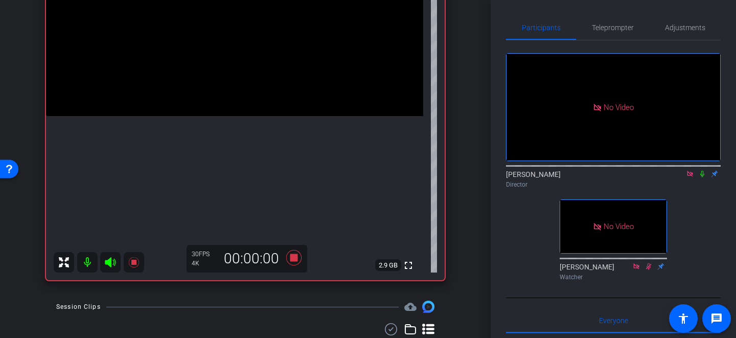
click at [234, 116] on video at bounding box center [234, 21] width 377 height 189
click at [204, 116] on video at bounding box center [234, 21] width 377 height 189
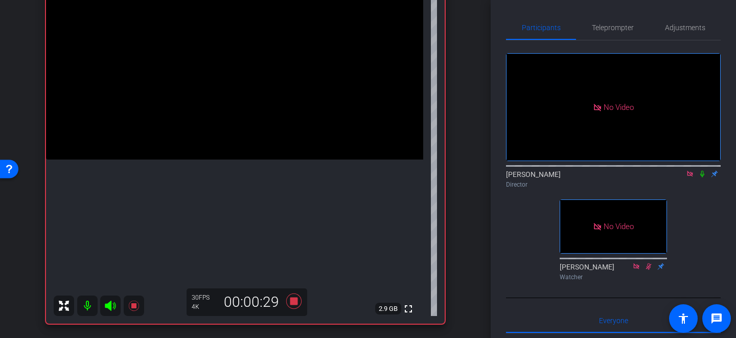
scroll to position [143, 0]
click at [247, 160] on video at bounding box center [234, 65] width 377 height 189
click at [239, 194] on div at bounding box center [247, 184] width 26 height 26
click at [236, 160] on video at bounding box center [234, 65] width 377 height 189
click at [222, 132] on video at bounding box center [234, 65] width 377 height 189
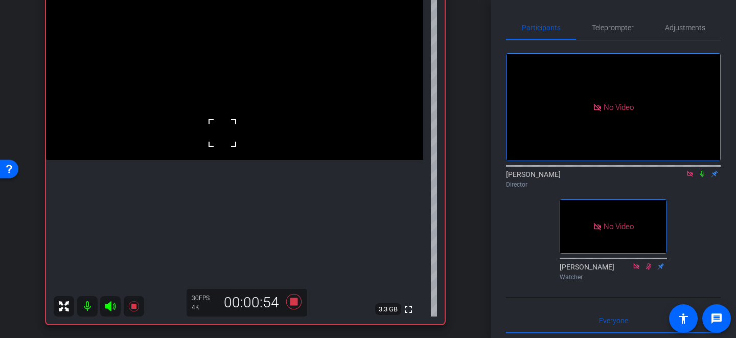
click at [224, 132] on div at bounding box center [223, 133] width 26 height 26
click at [224, 126] on div at bounding box center [223, 133] width 26 height 26
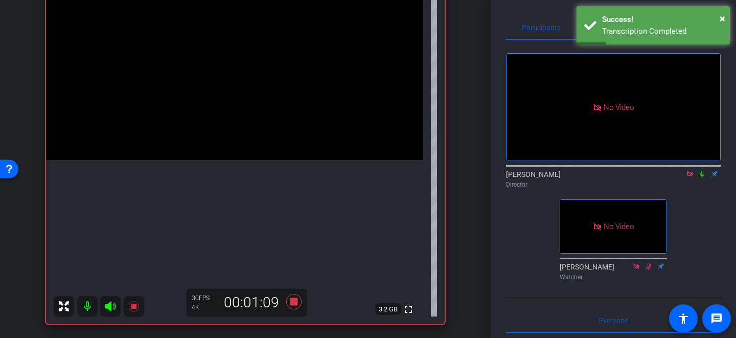
click at [231, 132] on video at bounding box center [234, 65] width 377 height 189
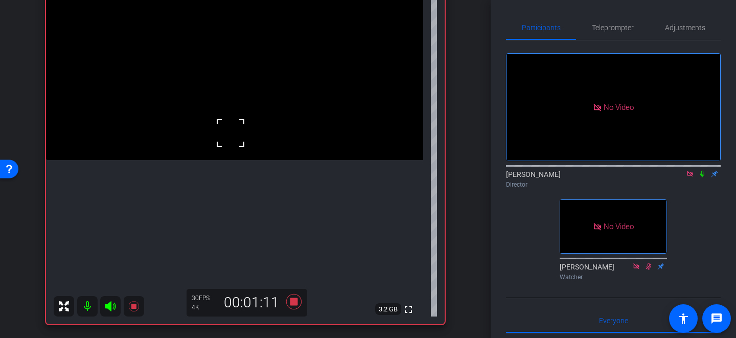
click at [224, 143] on div at bounding box center [231, 133] width 26 height 26
click at [218, 128] on video at bounding box center [234, 65] width 377 height 189
click at [219, 160] on video at bounding box center [234, 65] width 377 height 189
click at [242, 160] on video at bounding box center [234, 65] width 377 height 189
click at [236, 199] on div at bounding box center [242, 204] width 26 height 26
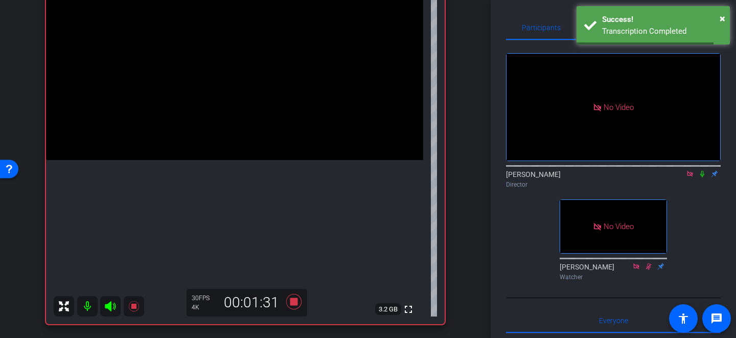
click at [216, 117] on video at bounding box center [234, 65] width 377 height 189
click at [232, 119] on video at bounding box center [234, 65] width 377 height 189
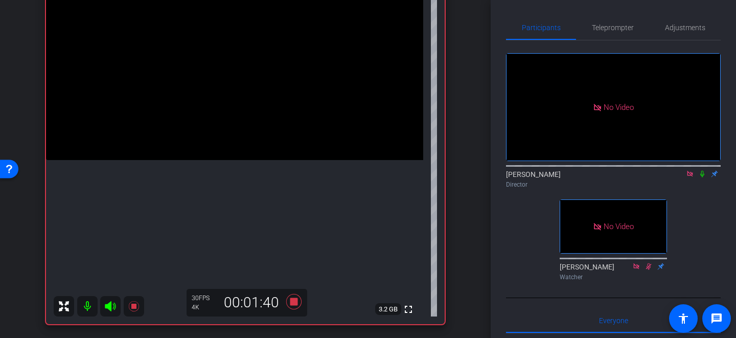
click at [281, 160] on video at bounding box center [234, 65] width 377 height 189
click at [291, 303] on icon at bounding box center [293, 301] width 15 height 15
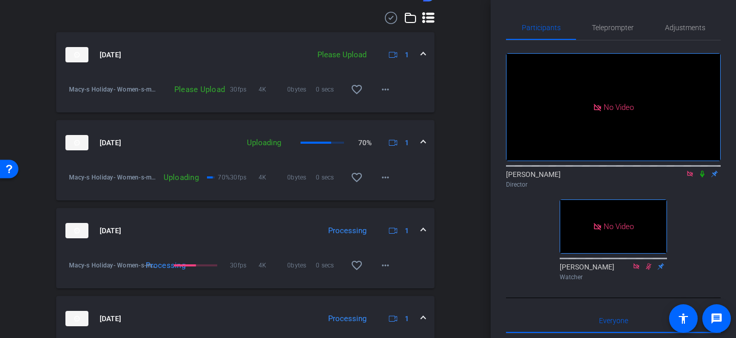
scroll to position [497, 0]
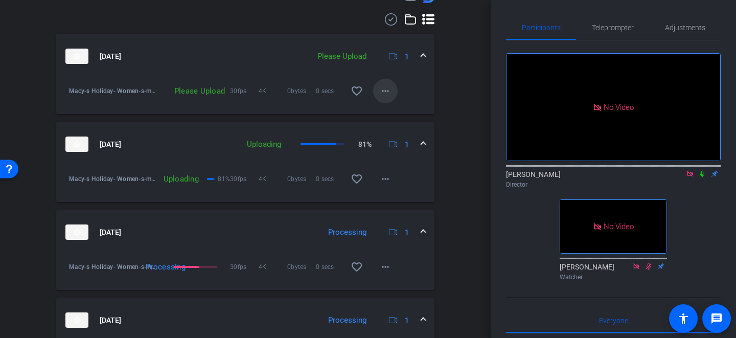
click at [387, 96] on mat-icon "more_horiz" at bounding box center [385, 91] width 12 height 12
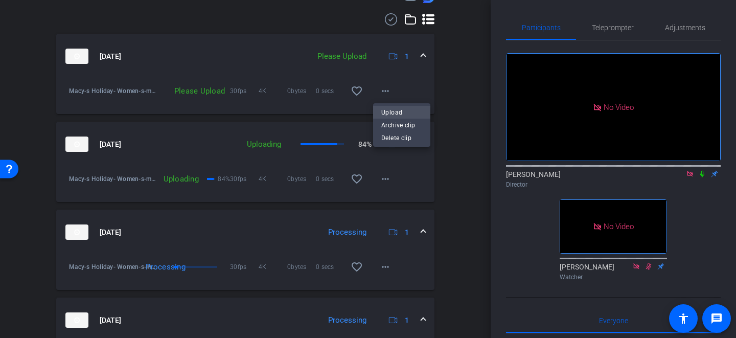
click at [391, 113] on span "Upload" at bounding box center [401, 112] width 41 height 12
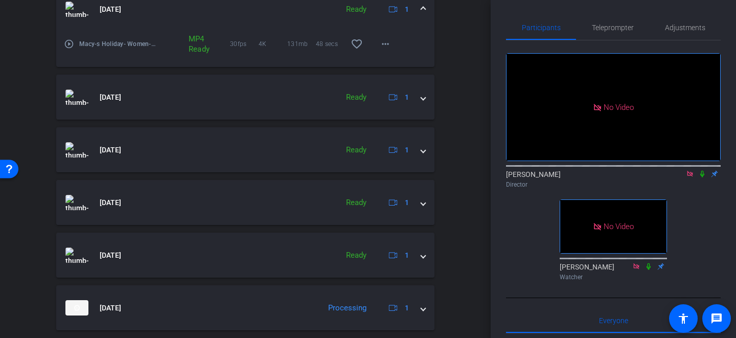
scroll to position [925, 0]
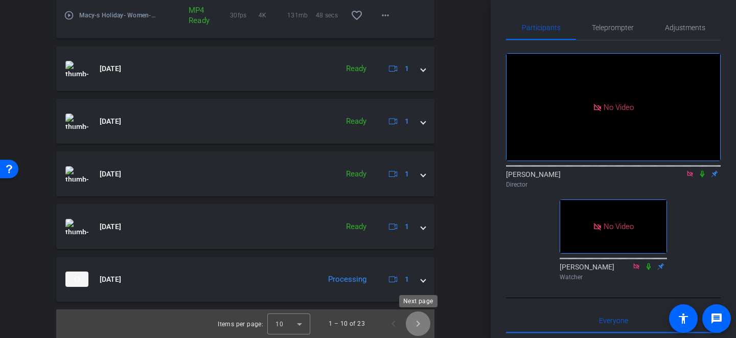
click at [422, 325] on span "Next page" at bounding box center [418, 323] width 25 height 25
click at [420, 325] on span "Next page" at bounding box center [418, 323] width 25 height 25
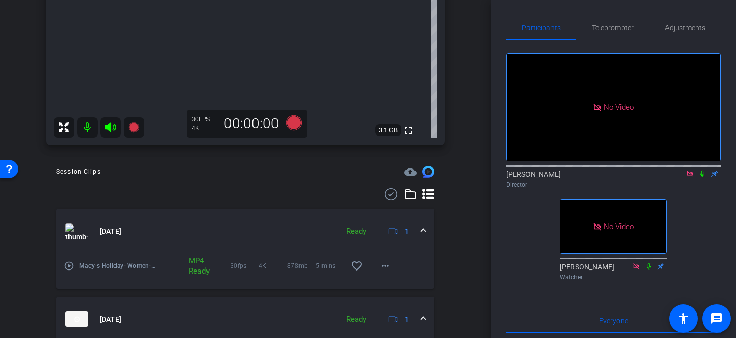
scroll to position [485, 0]
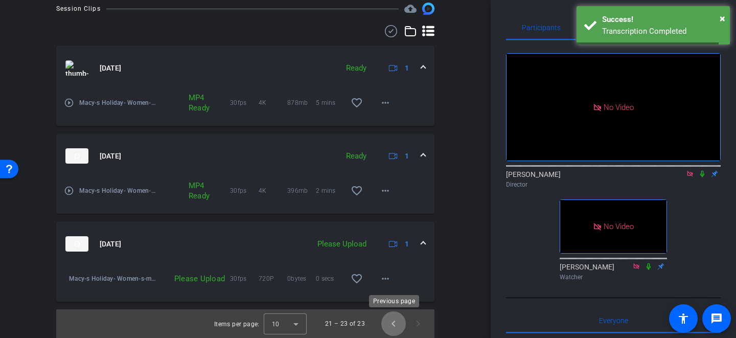
click at [396, 325] on span "Previous page" at bounding box center [393, 323] width 25 height 25
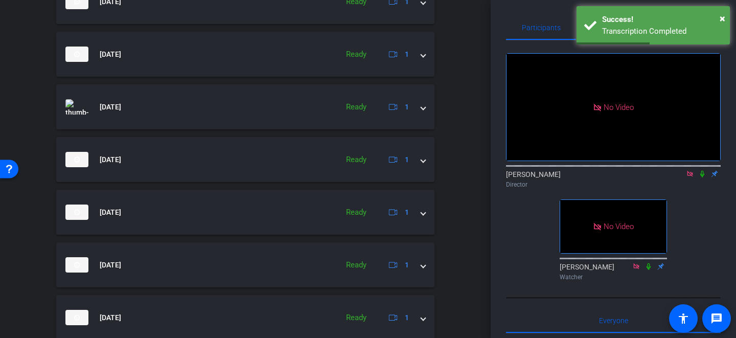
scroll to position [854, 0]
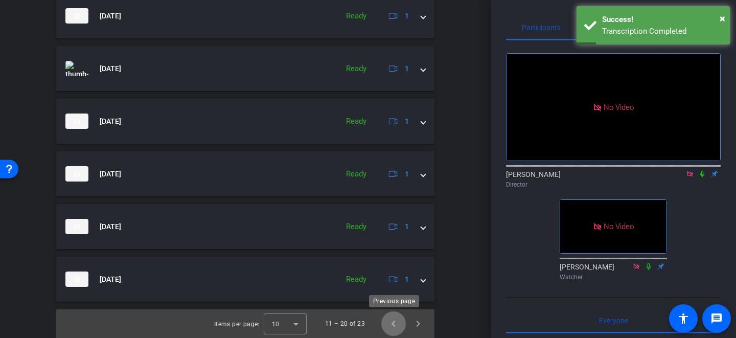
click at [393, 323] on span "Previous page" at bounding box center [393, 323] width 25 height 25
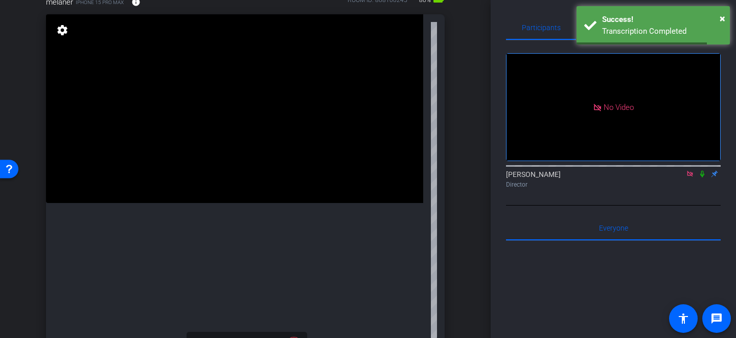
scroll to position [0, 0]
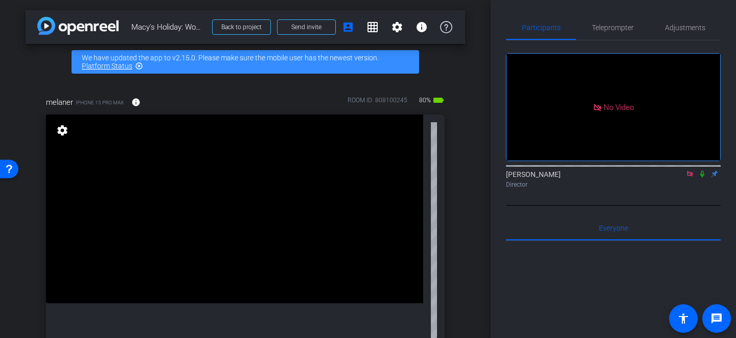
click at [704, 171] on icon at bounding box center [703, 174] width 4 height 7
